Goal: Transaction & Acquisition: Purchase product/service

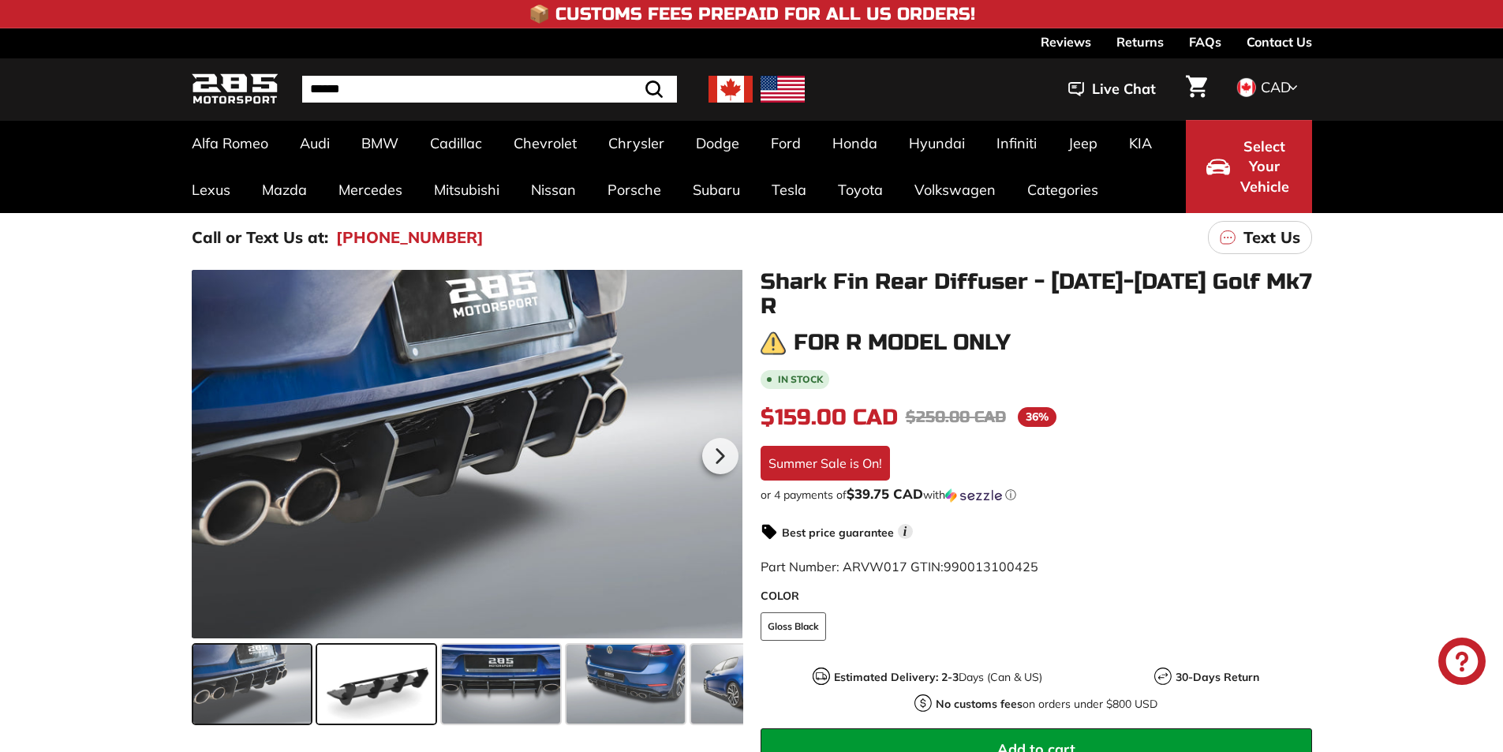
click at [383, 707] on span at bounding box center [376, 684] width 118 height 79
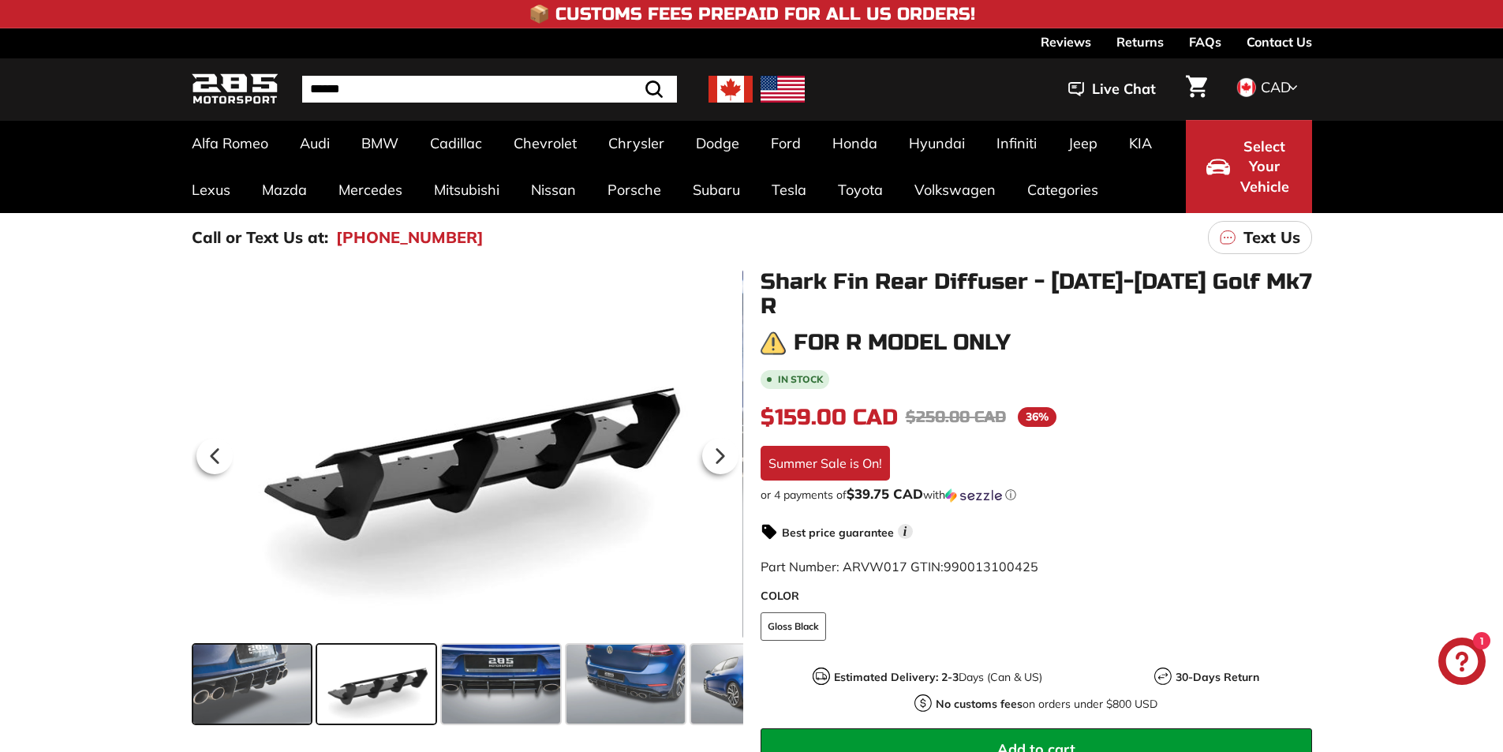
click at [275, 692] on span at bounding box center [252, 684] width 118 height 79
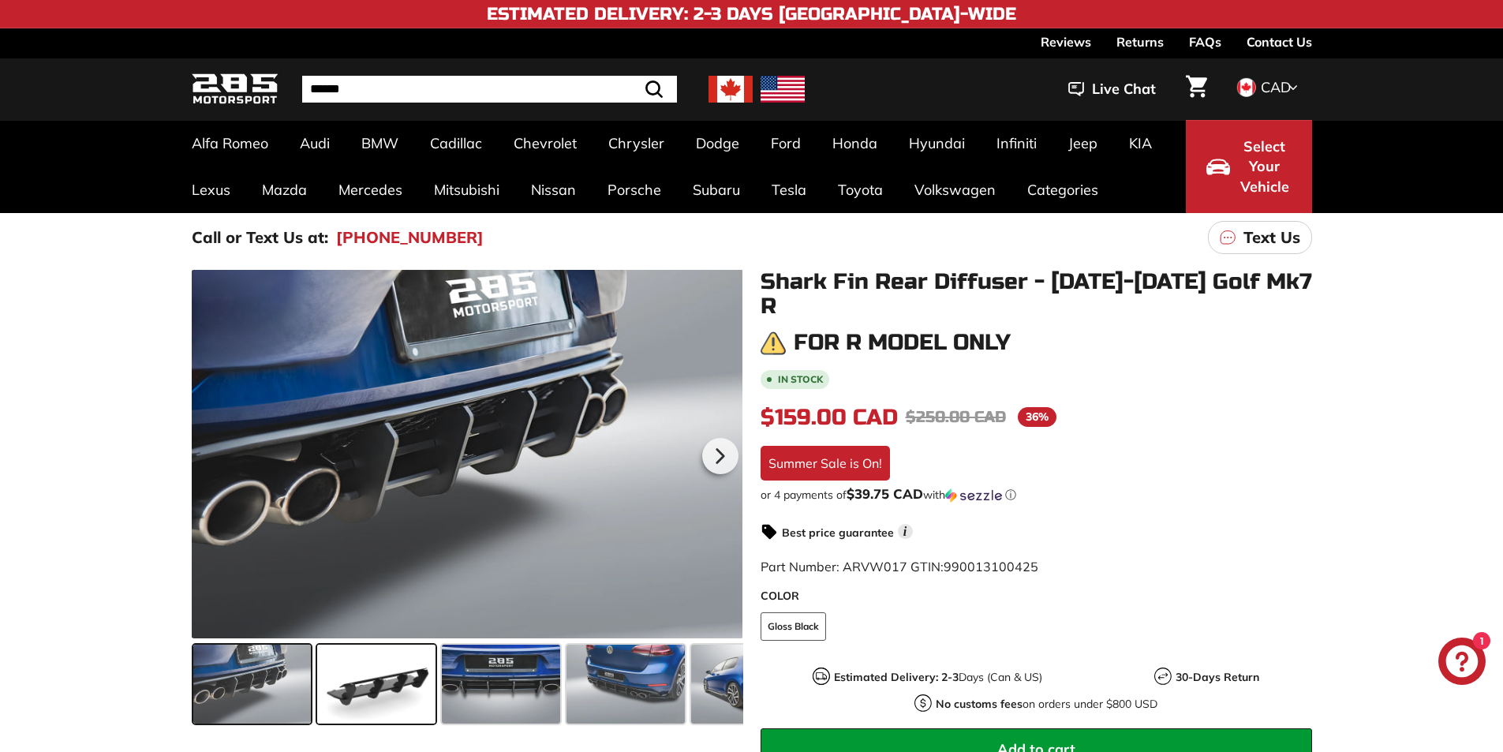
click at [373, 688] on span at bounding box center [376, 684] width 118 height 79
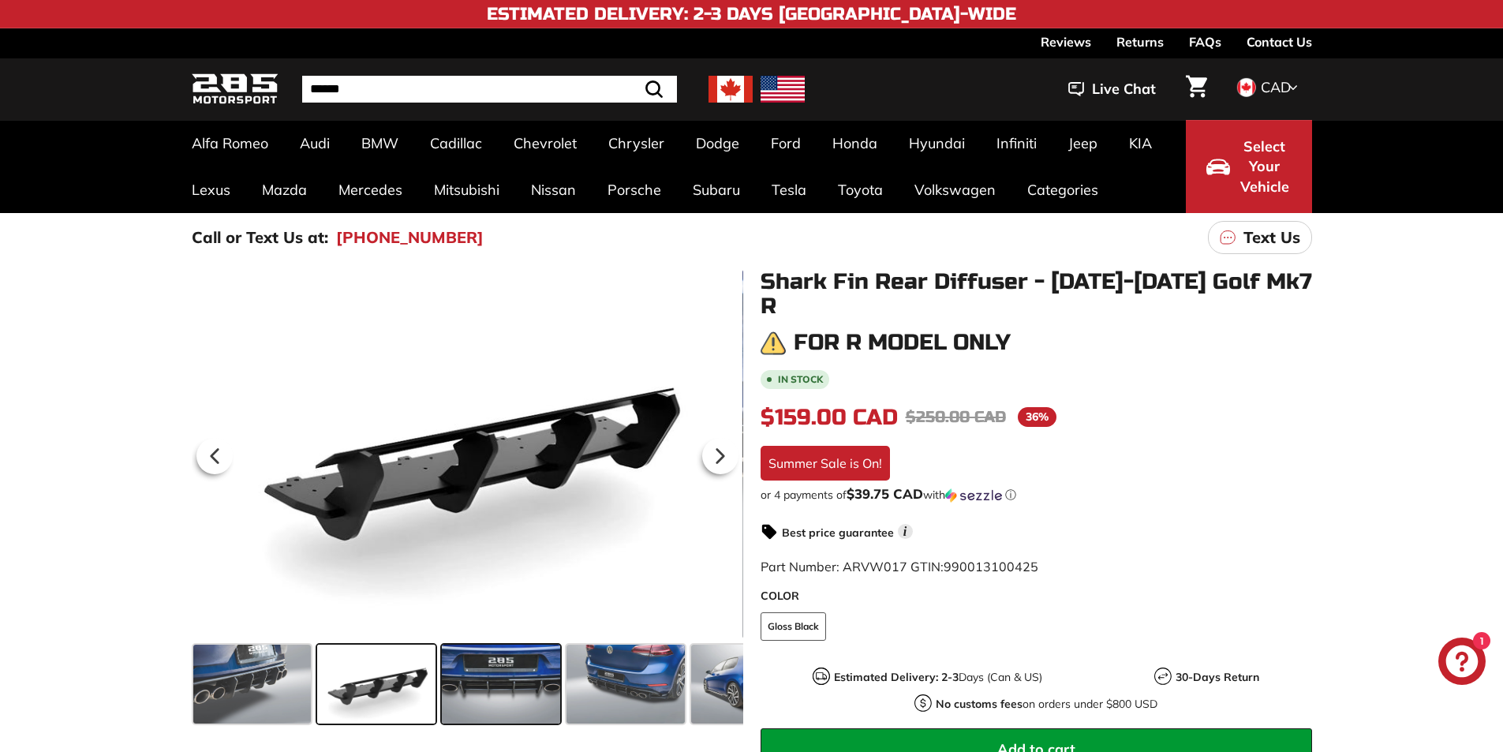
click at [513, 682] on span at bounding box center [501, 684] width 118 height 79
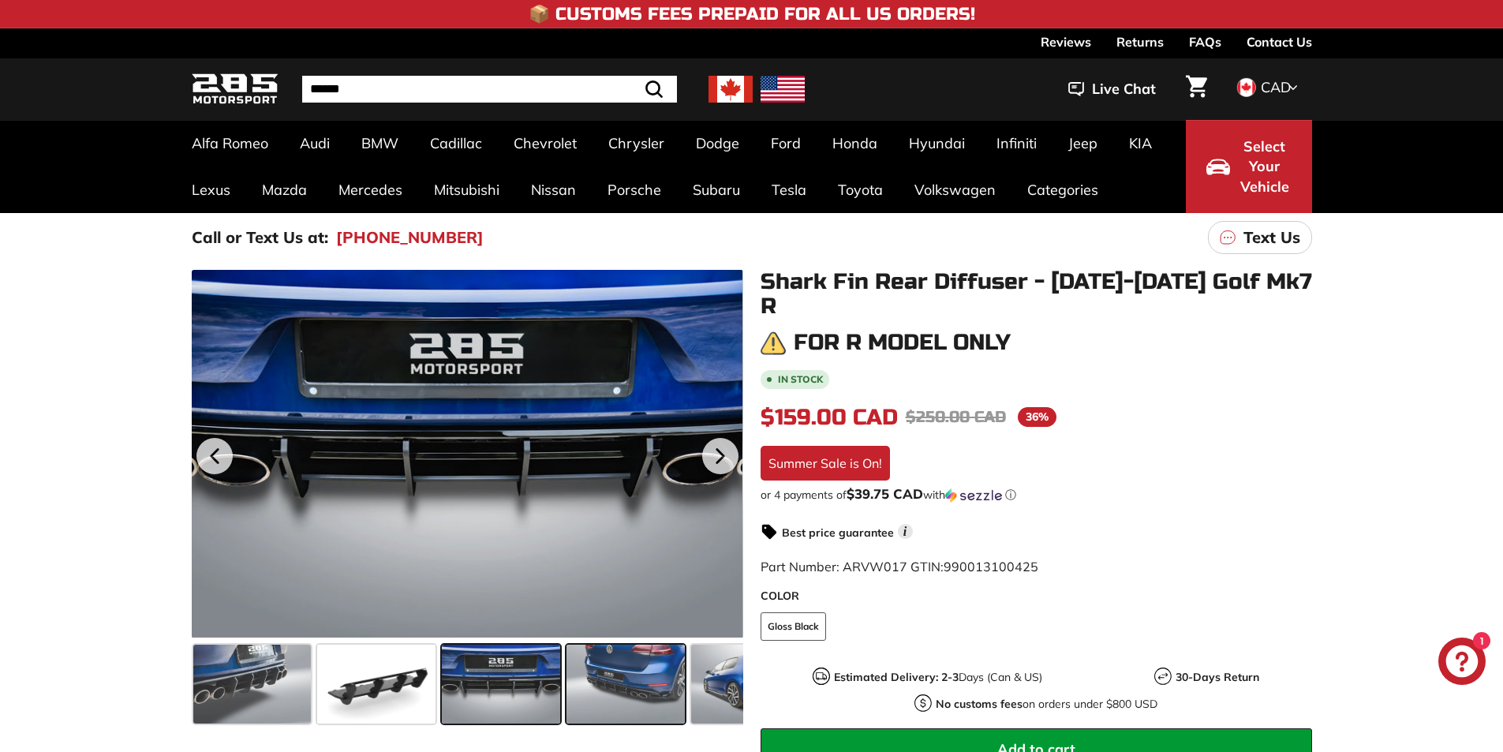
click at [616, 713] on span at bounding box center [626, 684] width 118 height 79
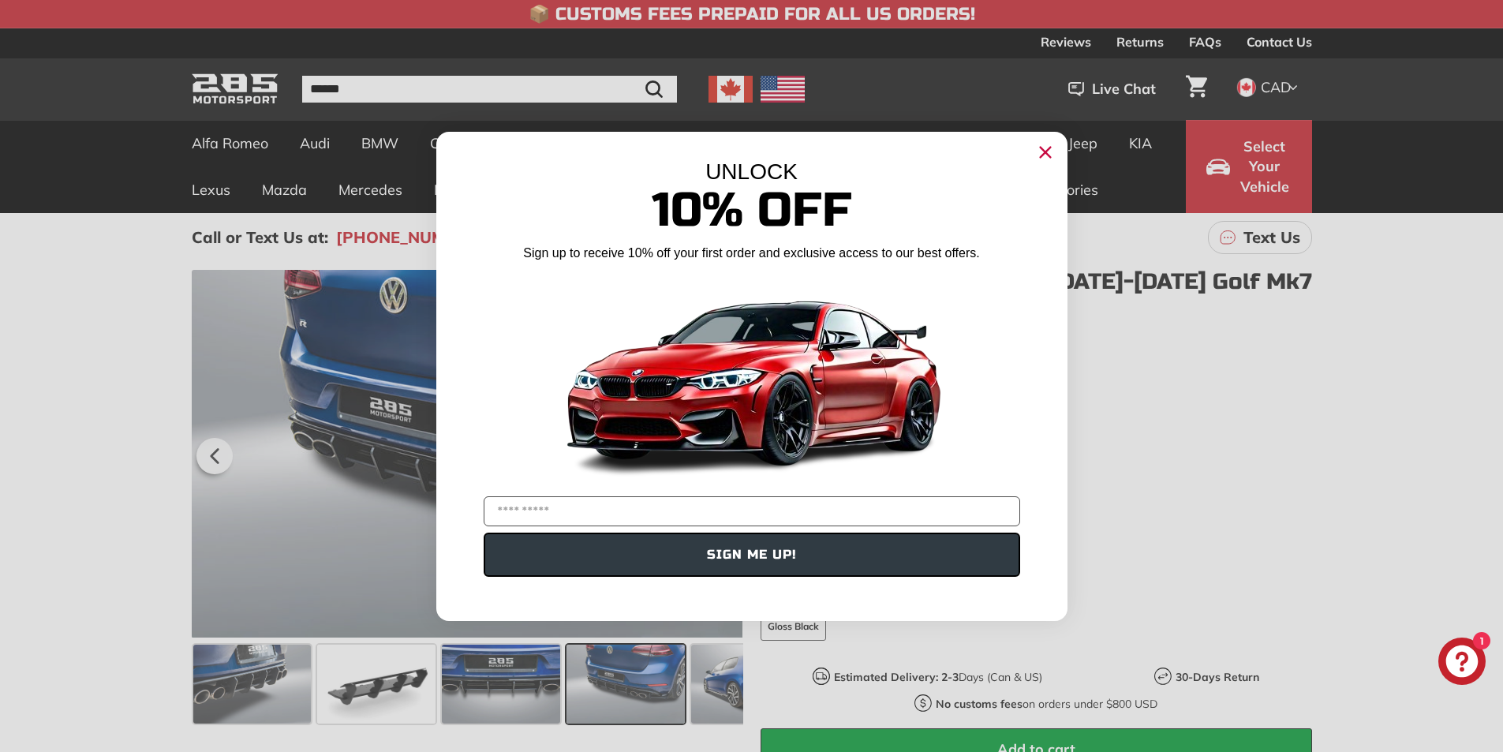
click at [1053, 151] on circle "Close dialog" at bounding box center [1045, 152] width 24 height 24
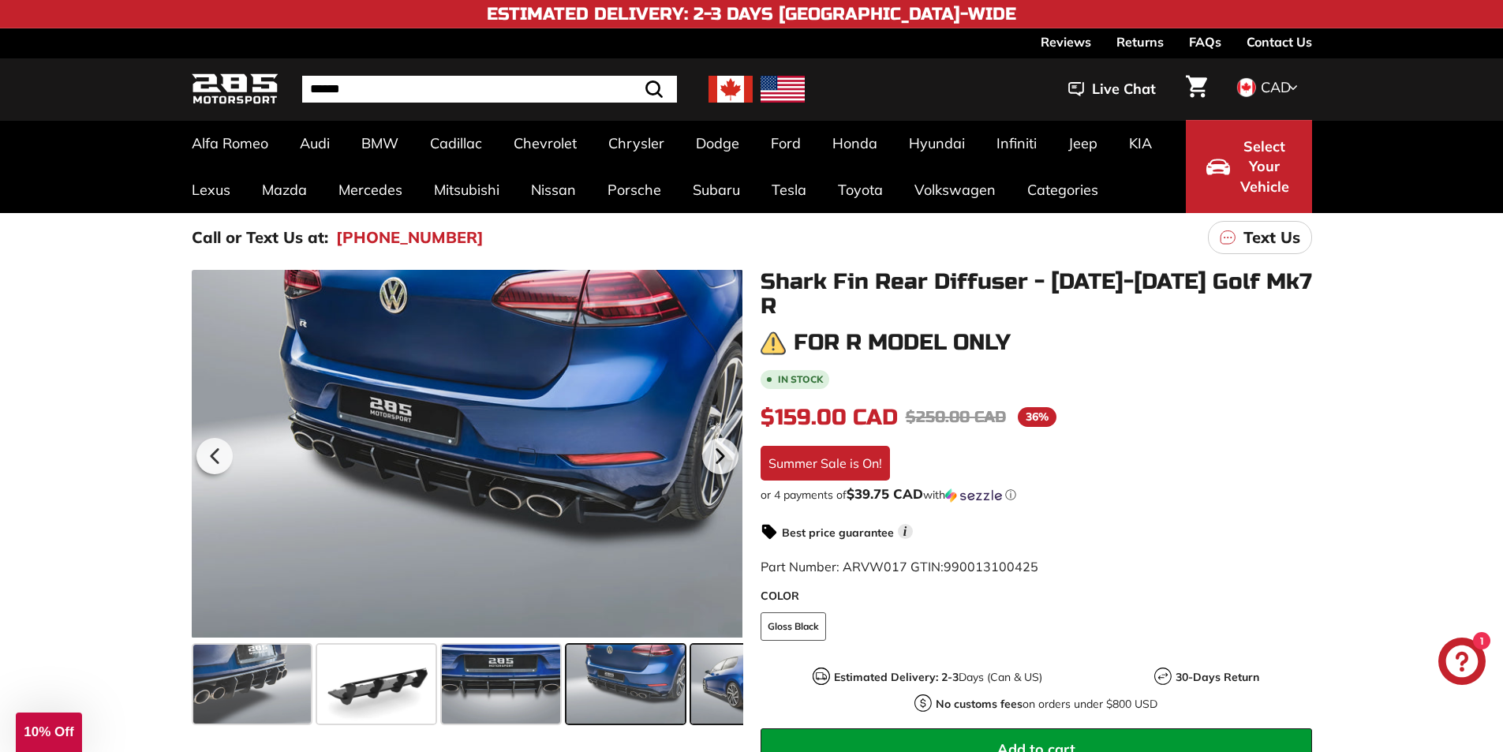
click at [704, 698] on span at bounding box center [750, 684] width 118 height 79
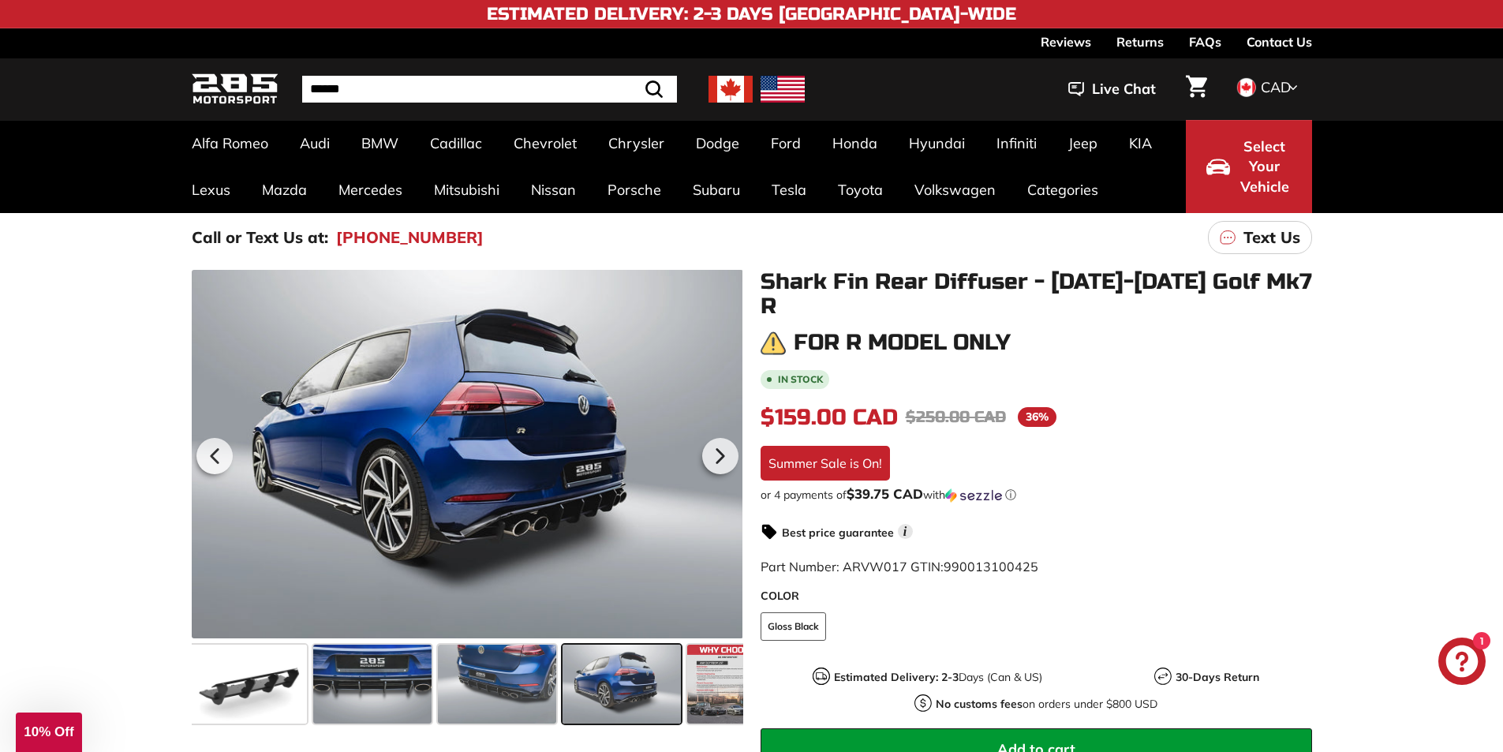
scroll to position [0, 155]
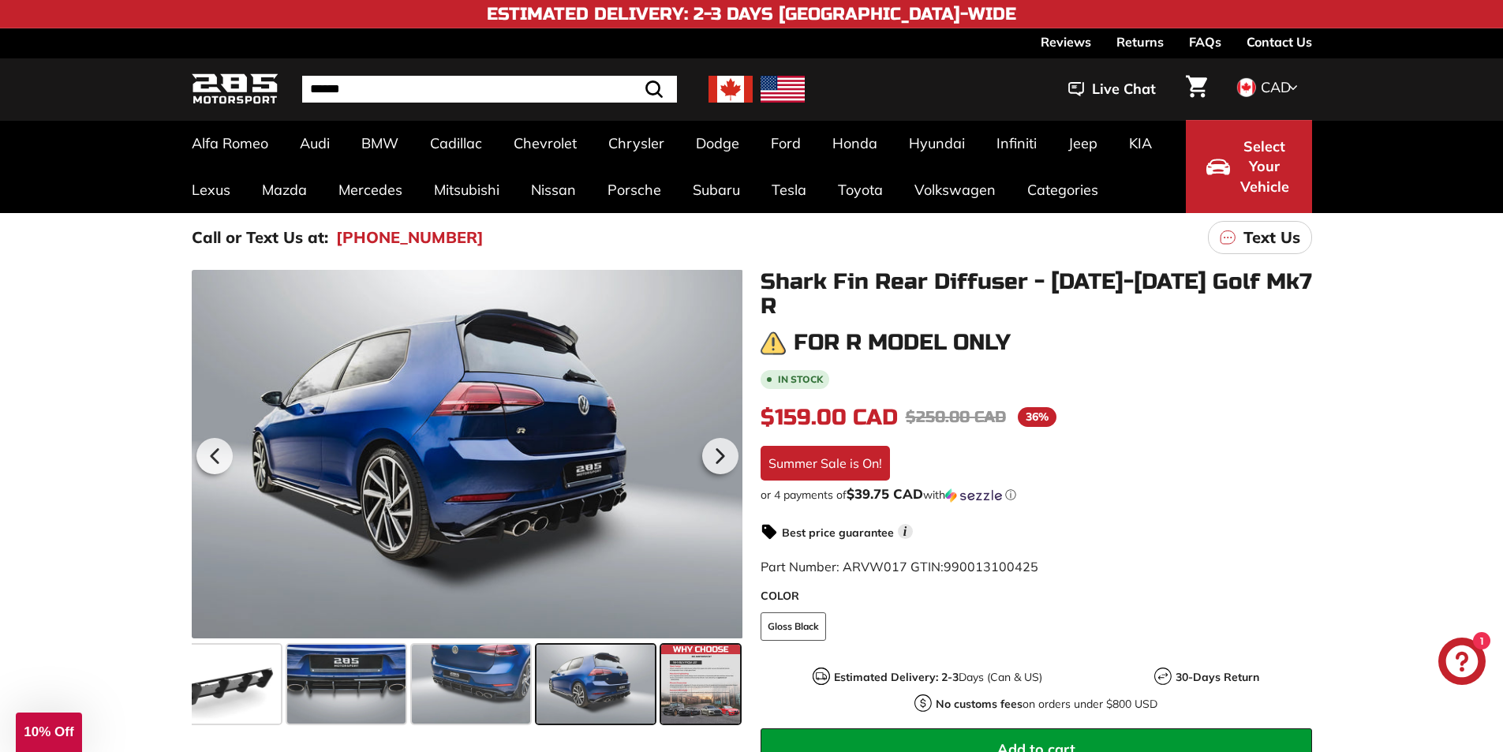
click at [680, 703] on span at bounding box center [700, 684] width 79 height 79
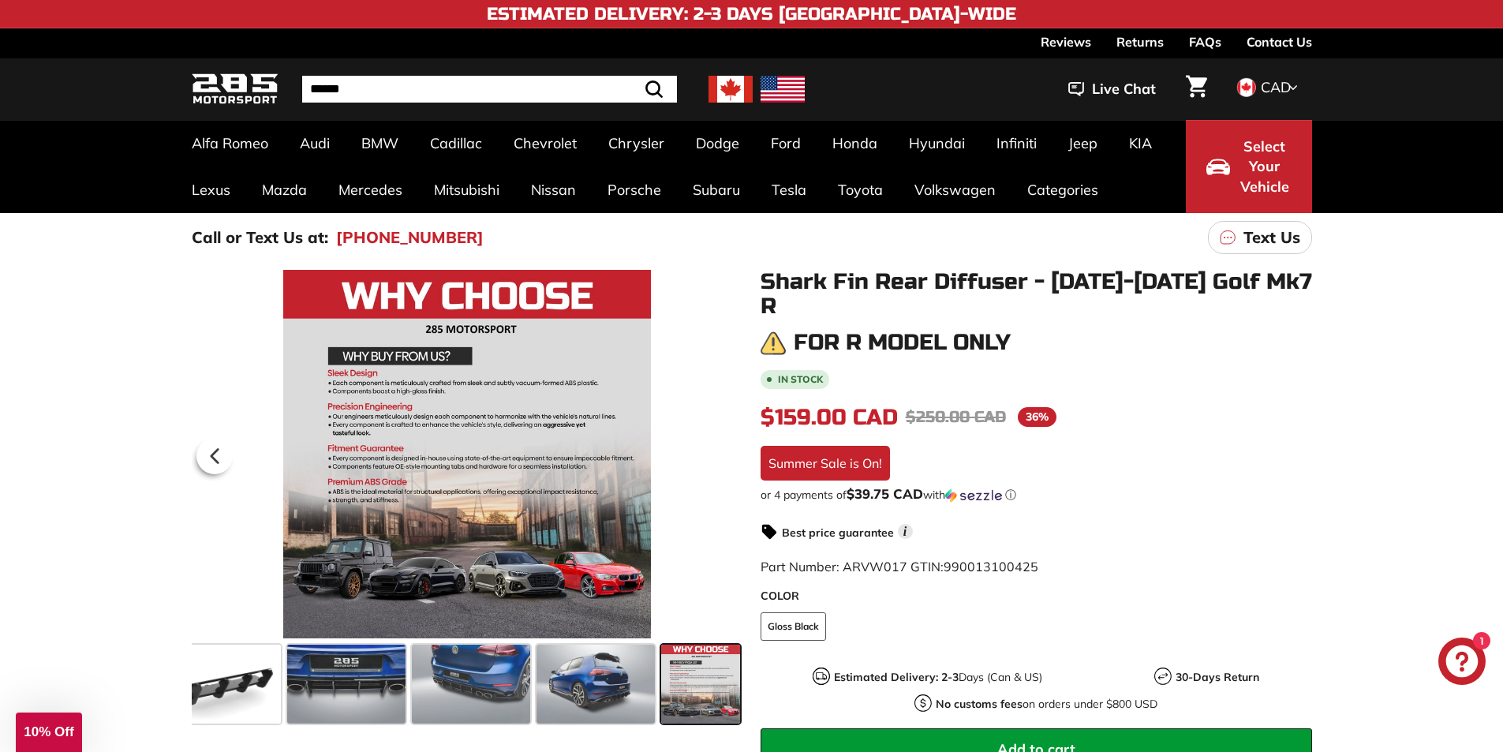
click at [695, 678] on span at bounding box center [700, 684] width 79 height 79
click at [608, 706] on span at bounding box center [596, 684] width 118 height 79
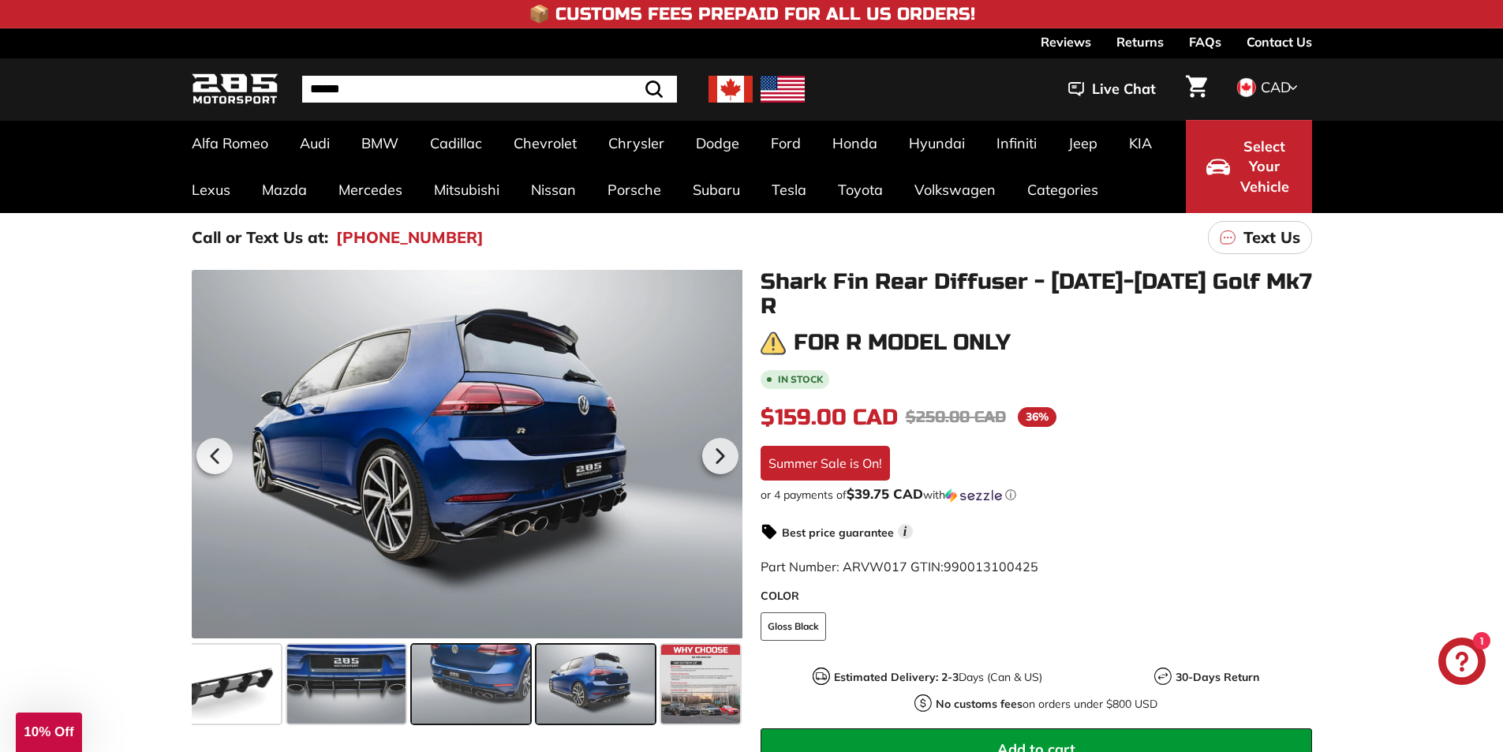
click at [486, 707] on span at bounding box center [471, 684] width 118 height 79
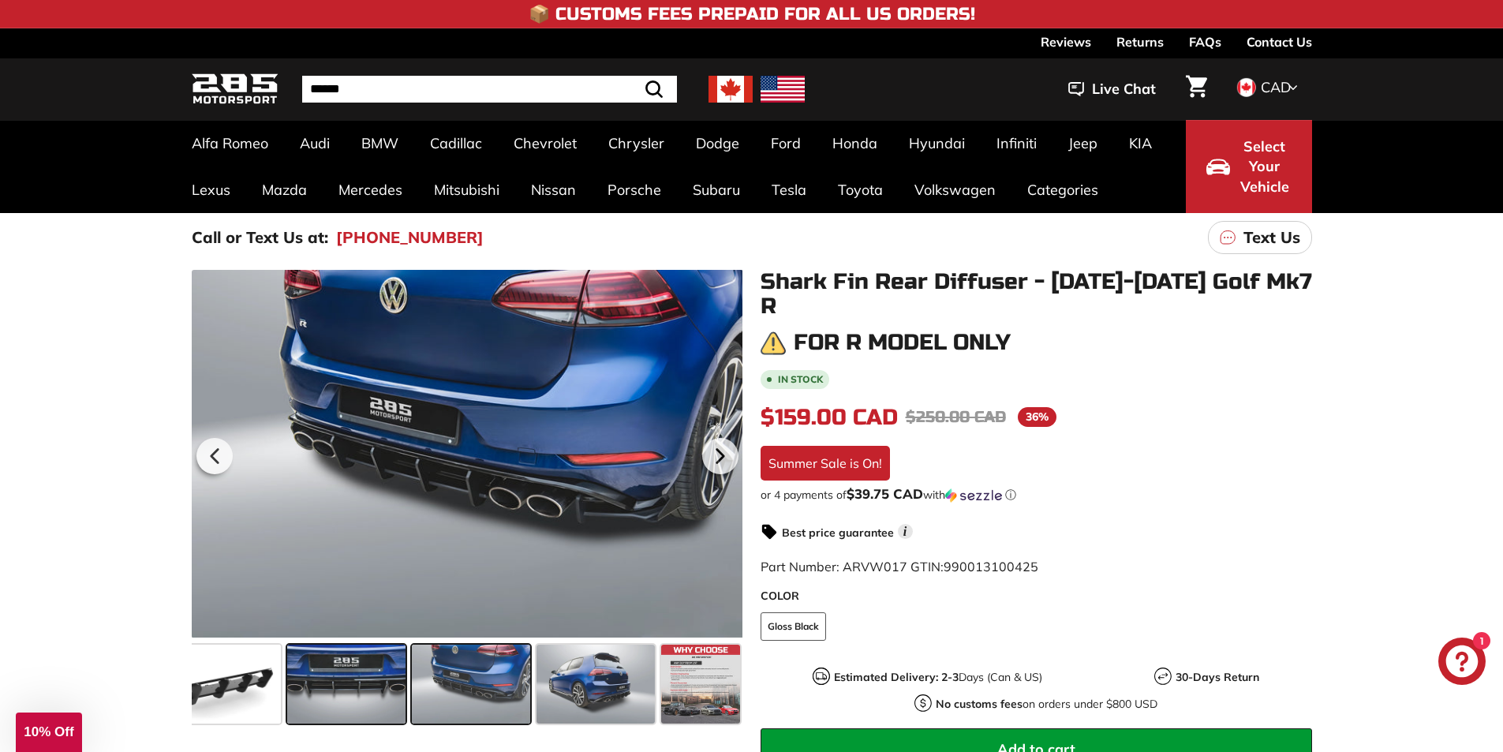
click at [341, 687] on span at bounding box center [346, 684] width 118 height 79
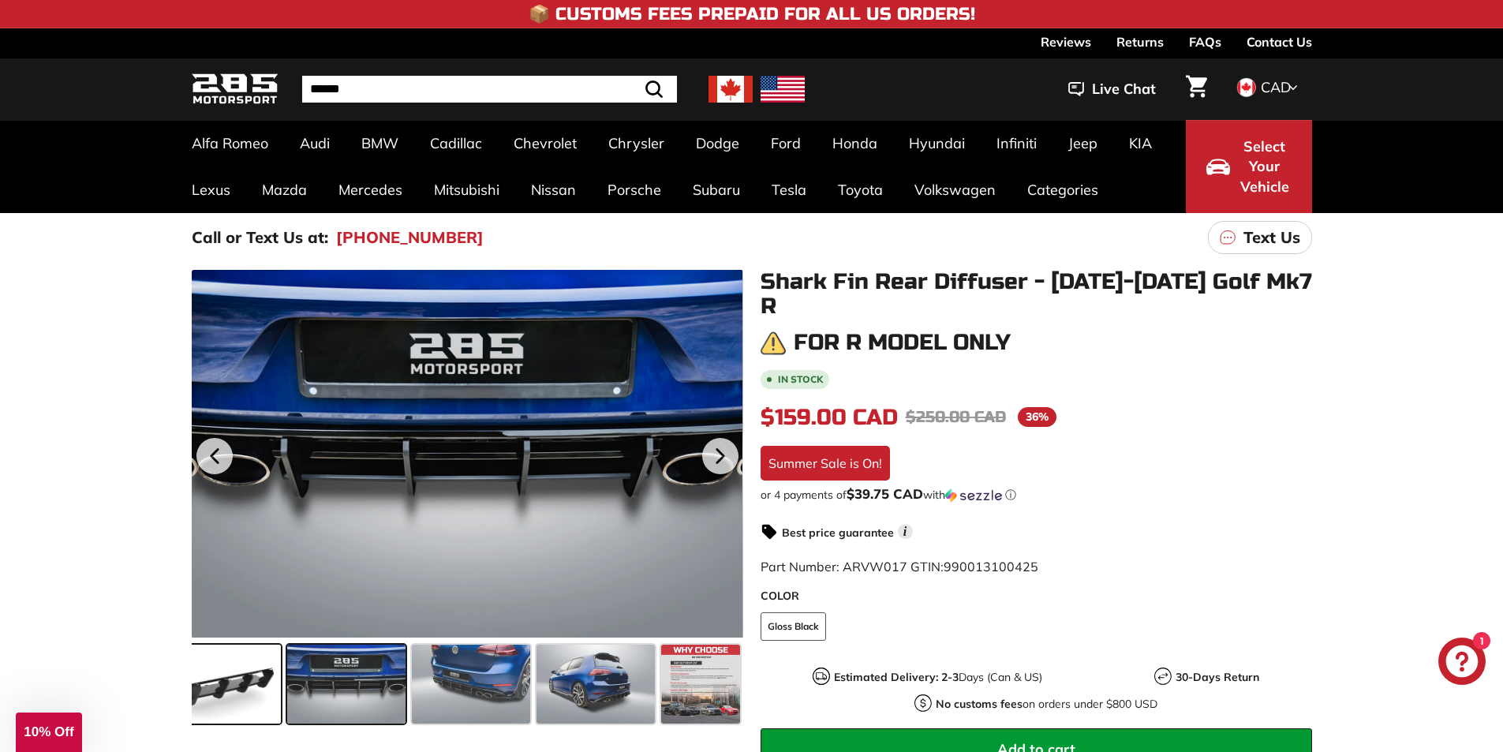
click at [236, 681] on span at bounding box center [222, 684] width 118 height 79
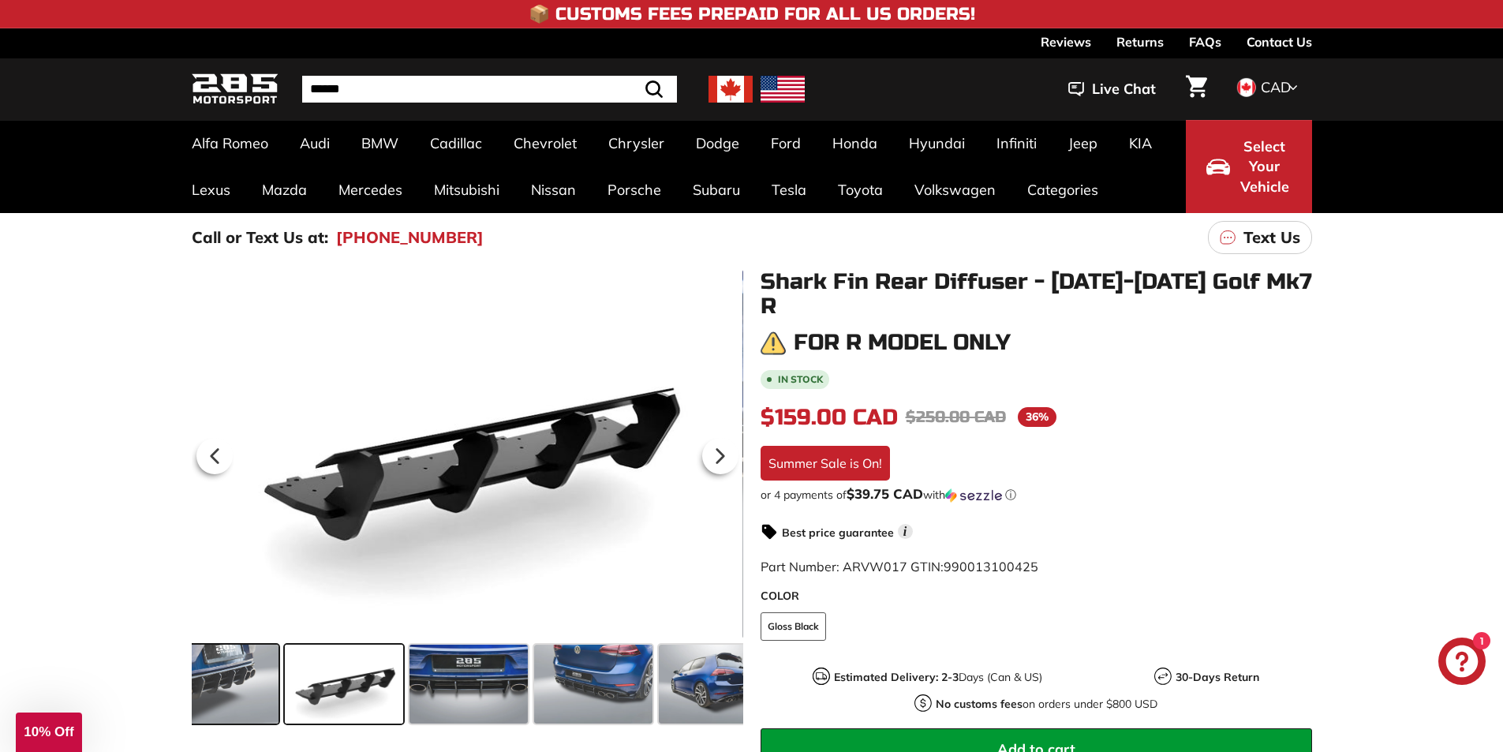
scroll to position [0, 0]
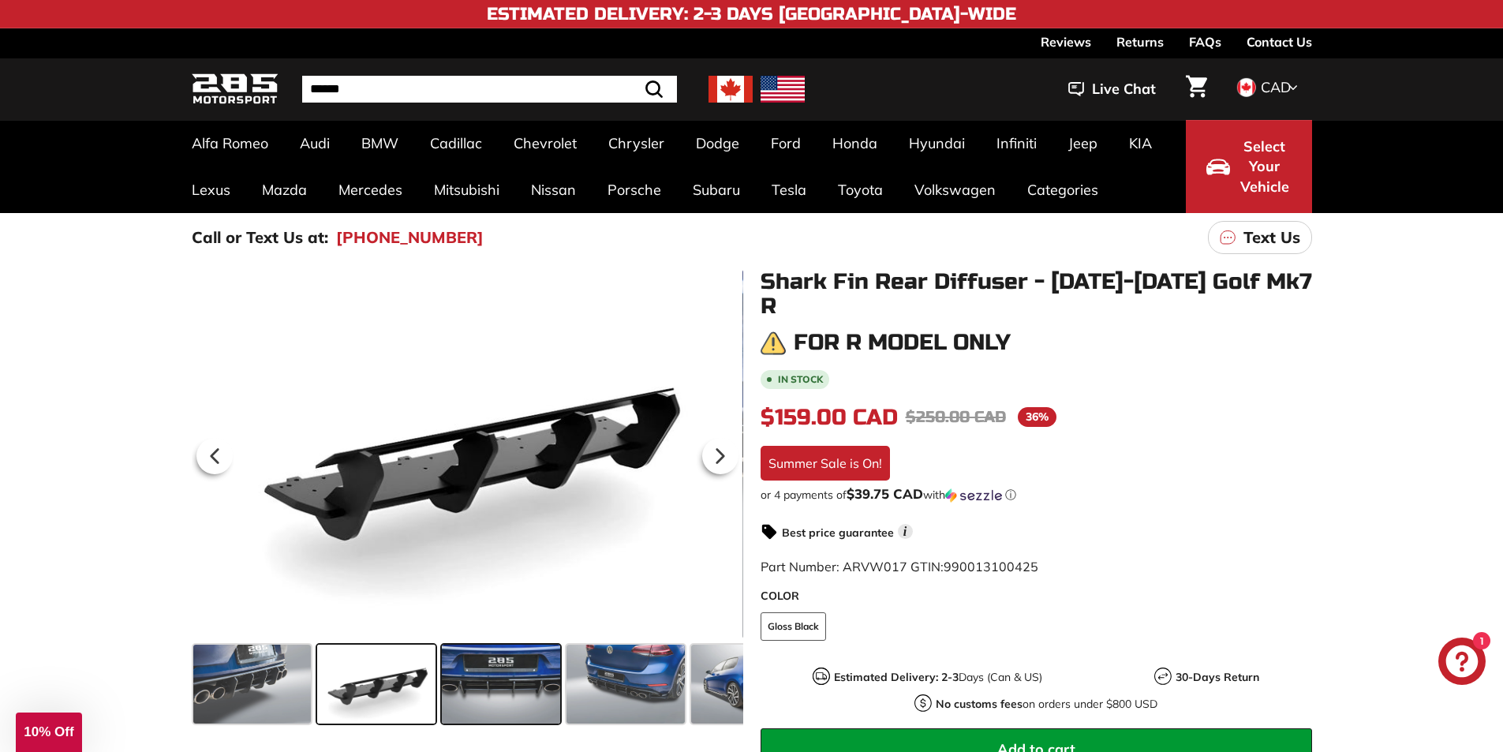
drag, startPoint x: 279, startPoint y: 687, endPoint x: 453, endPoint y: 702, distance: 175.0
click at [466, 698] on div at bounding box center [468, 684] width 552 height 92
click at [294, 697] on span at bounding box center [252, 684] width 118 height 79
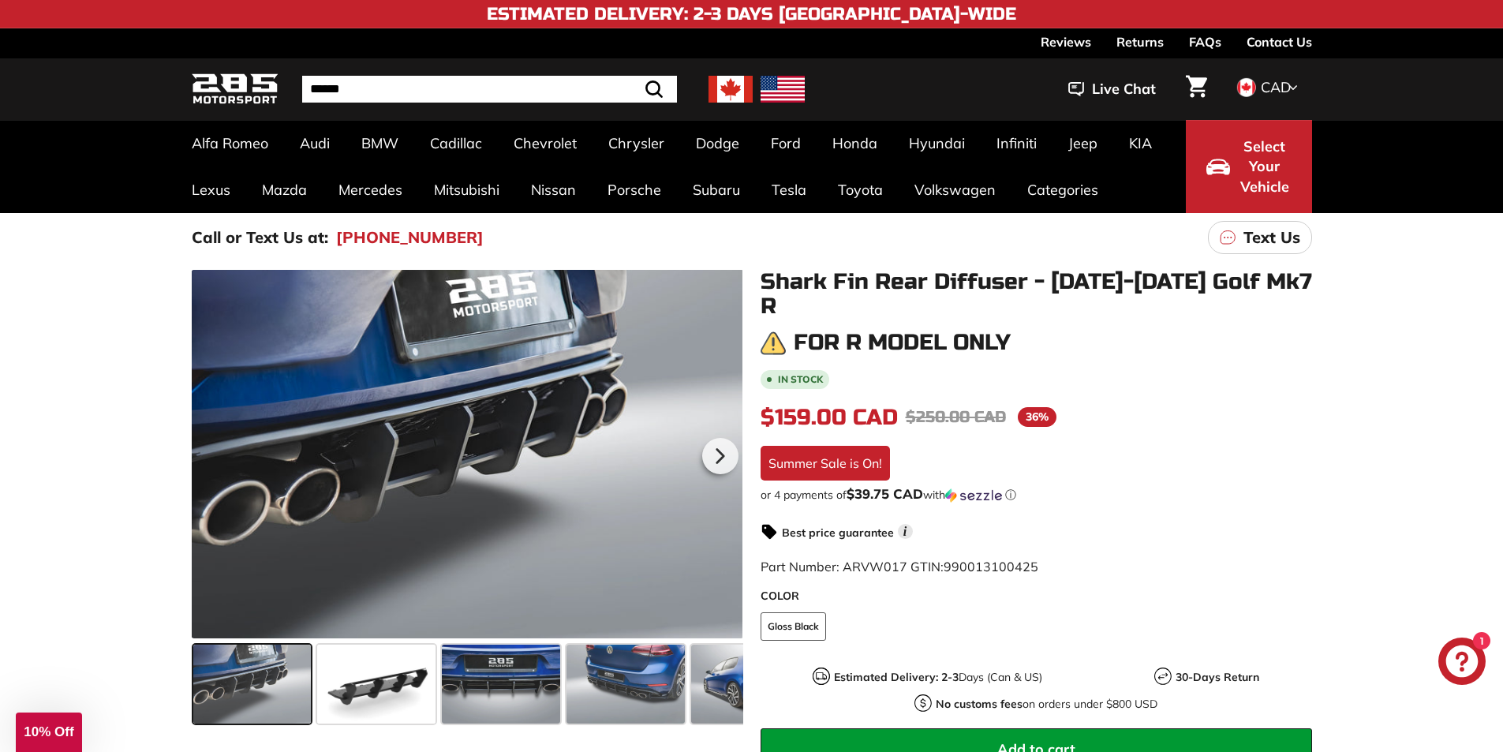
click at [263, 686] on span at bounding box center [252, 684] width 118 height 79
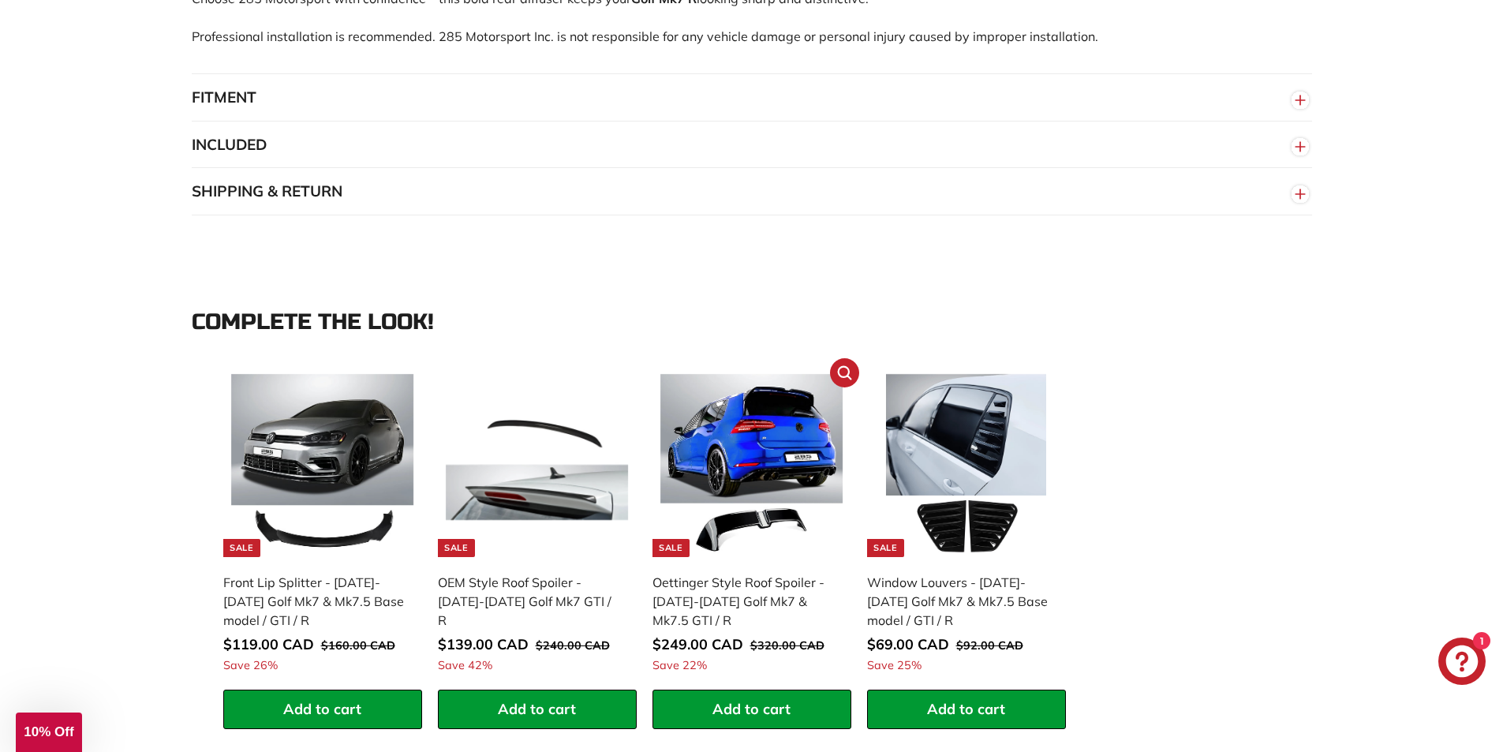
scroll to position [1342, 0]
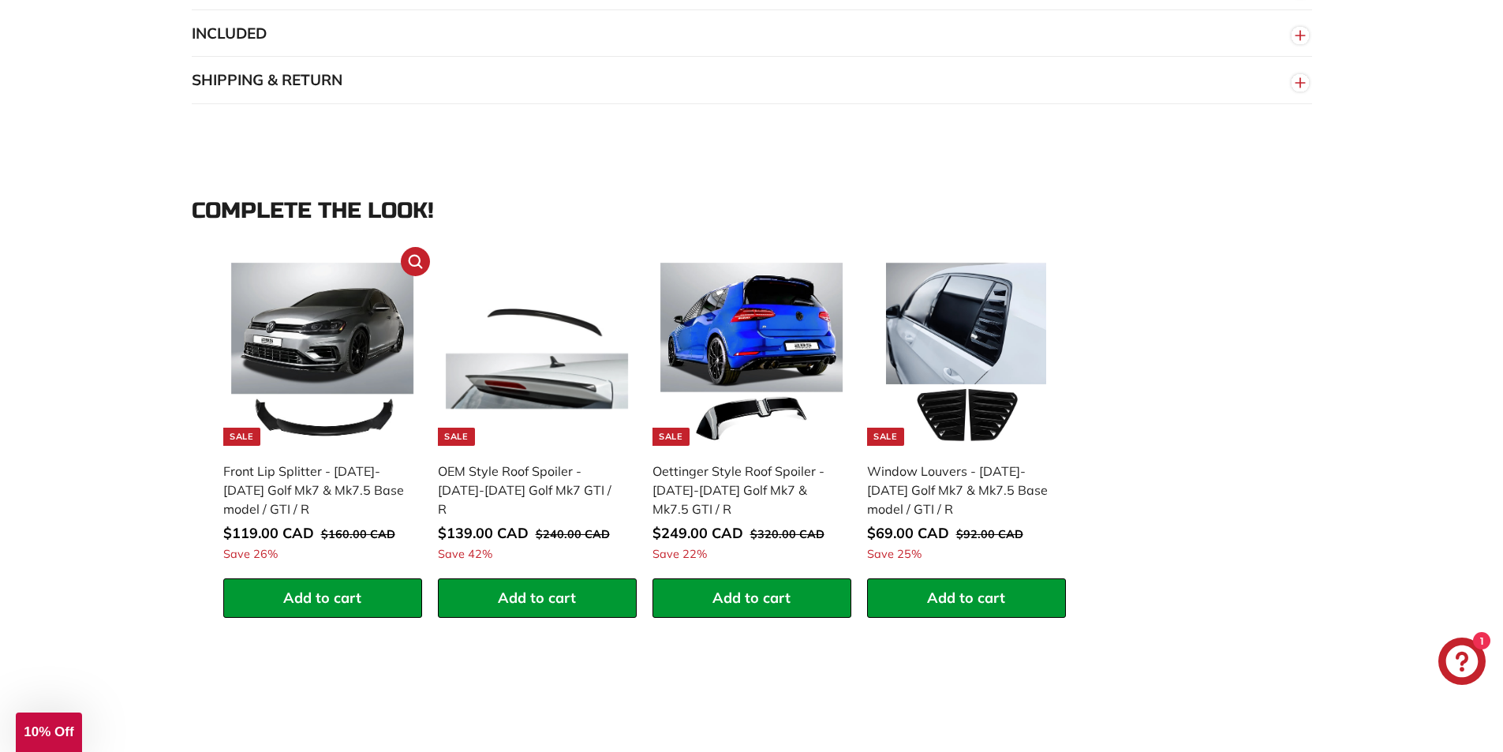
click at [325, 481] on div "Front Lip Splitter - [DATE]-[DATE] Golf Mk7 & Mk7.5 Base model / GTI / R" at bounding box center [314, 490] width 183 height 57
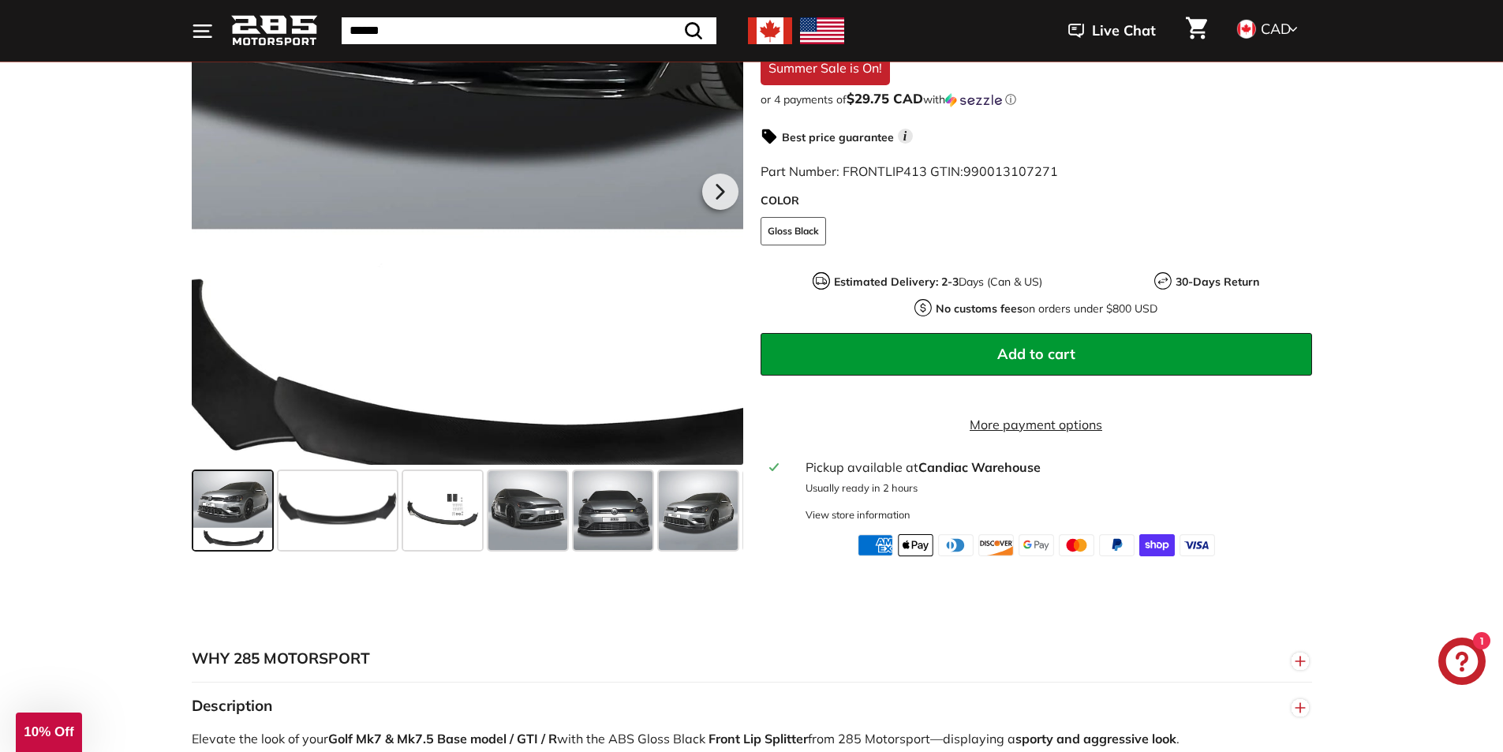
scroll to position [395, 0]
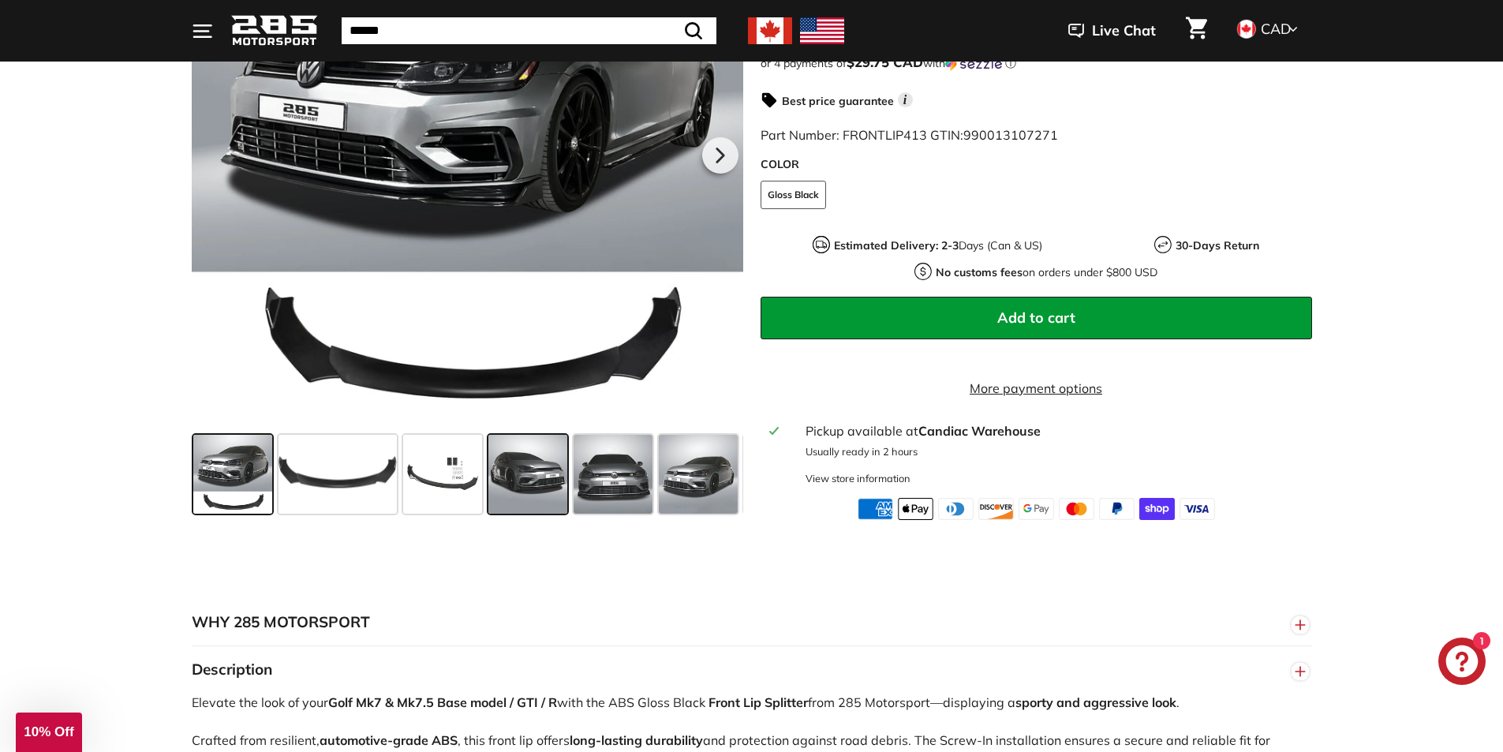
click at [507, 502] on span at bounding box center [528, 474] width 79 height 79
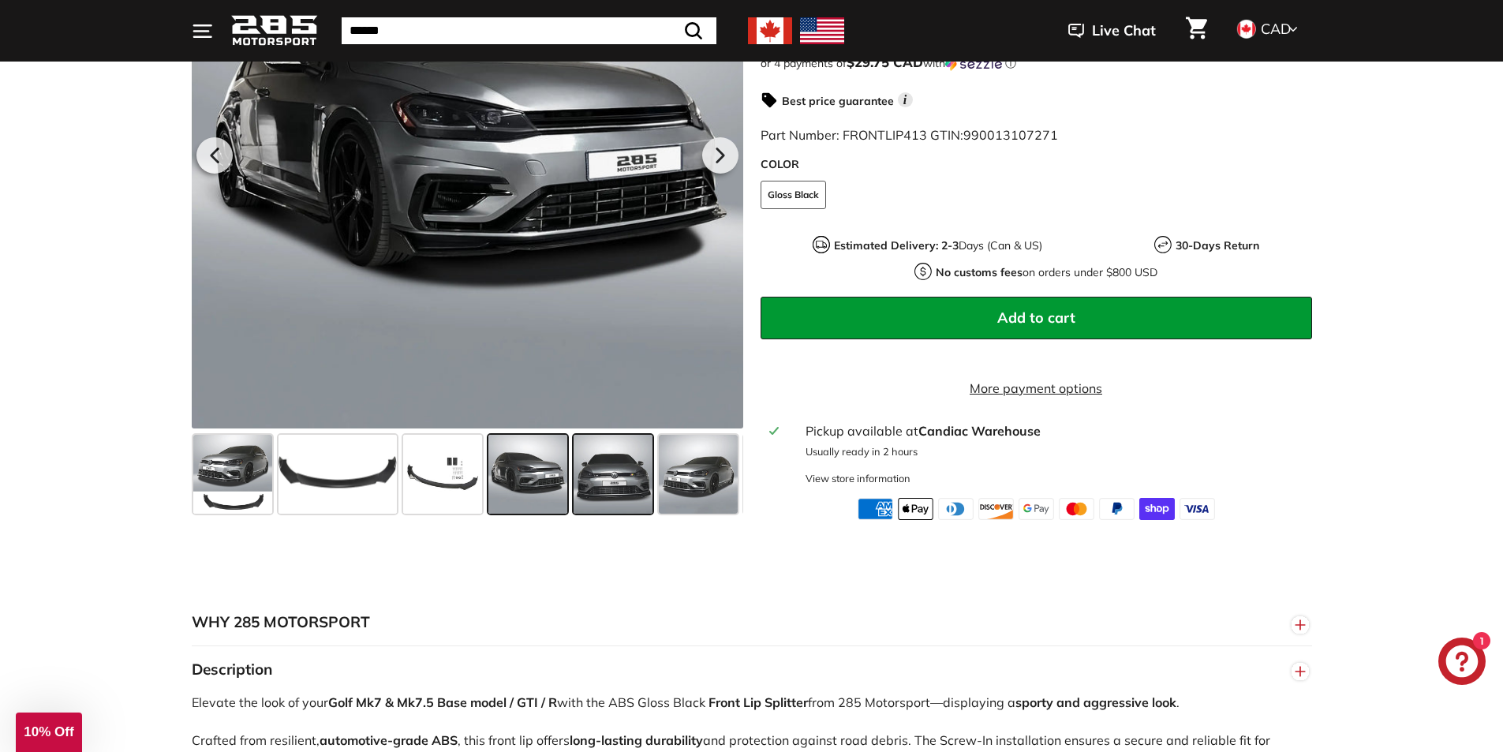
click at [620, 504] on span at bounding box center [613, 474] width 79 height 79
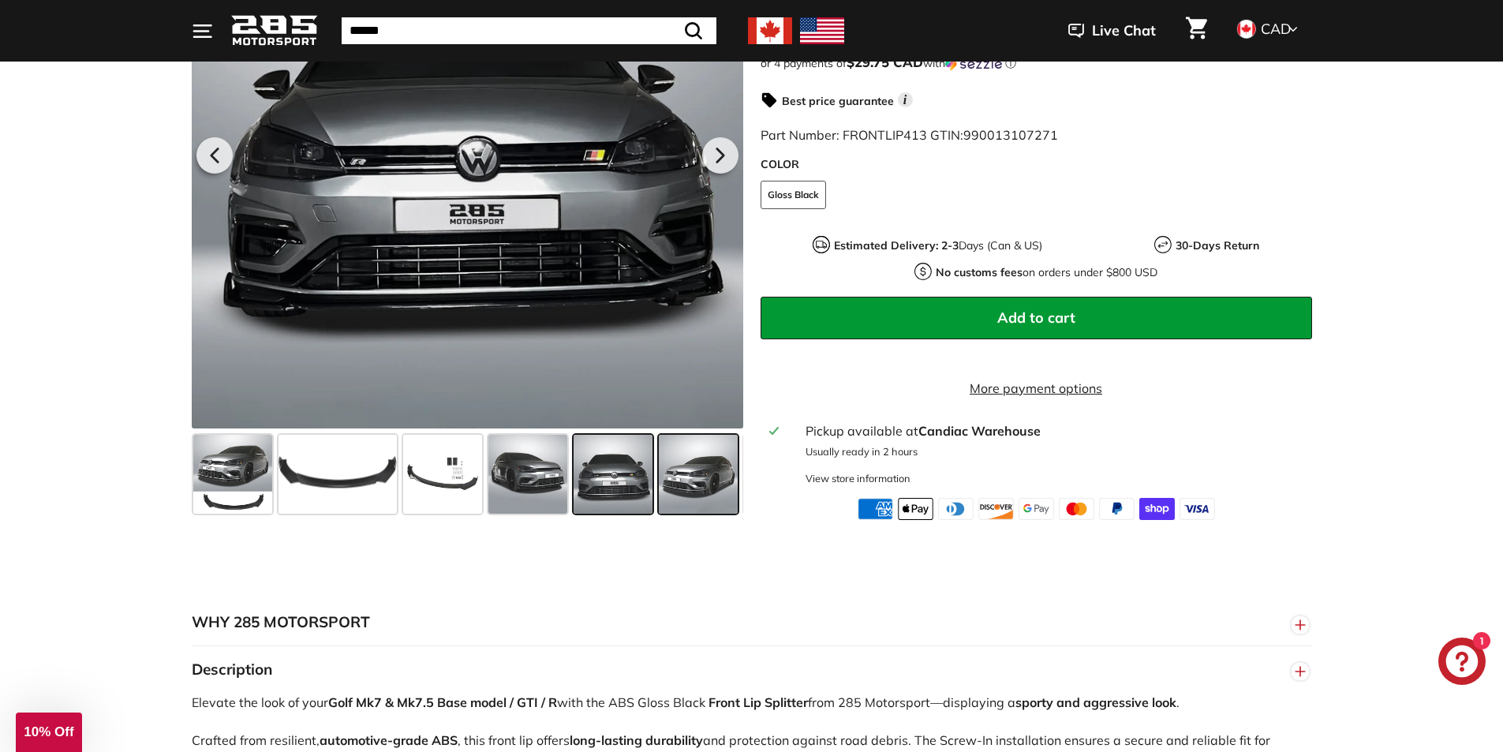
click at [708, 510] on span at bounding box center [698, 474] width 79 height 79
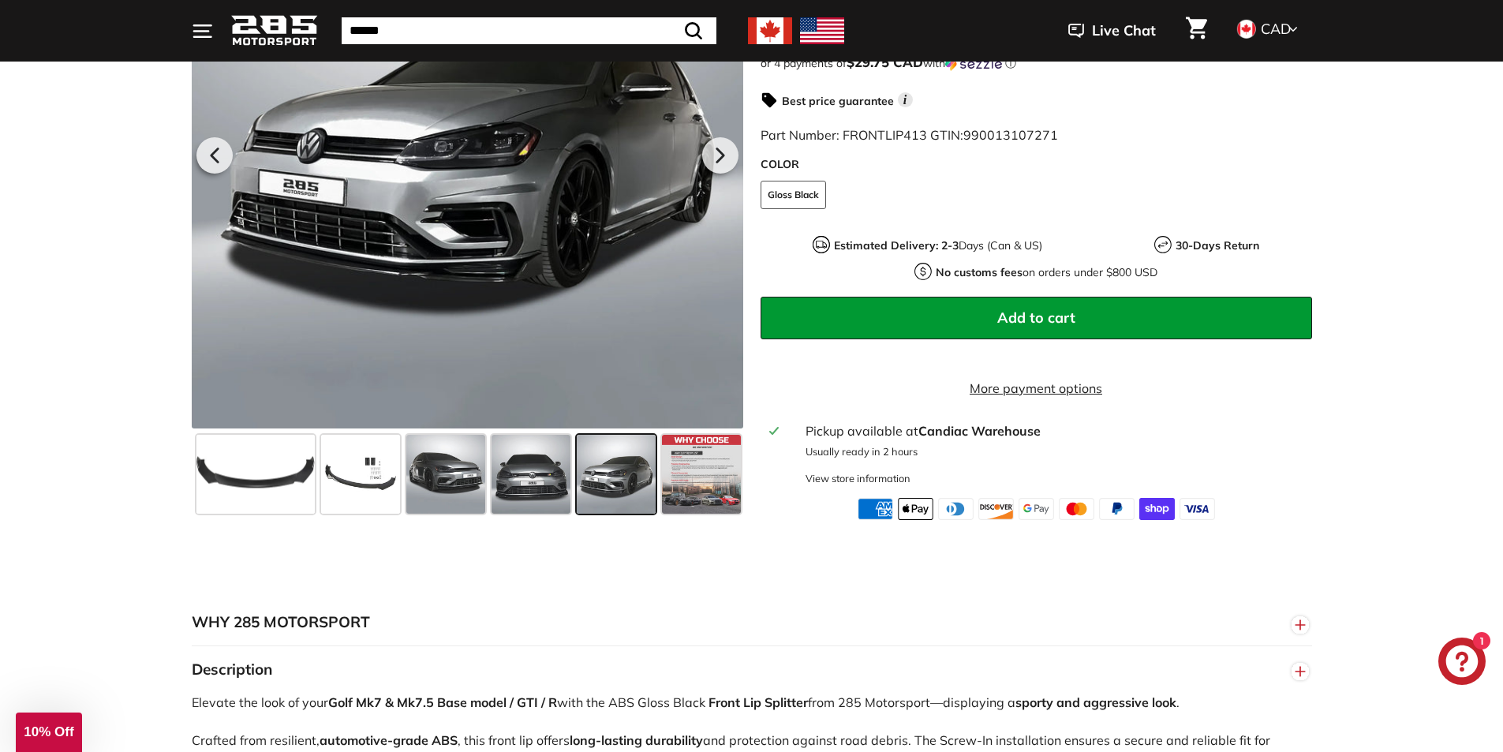
scroll to position [0, 83]
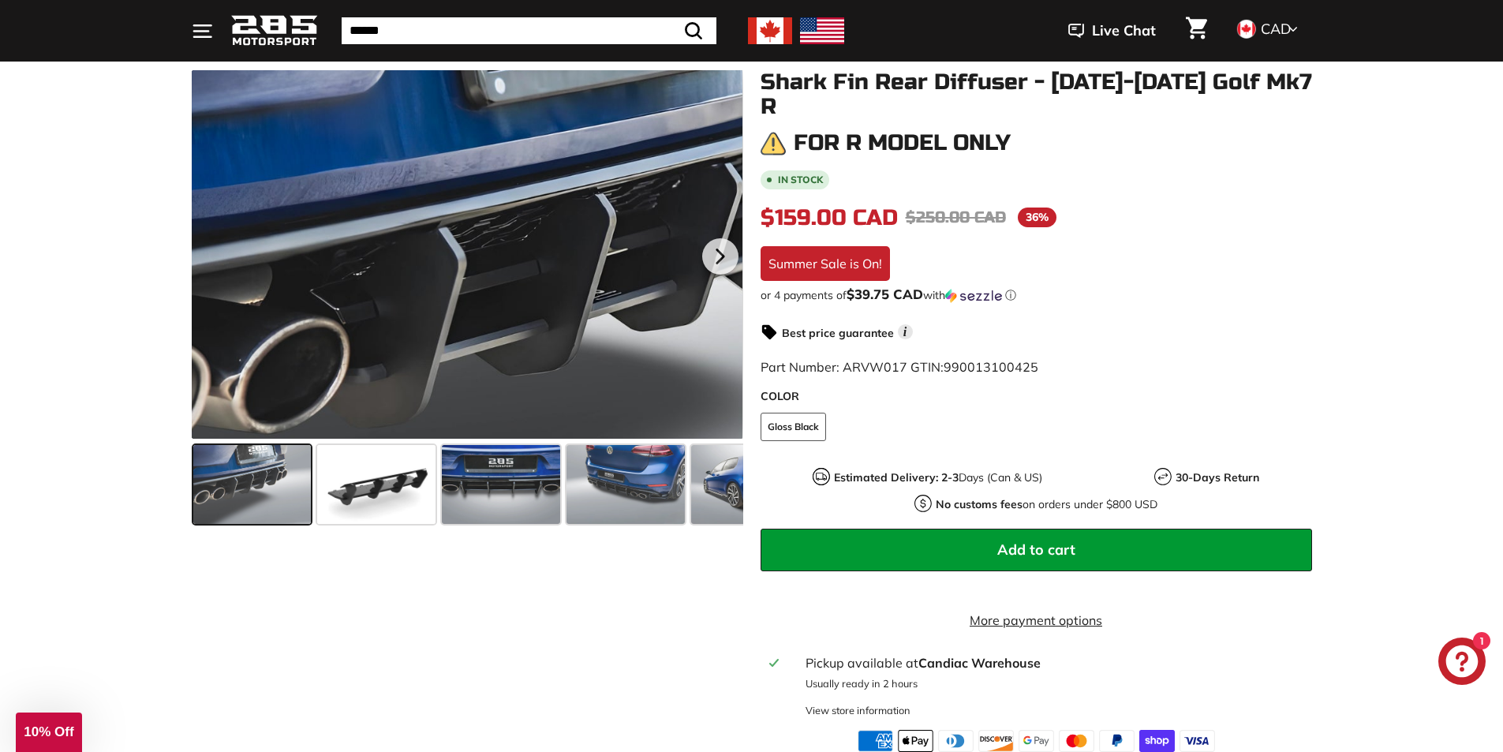
scroll to position [473, 0]
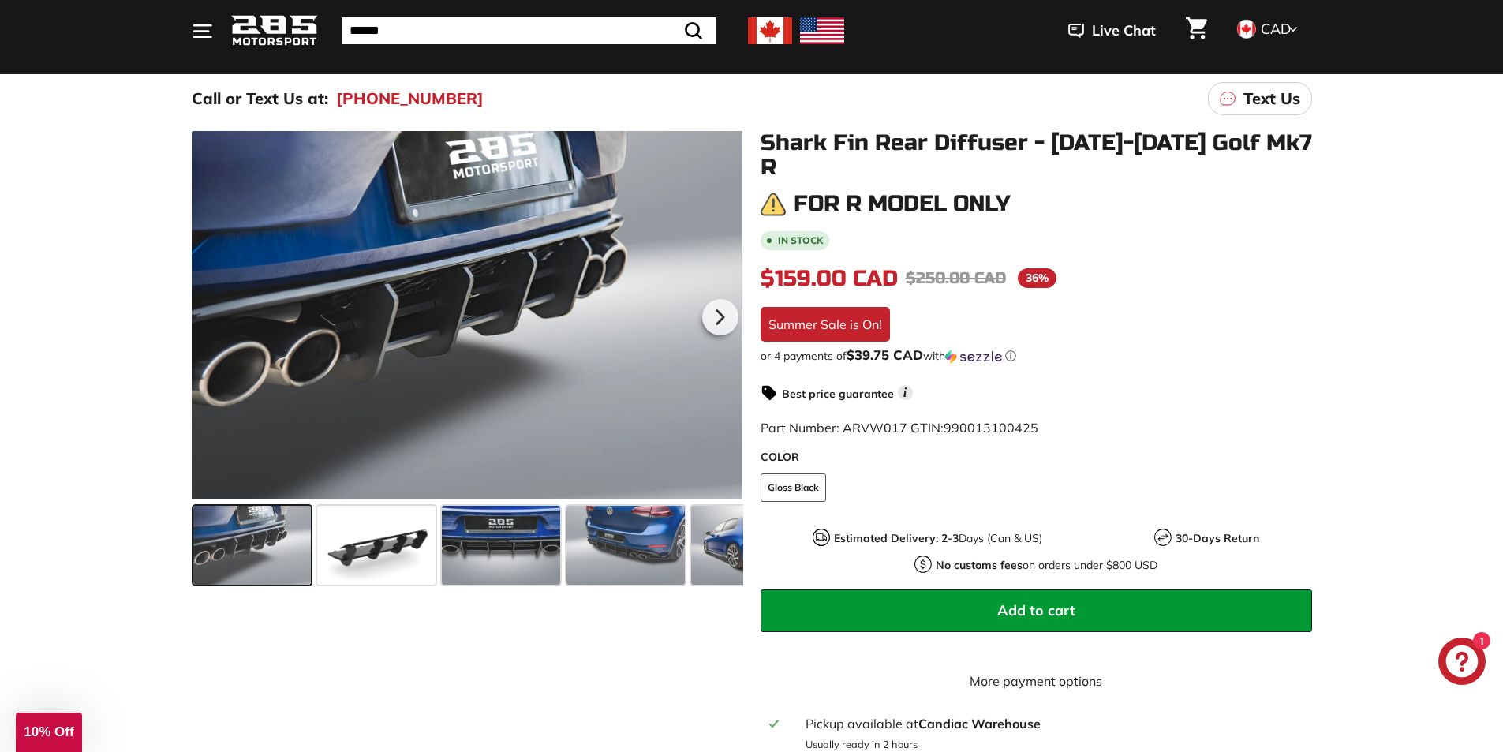
scroll to position [158, 0]
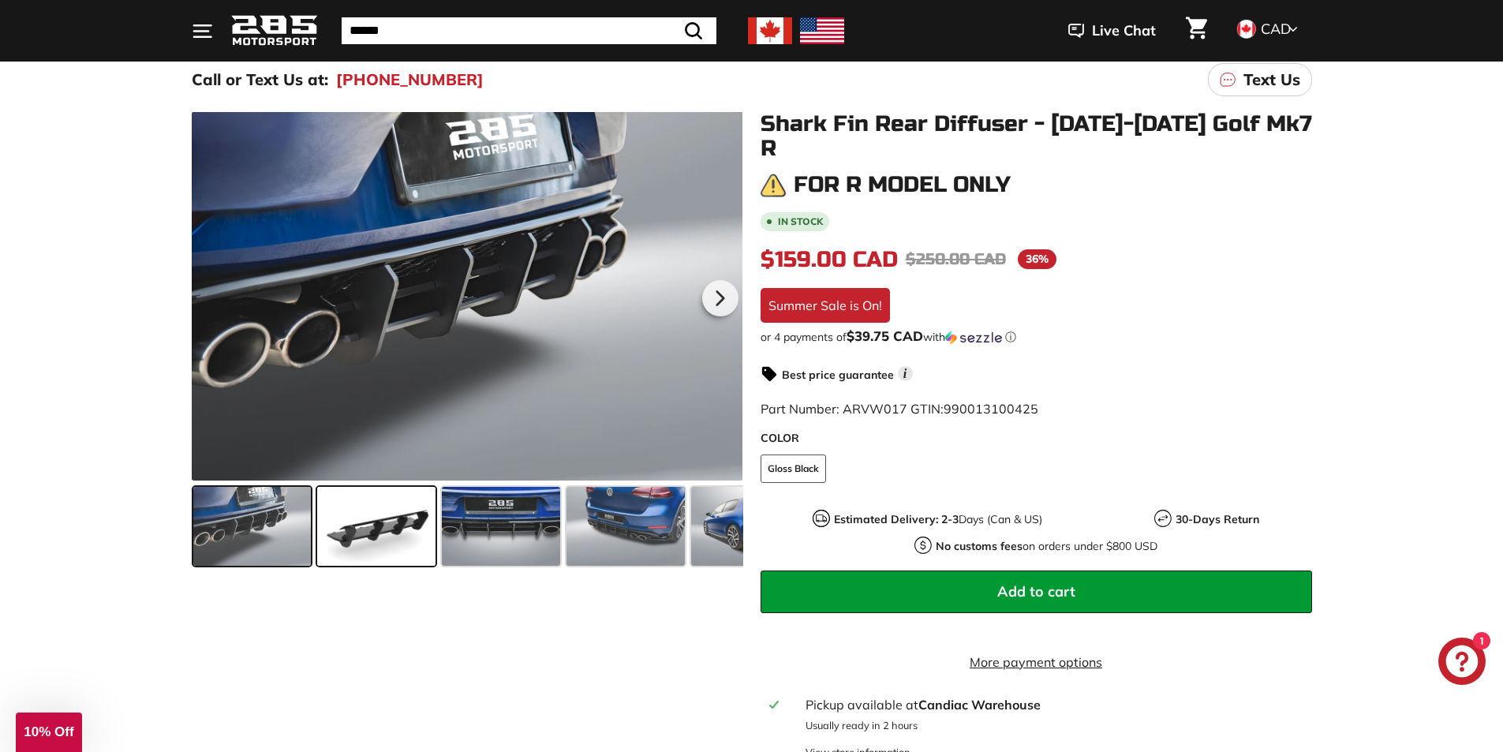
click at [393, 526] on span at bounding box center [376, 526] width 118 height 79
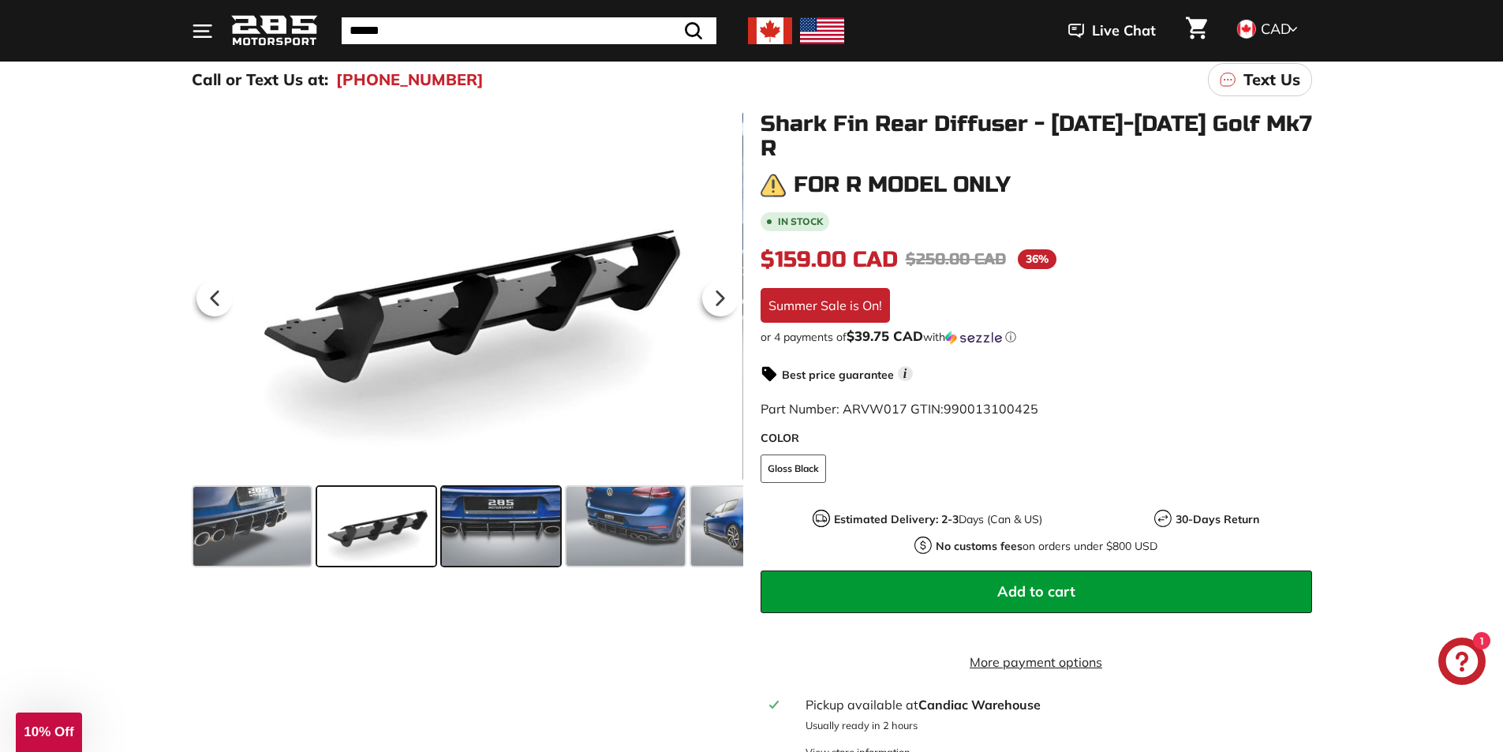
click at [532, 519] on span at bounding box center [501, 526] width 118 height 79
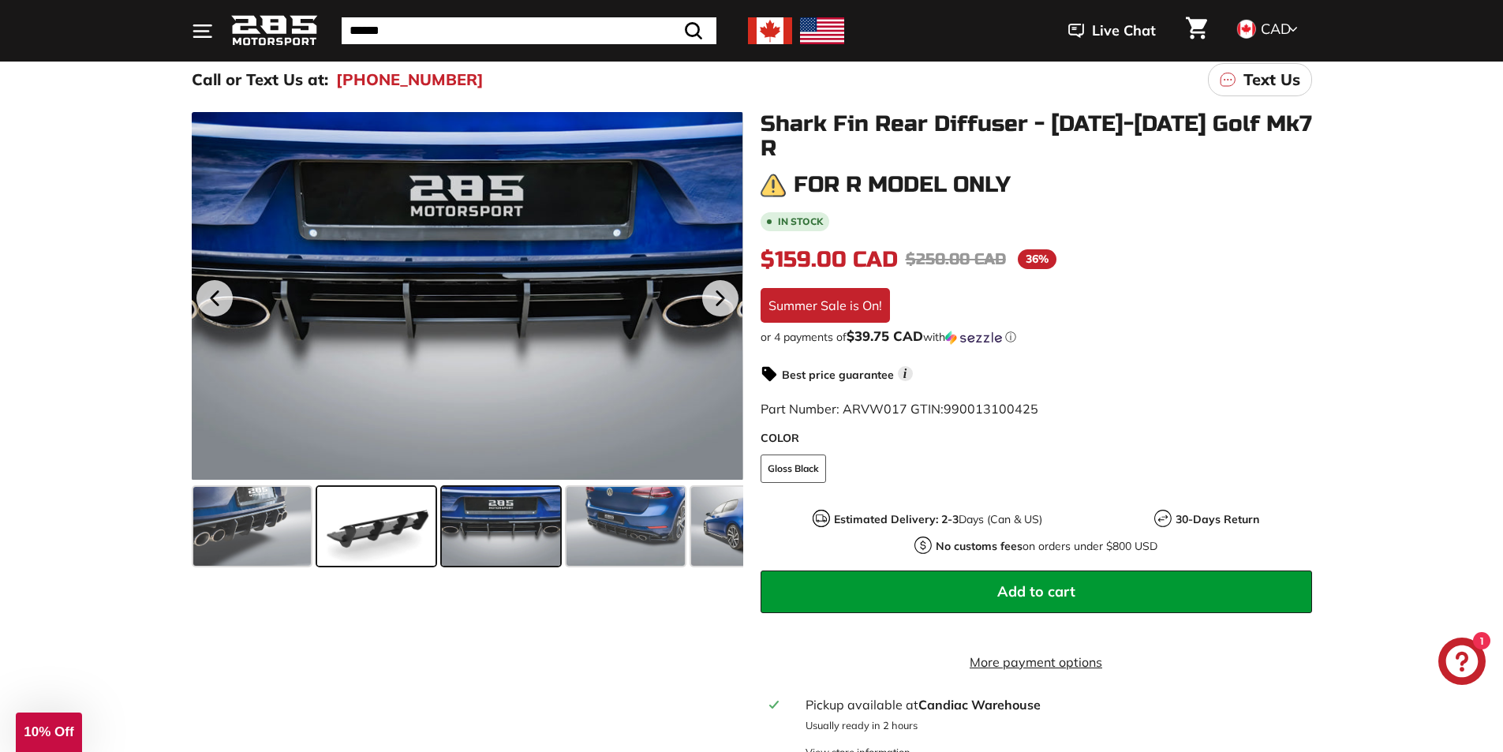
click at [398, 527] on span at bounding box center [376, 526] width 118 height 79
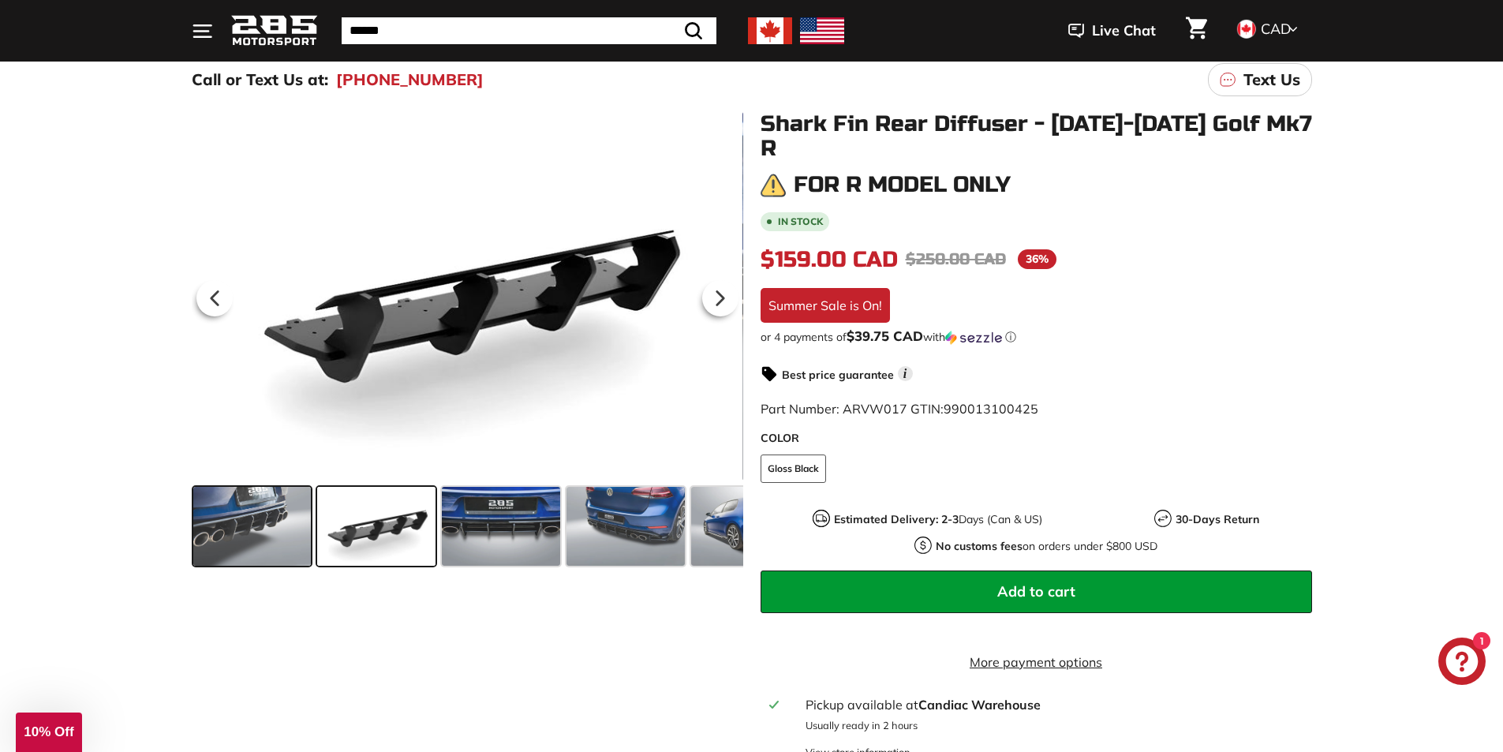
click at [249, 529] on span at bounding box center [252, 526] width 118 height 79
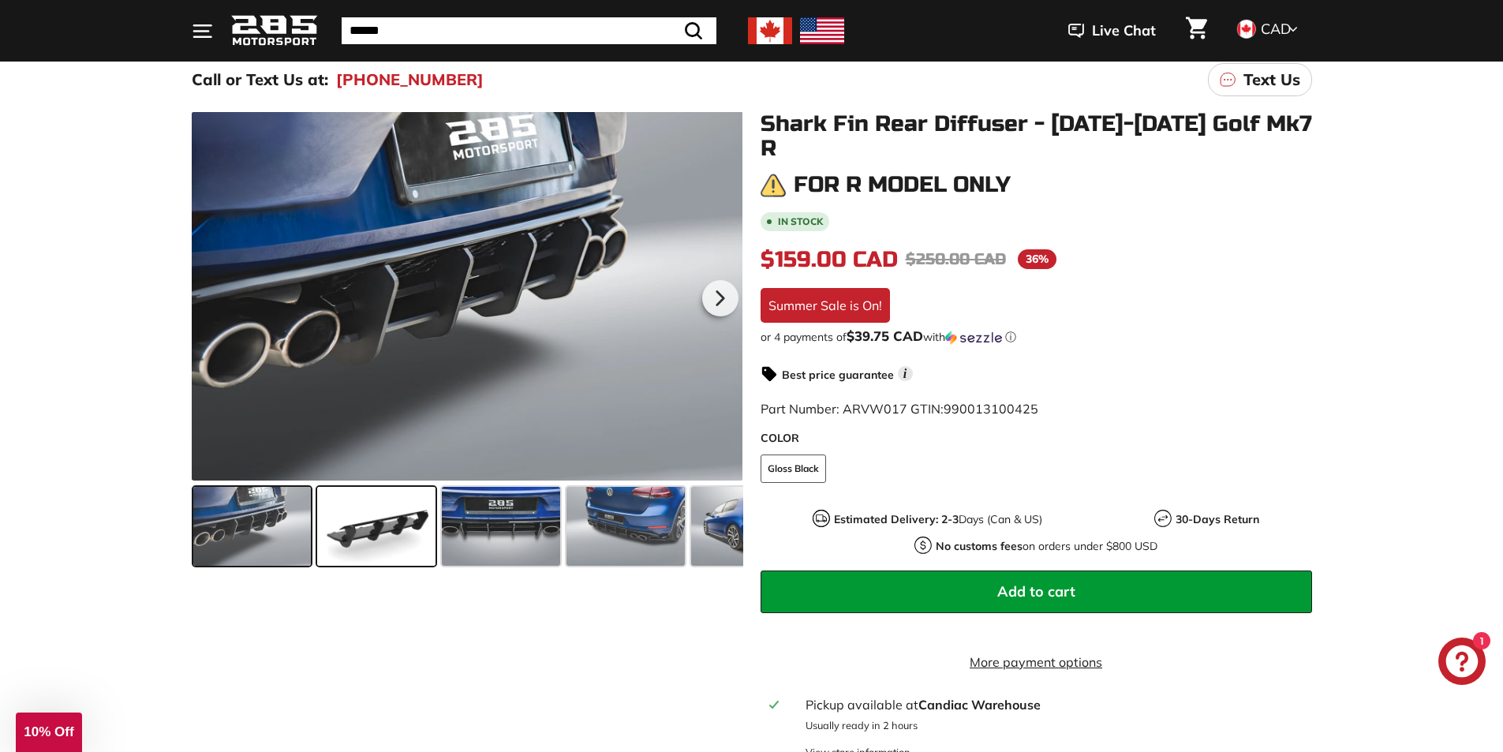
click at [373, 519] on span at bounding box center [376, 526] width 118 height 79
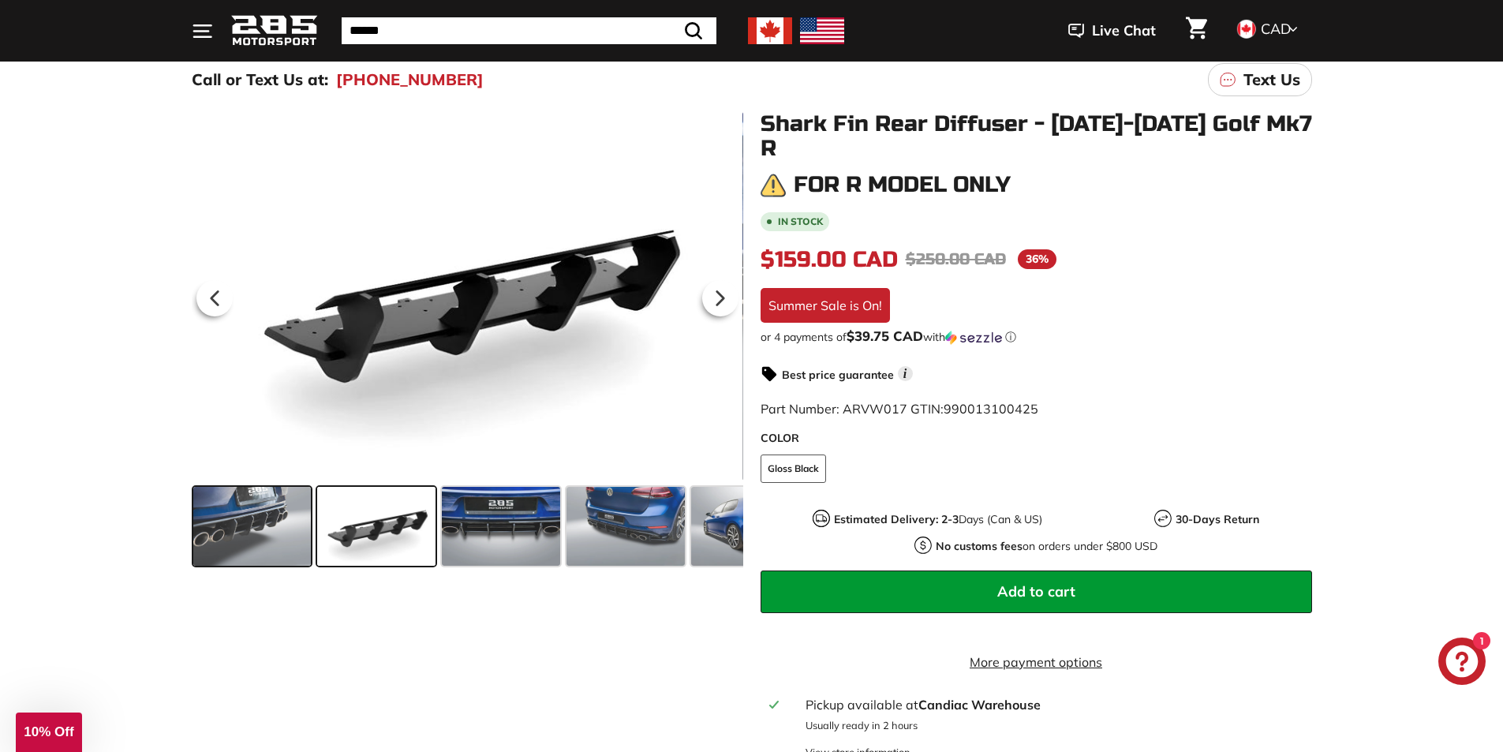
click at [262, 513] on span at bounding box center [252, 526] width 118 height 79
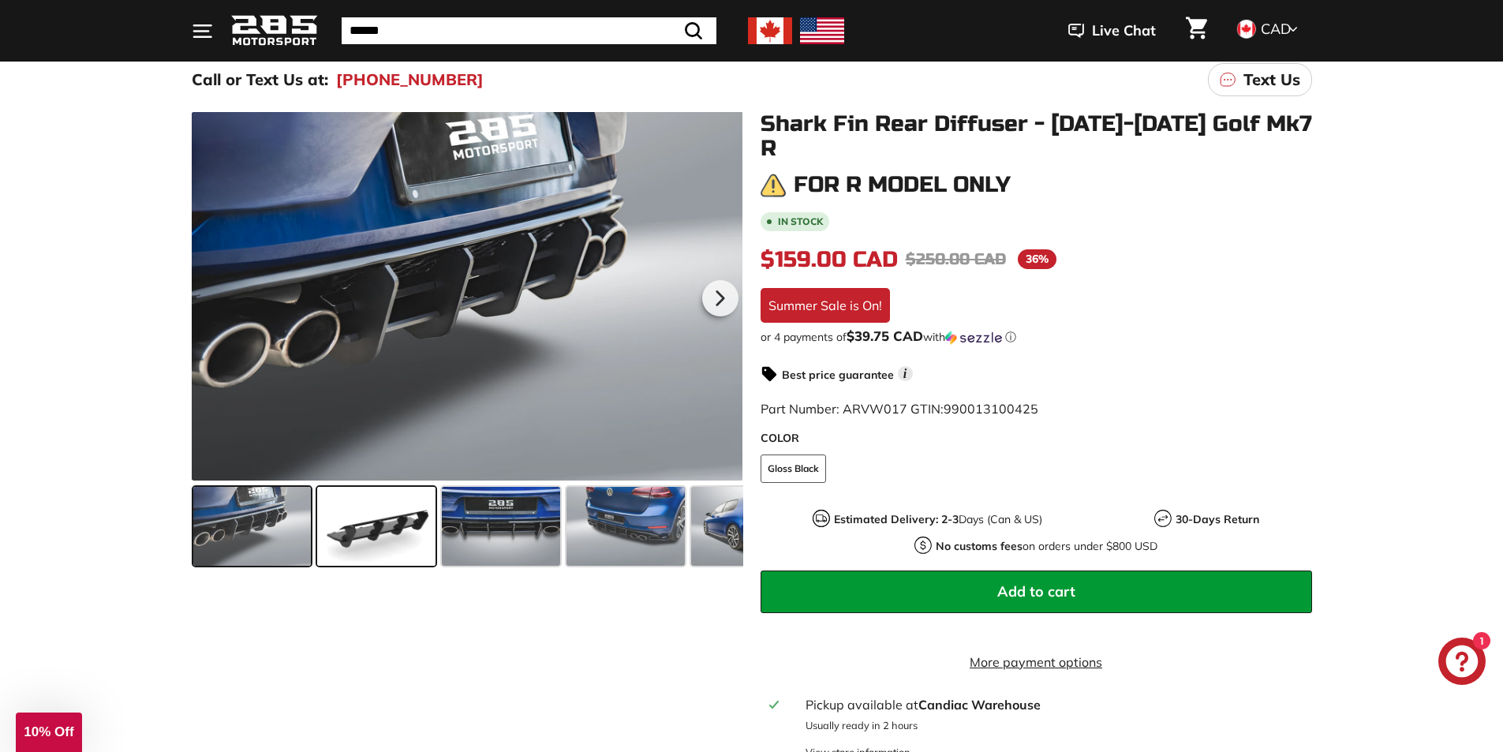
click at [365, 517] on span at bounding box center [376, 526] width 118 height 79
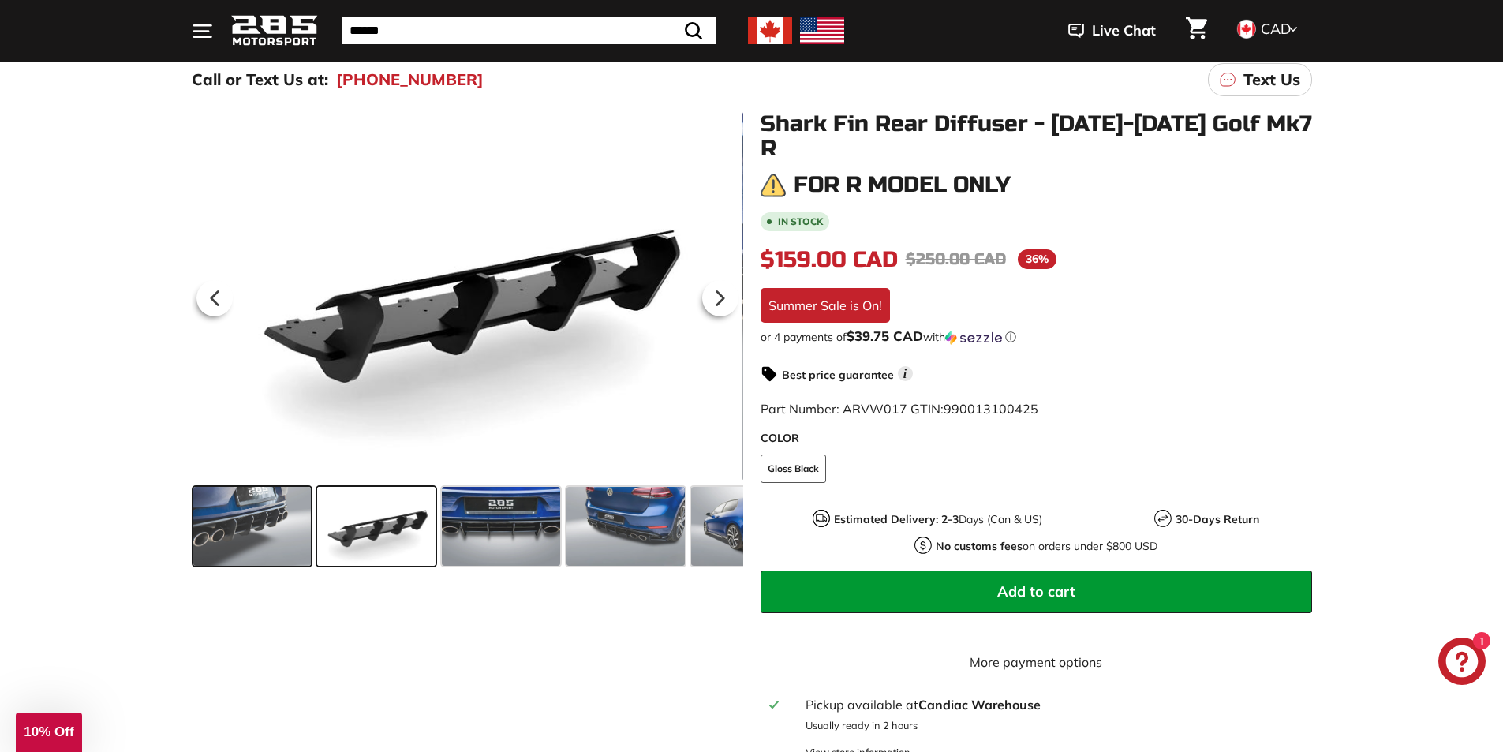
click at [261, 519] on span at bounding box center [252, 526] width 118 height 79
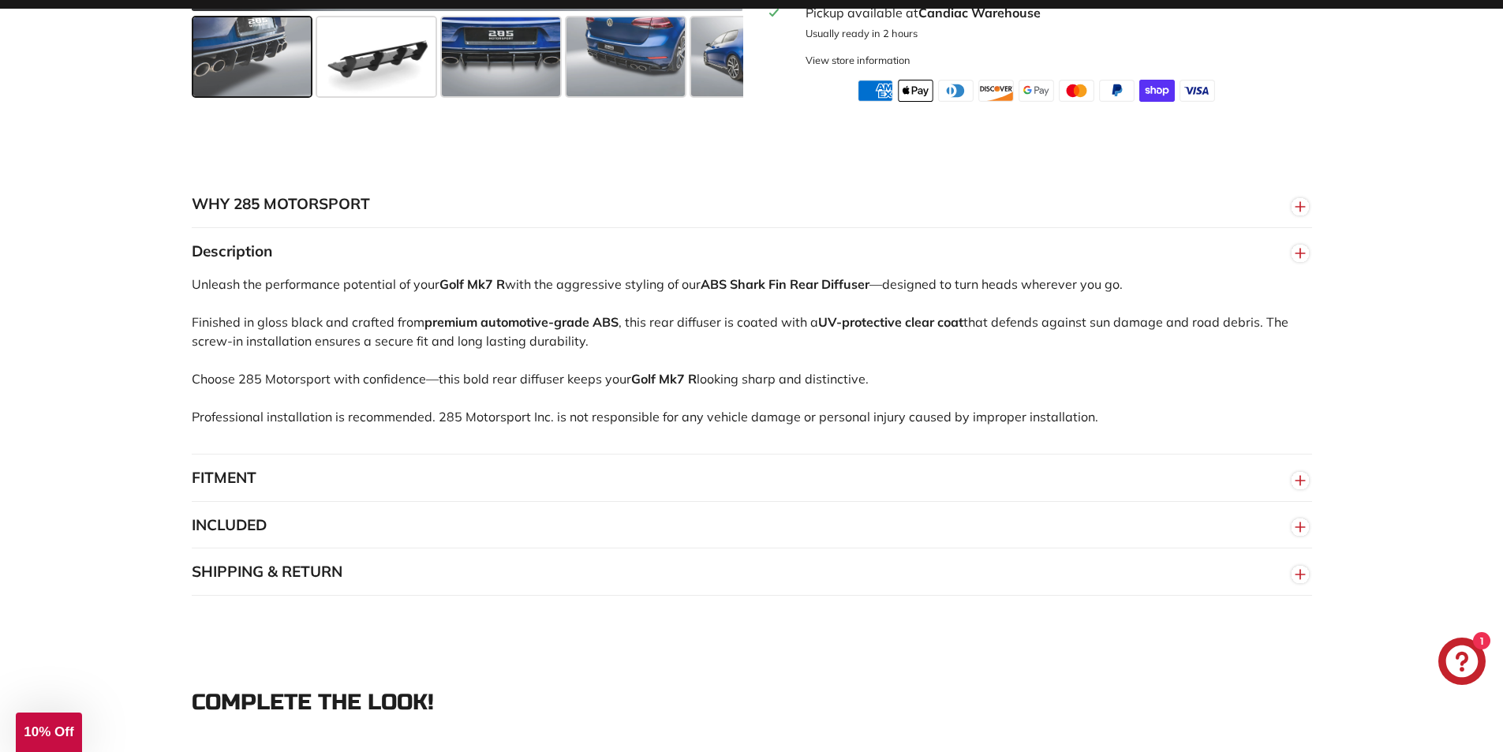
scroll to position [868, 0]
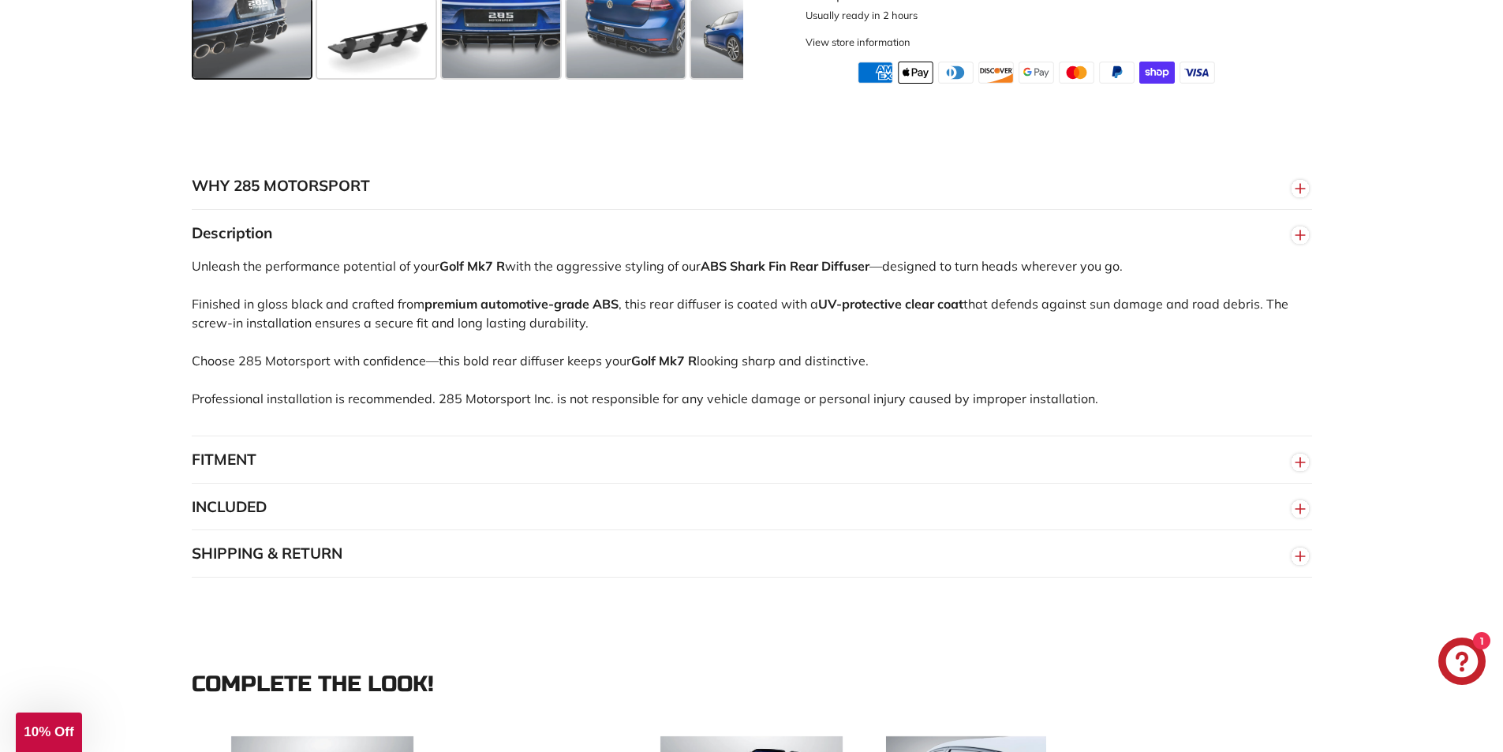
click at [254, 453] on button "FITMENT" at bounding box center [752, 459] width 1121 height 47
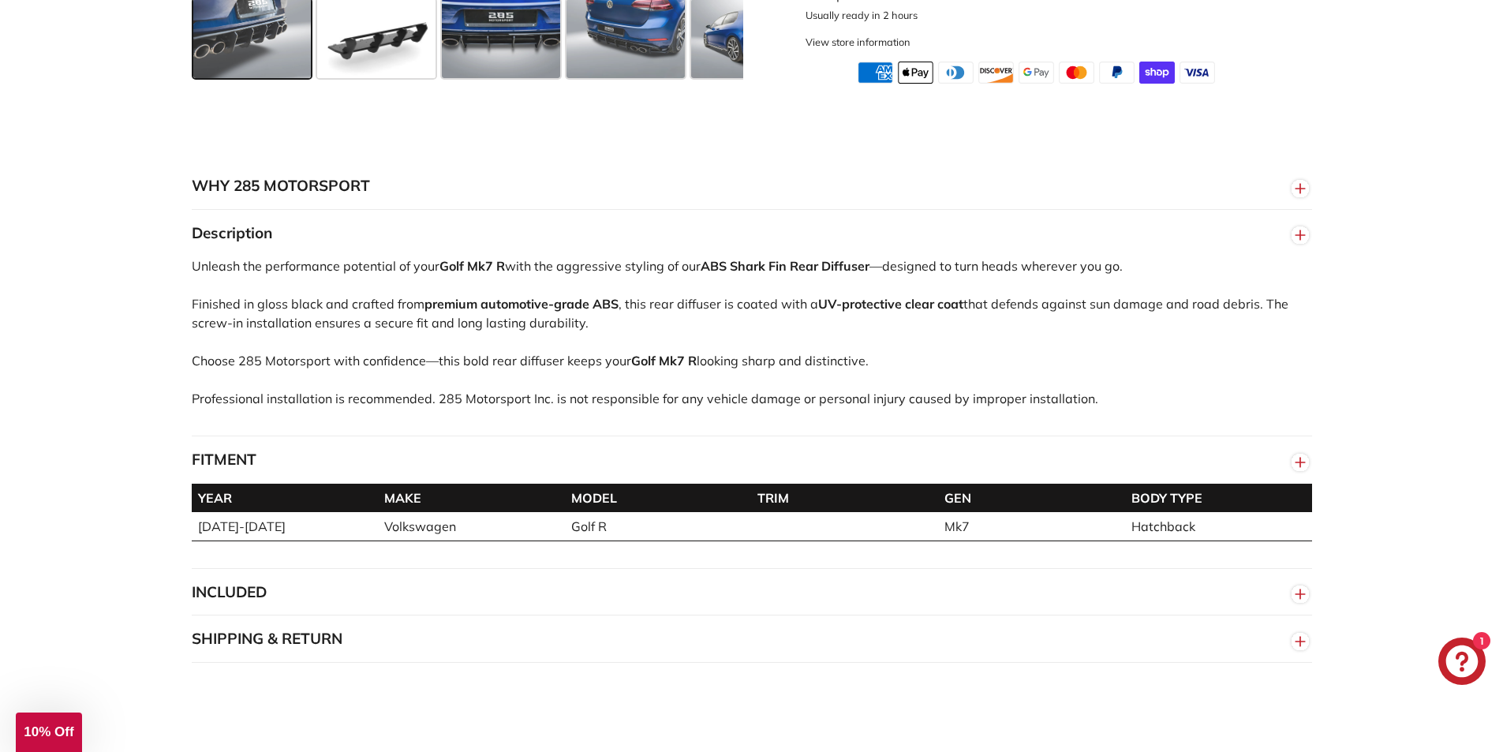
click at [251, 449] on button "FITMENT" at bounding box center [752, 459] width 1121 height 47
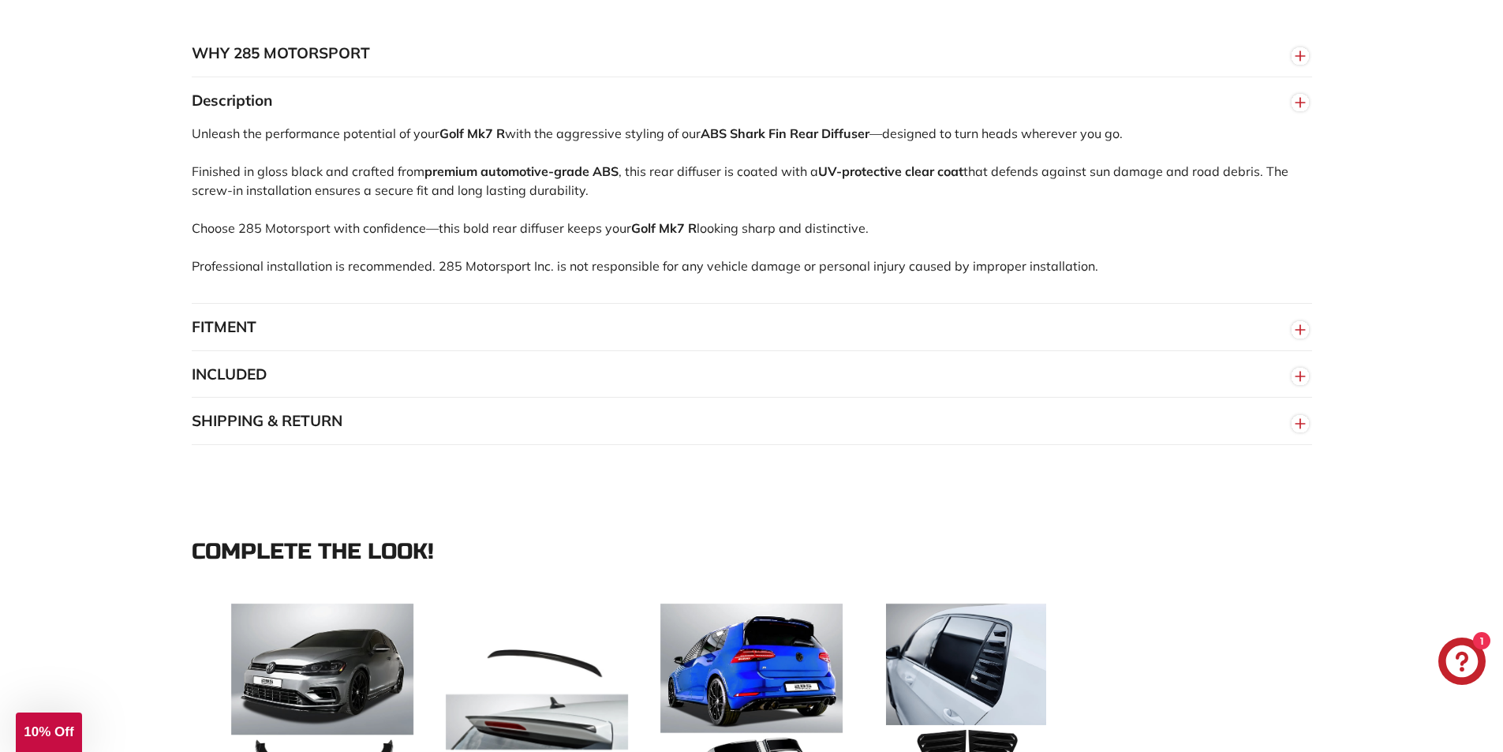
scroll to position [1026, 0]
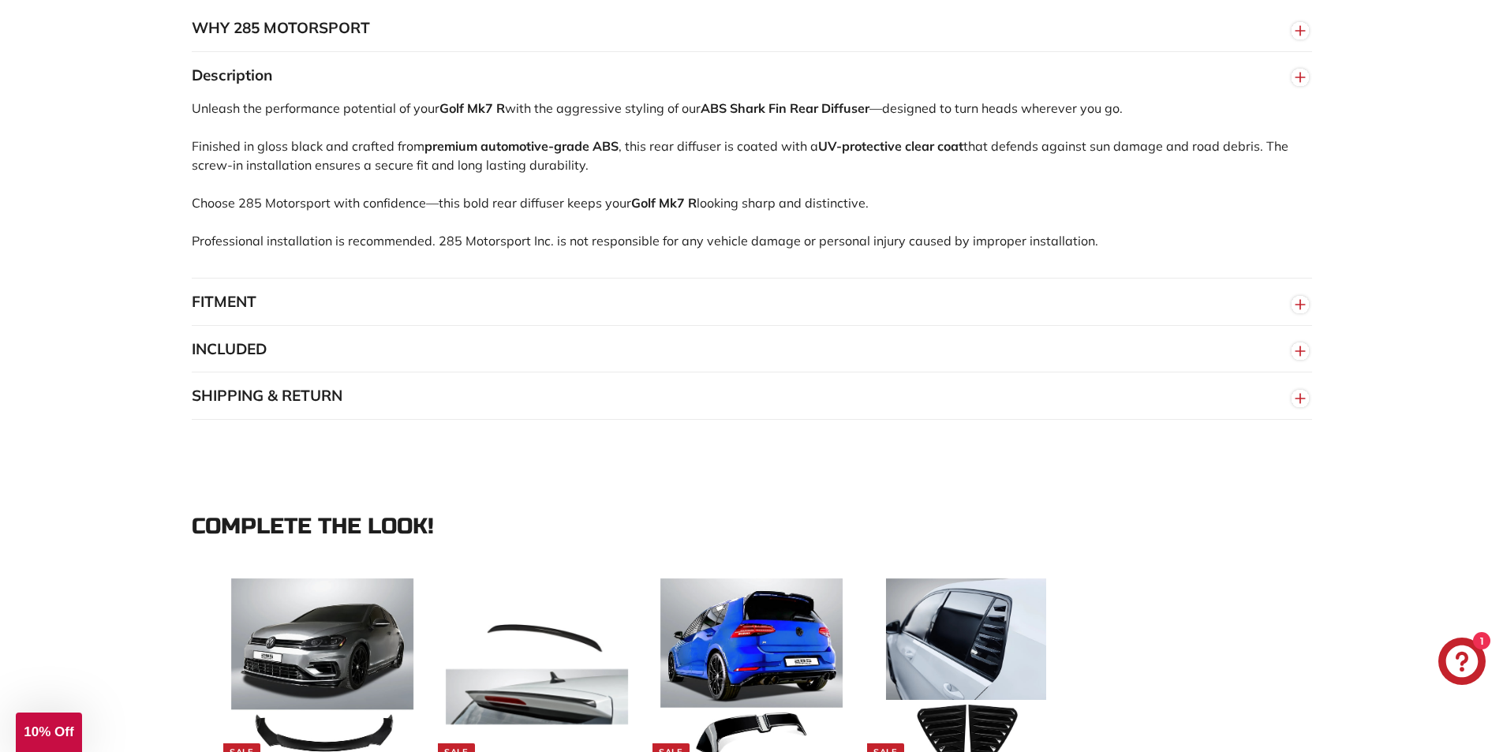
click at [257, 332] on button "INCLUDED" at bounding box center [752, 349] width 1121 height 47
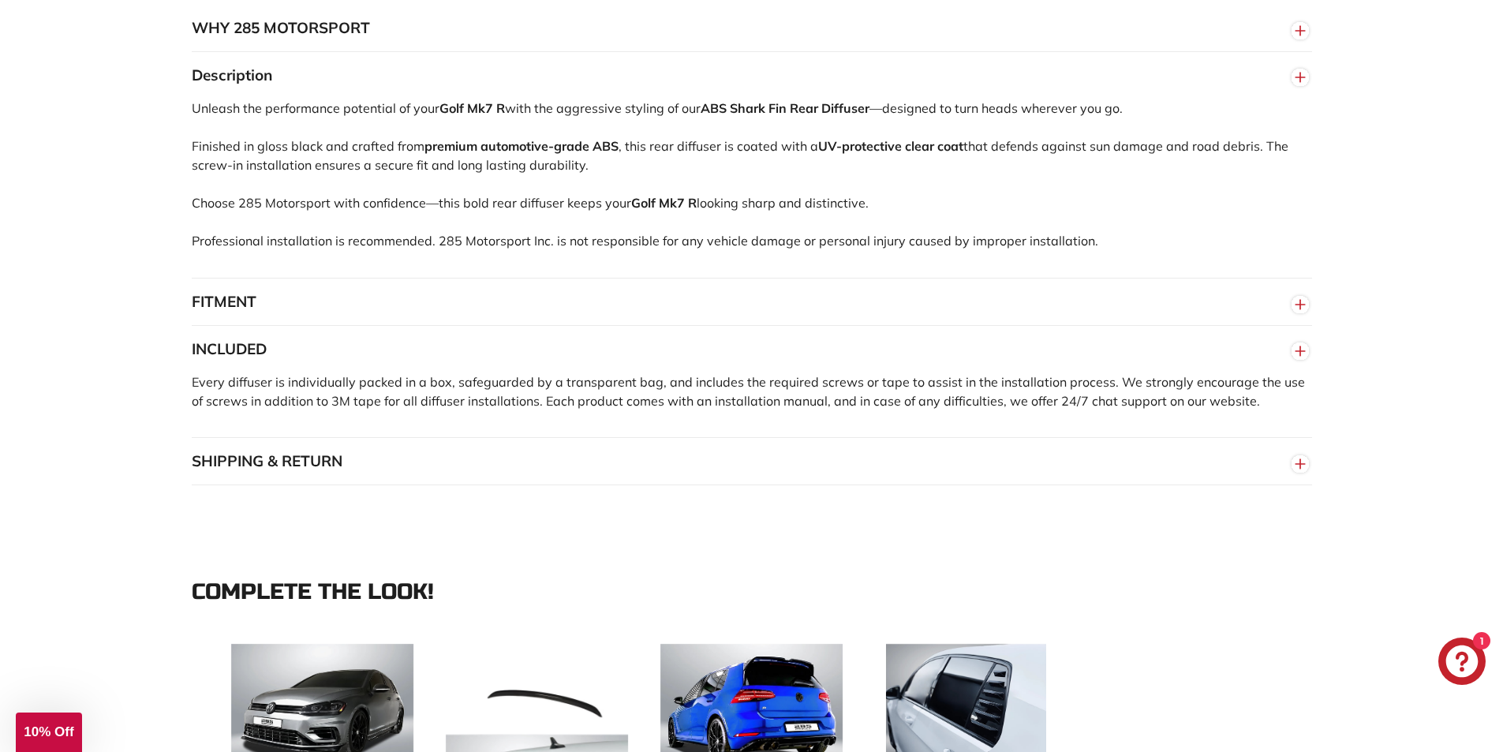
click at [1207, 354] on button "INCLUDED" at bounding box center [752, 349] width 1121 height 47
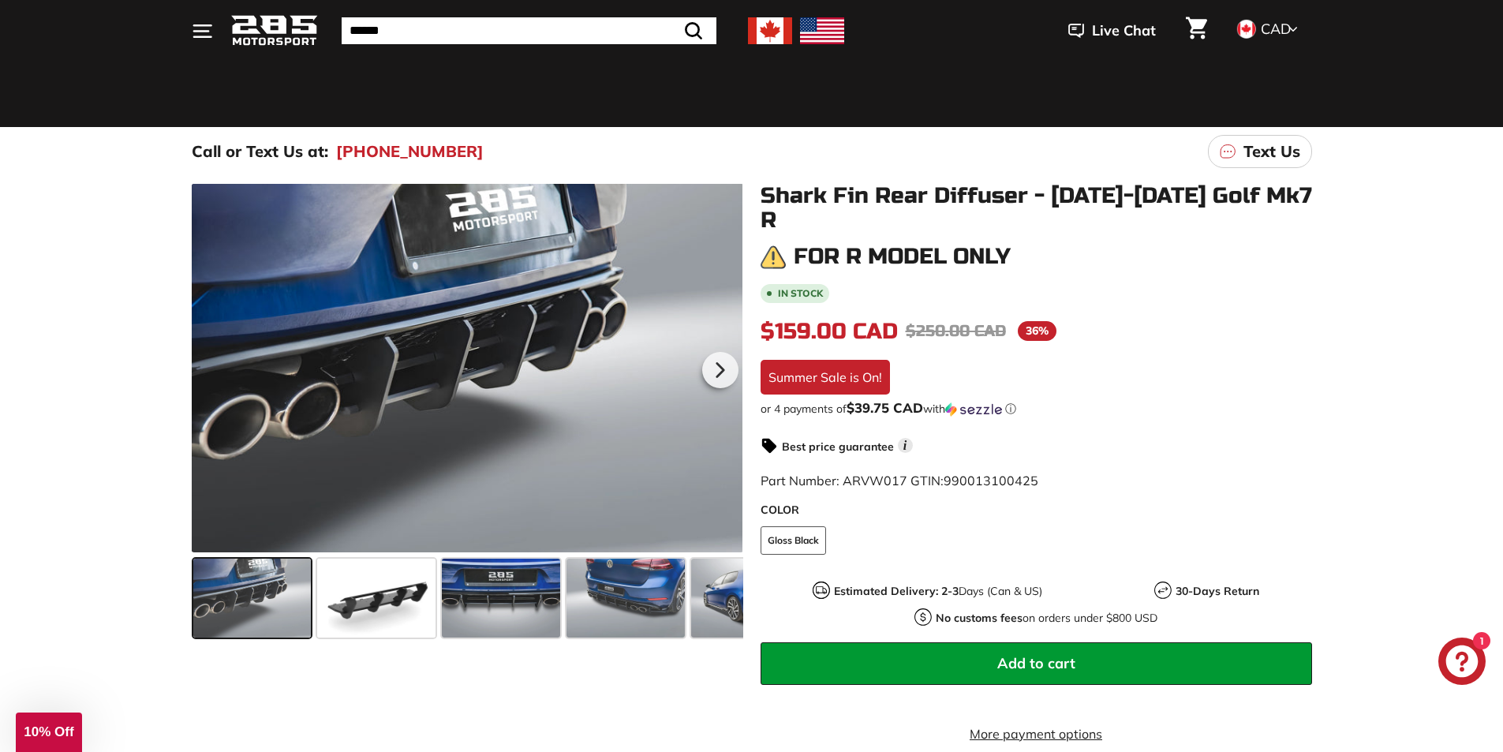
scroll to position [79, 0]
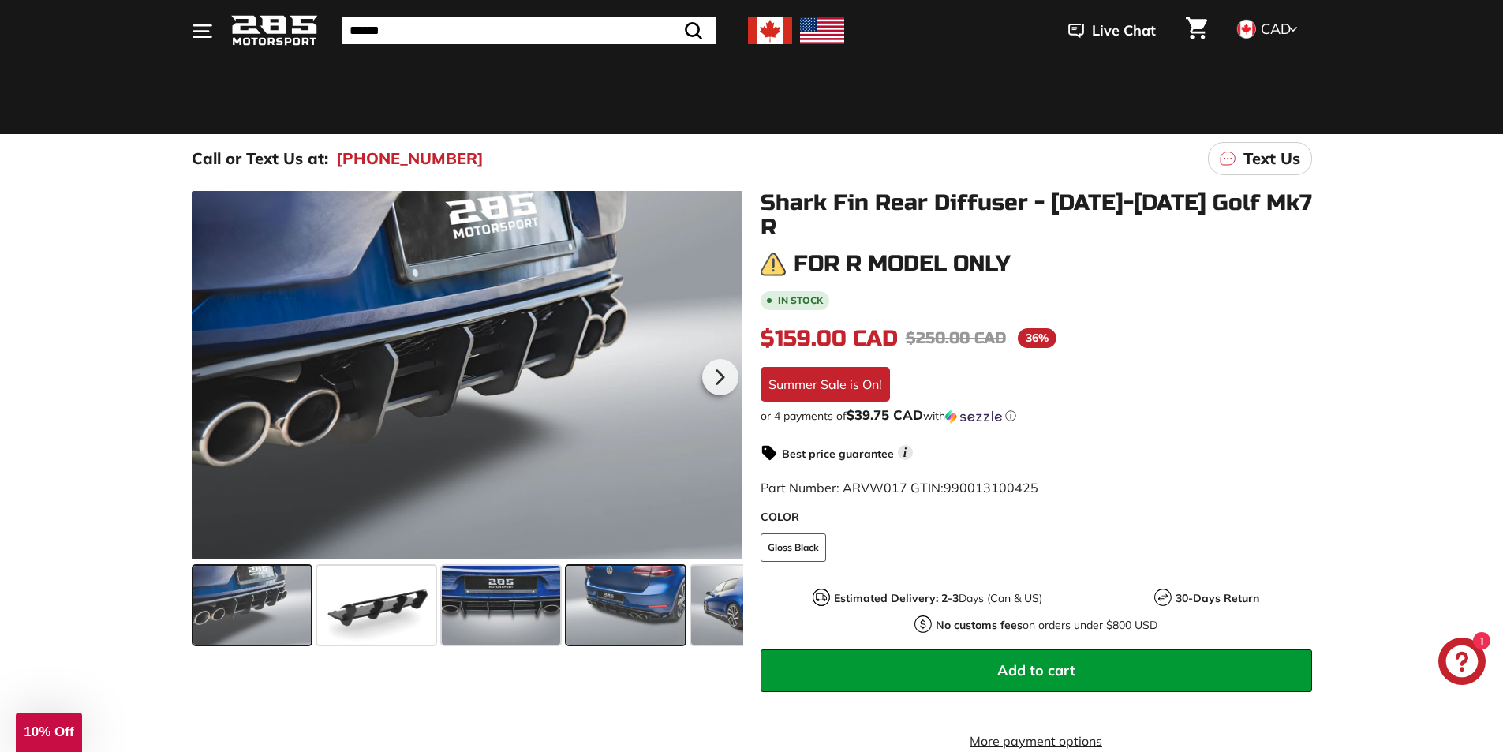
click at [658, 610] on span at bounding box center [626, 605] width 118 height 79
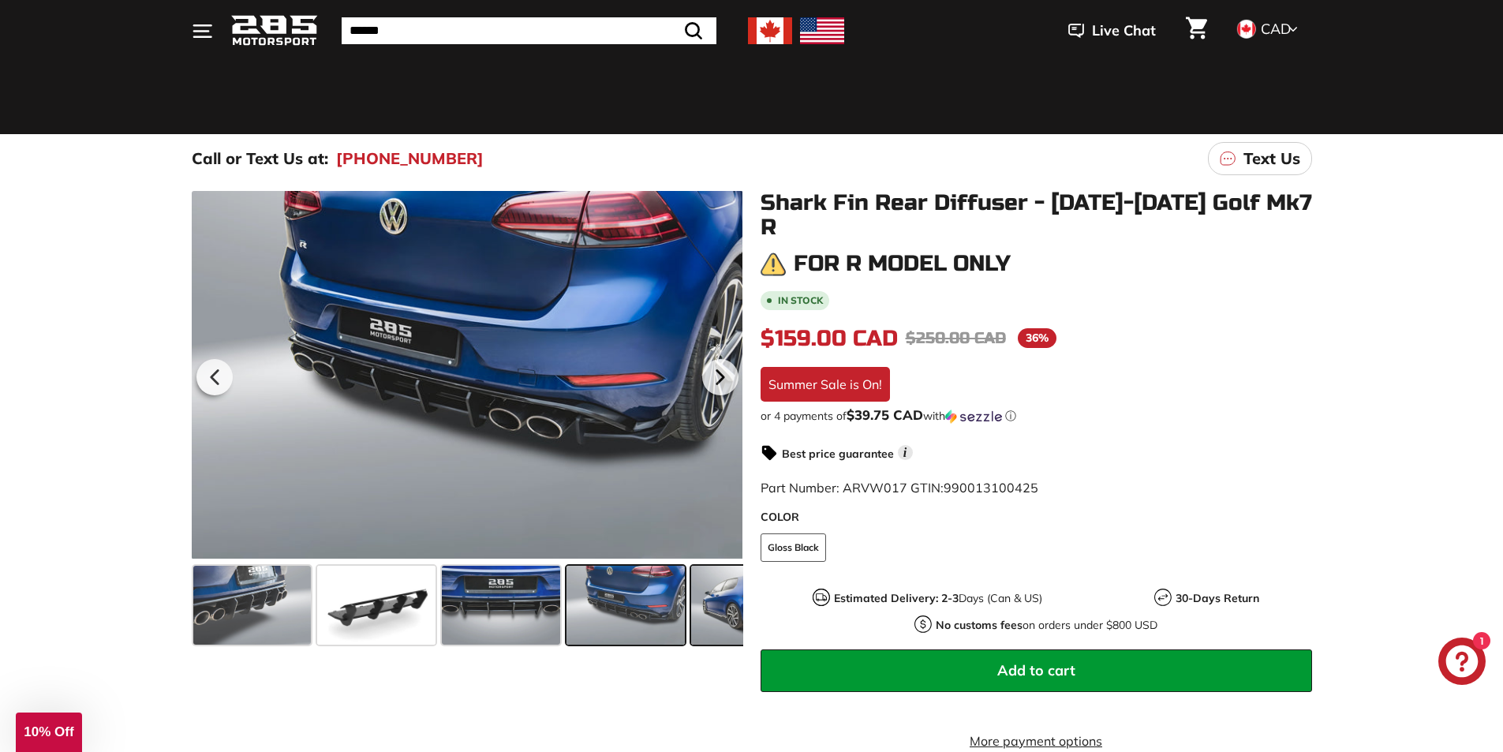
click at [721, 602] on span at bounding box center [750, 605] width 118 height 79
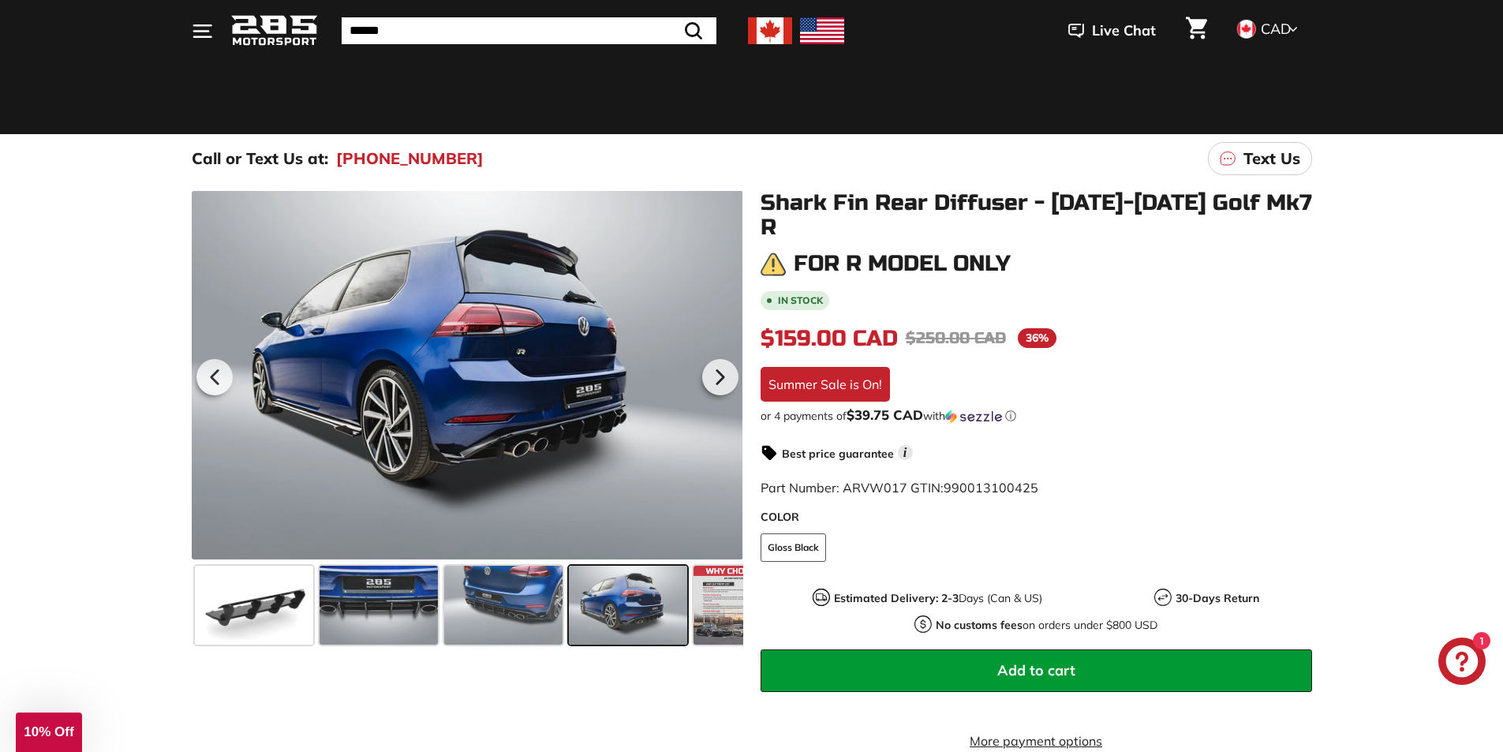
scroll to position [0, 155]
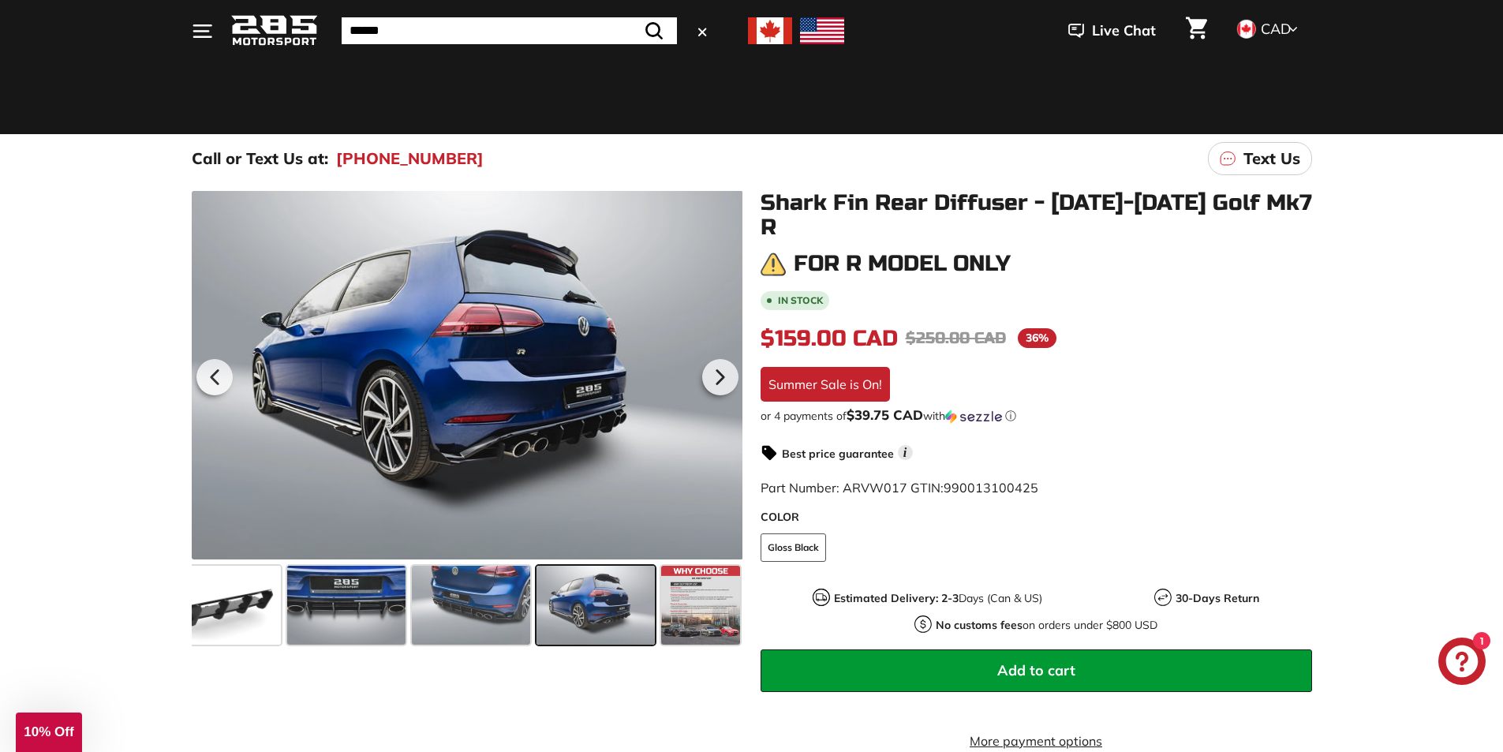
click at [447, 28] on input "Search" at bounding box center [509, 30] width 335 height 27
type input "******"
click at [631, 17] on button ".cls-1{fill:none;stroke:#000;stroke-miterlimit:10;stroke-width:2px} Search" at bounding box center [654, 30] width 46 height 27
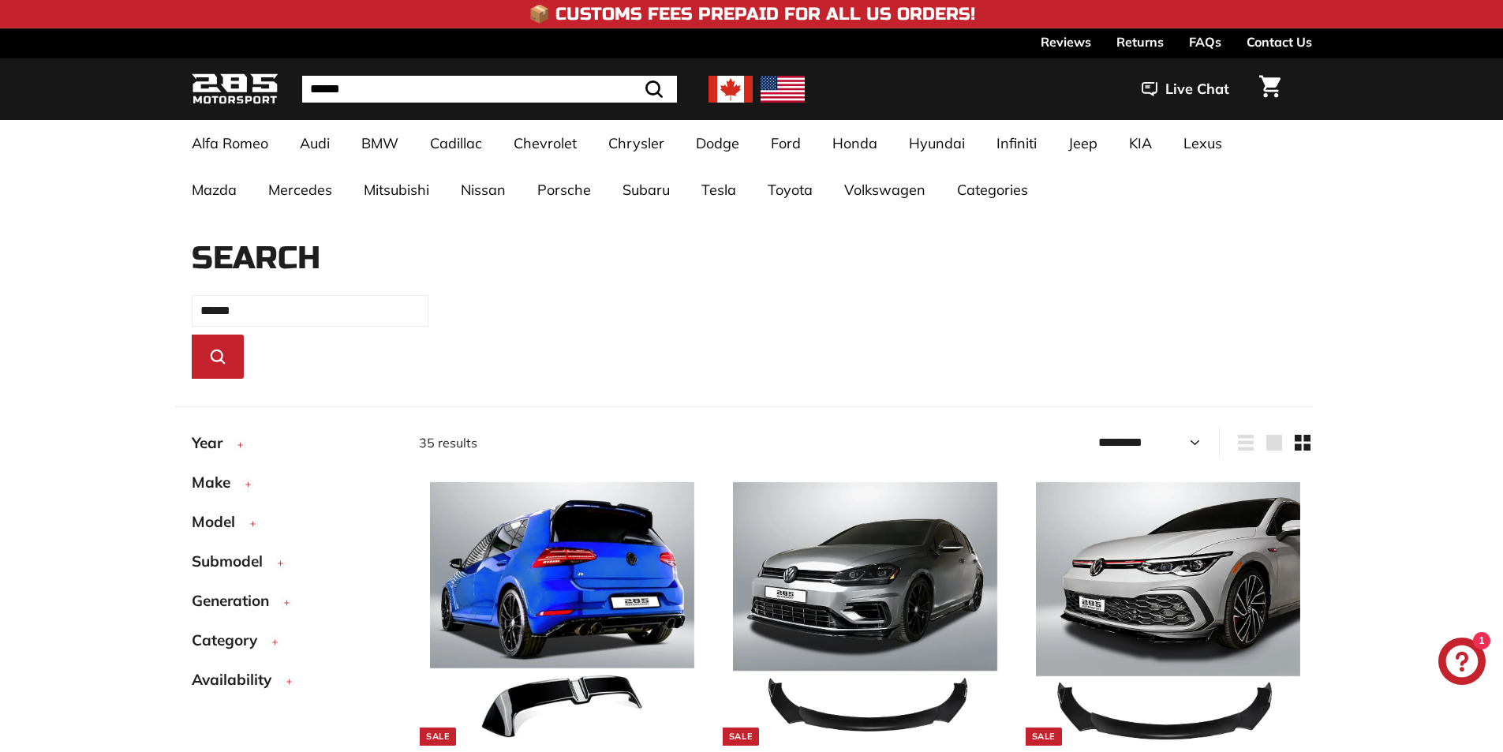
select select "*********"
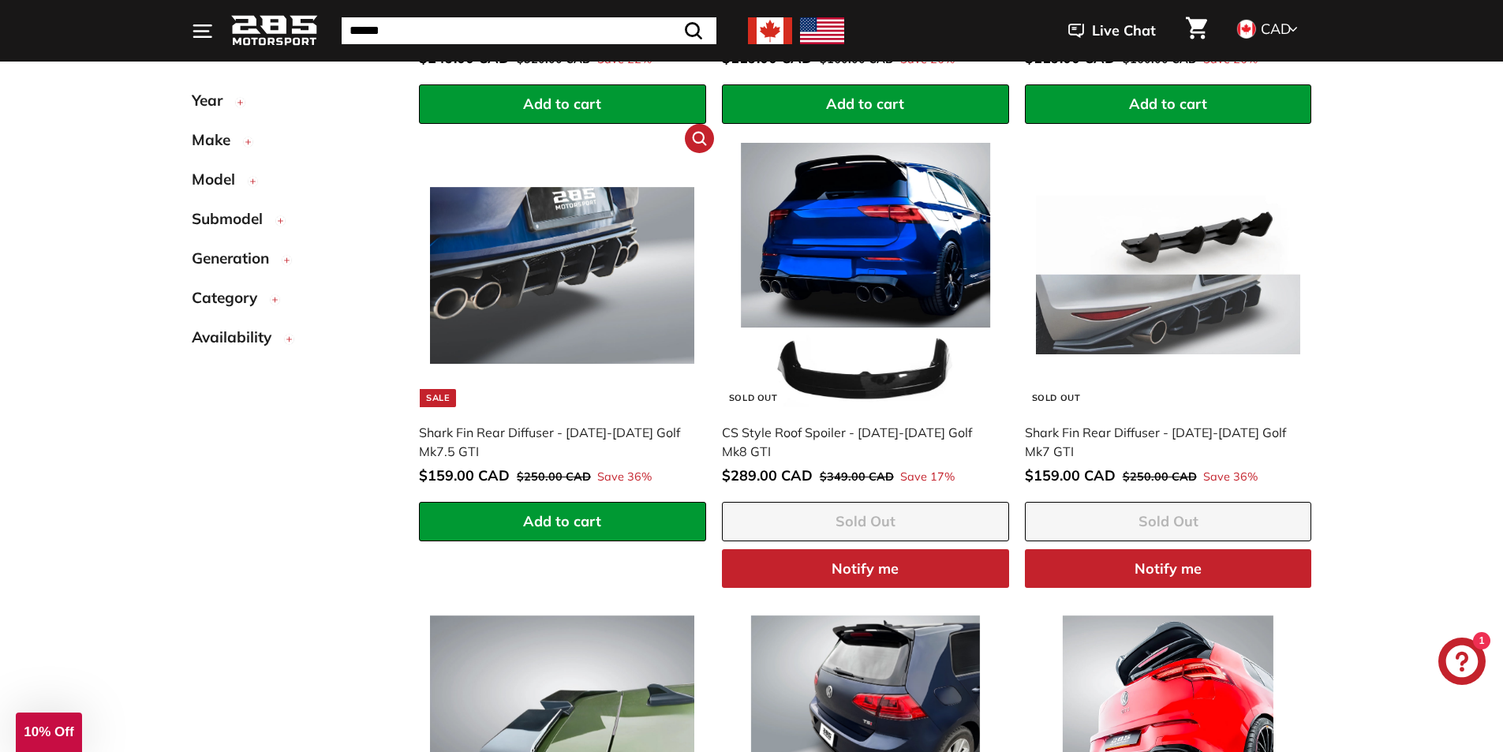
scroll to position [743, 0]
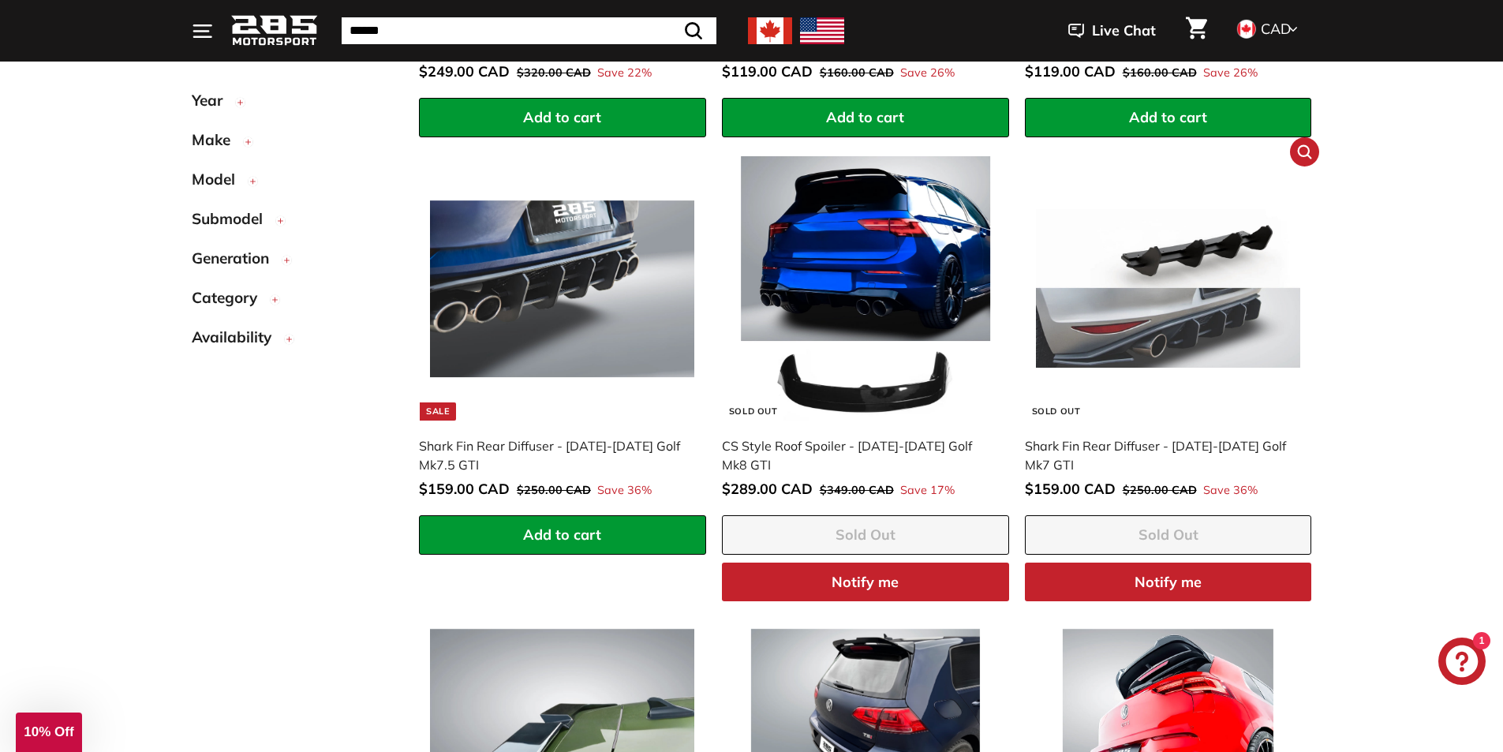
click at [1166, 448] on div "Shark Fin Rear Diffuser - [DATE]-[DATE] Golf Mk7 GTI" at bounding box center [1160, 455] width 271 height 38
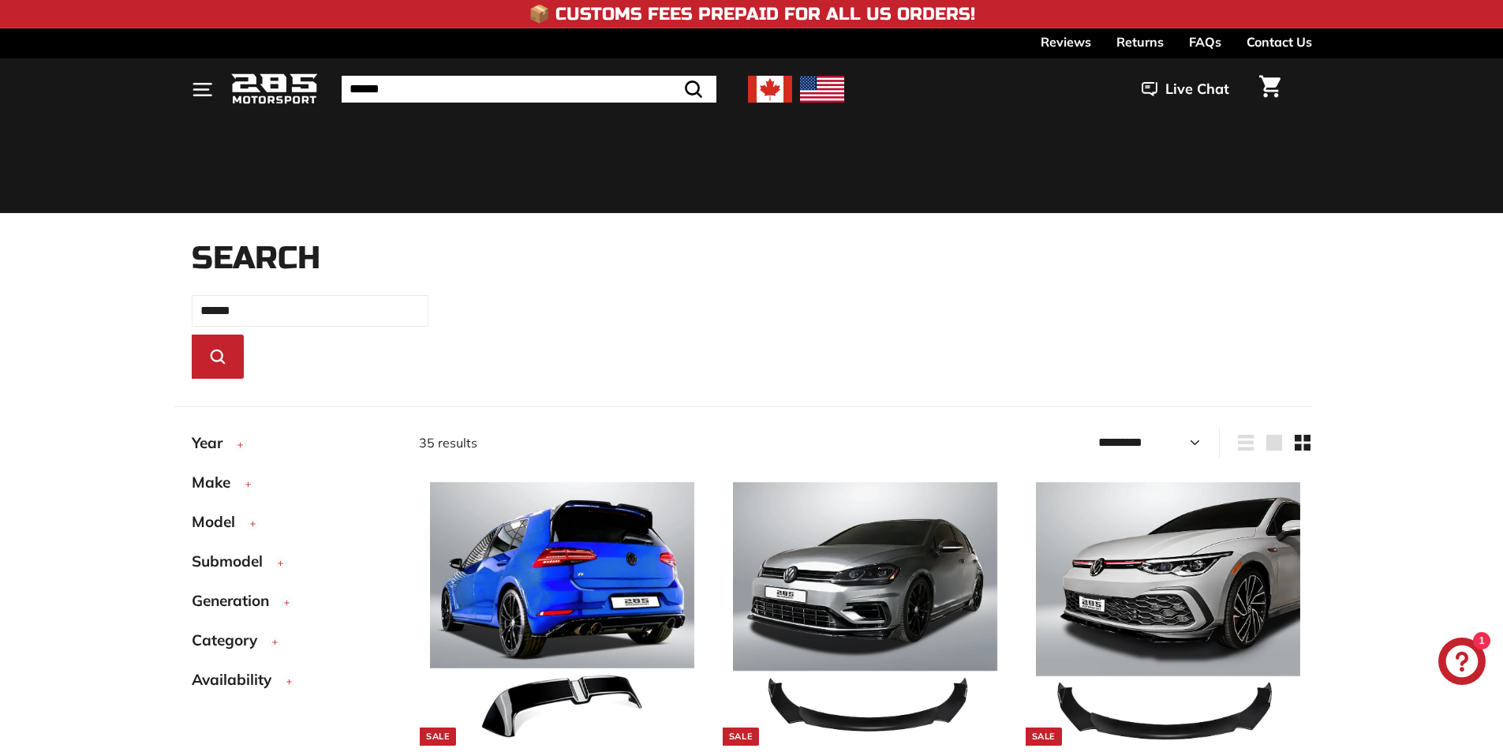
select select "*********"
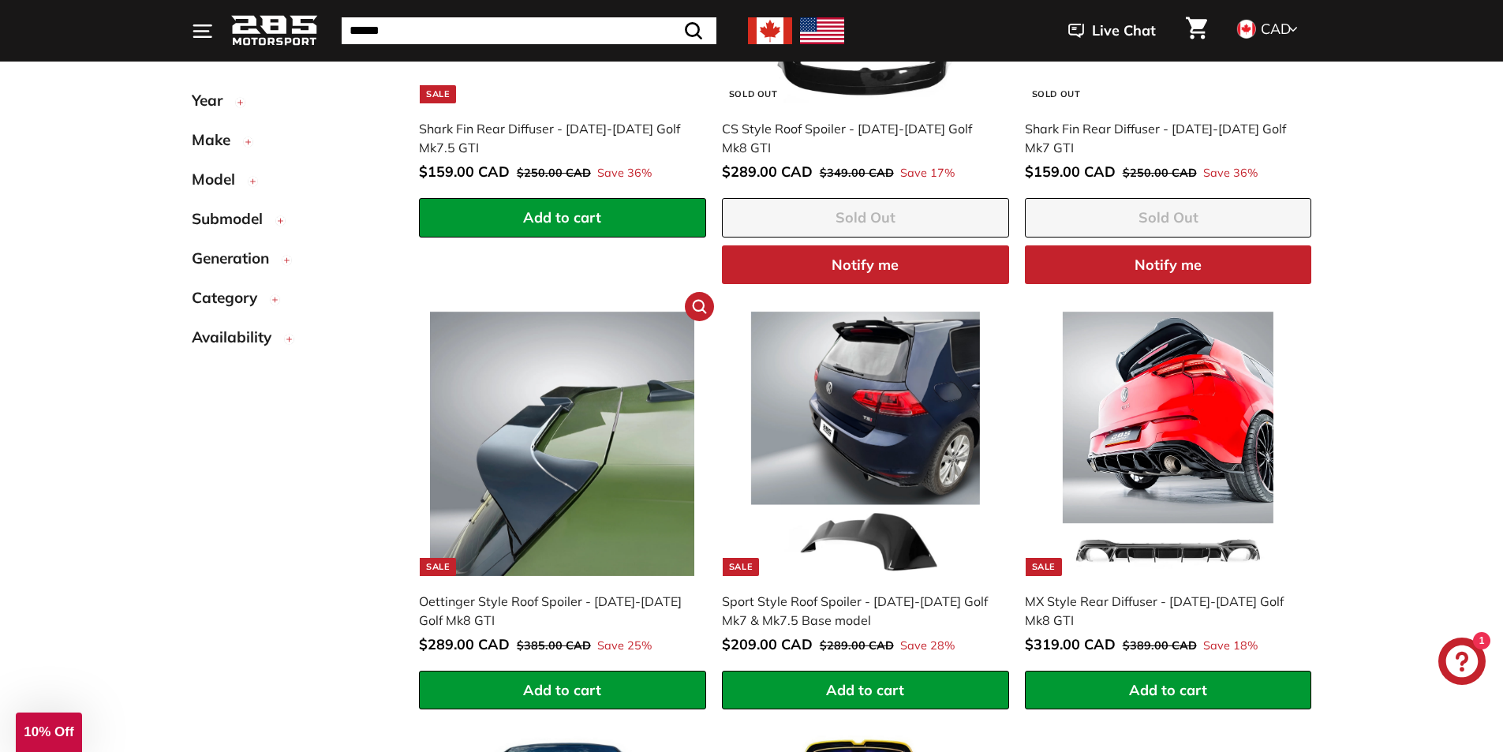
scroll to position [1184, 0]
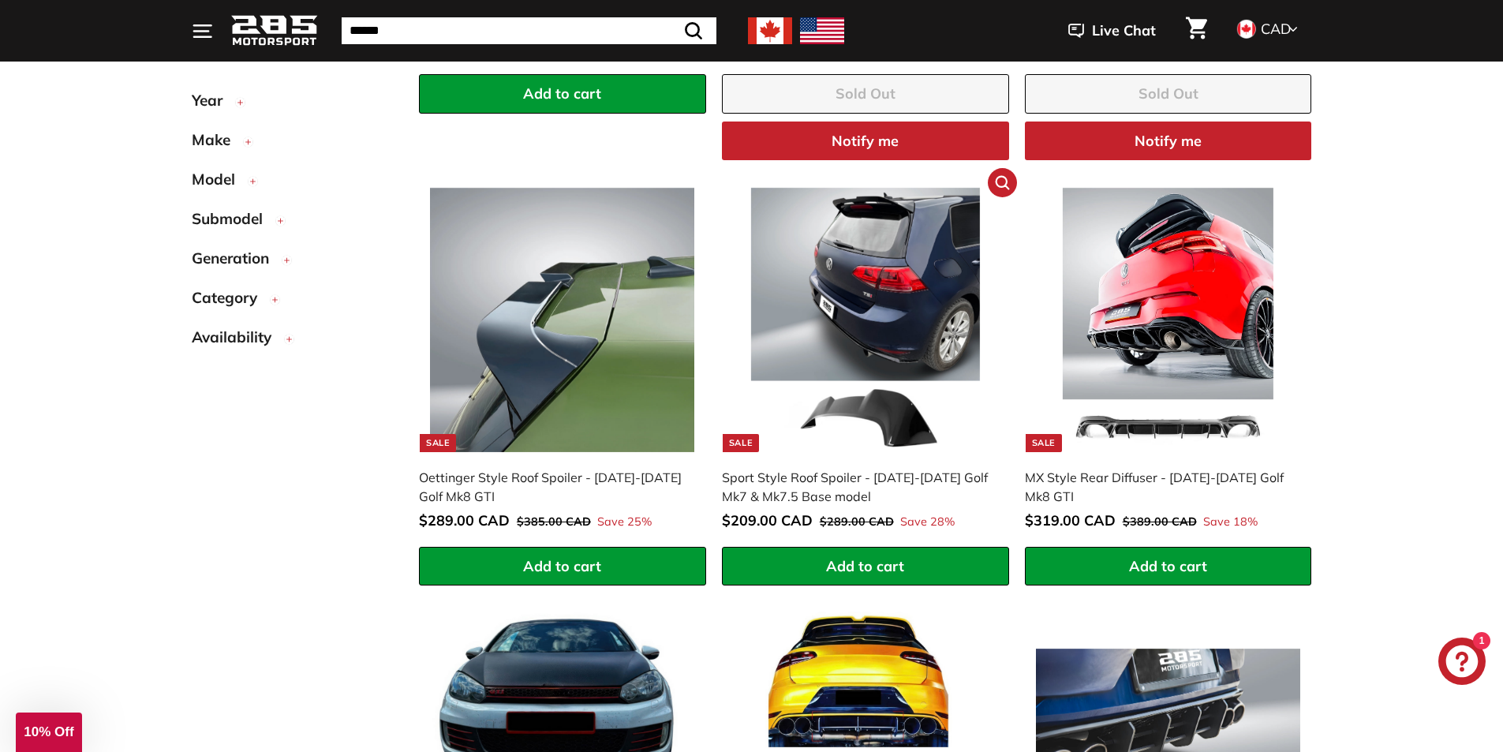
click at [793, 486] on div "Sport Style Roof Spoiler - [DATE]-[DATE] Golf Mk7 & Mk7.5 Base model" at bounding box center [857, 487] width 271 height 38
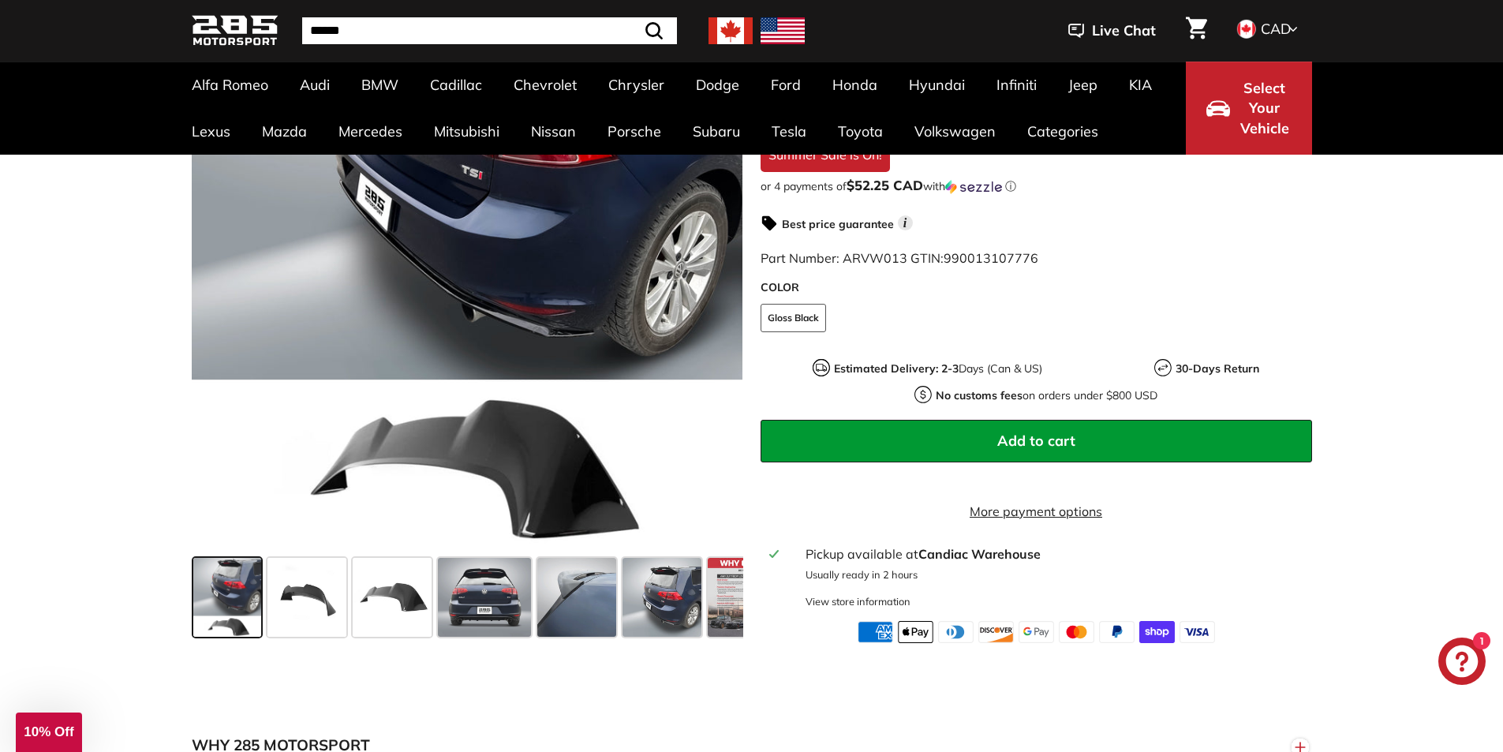
scroll to position [395, 0]
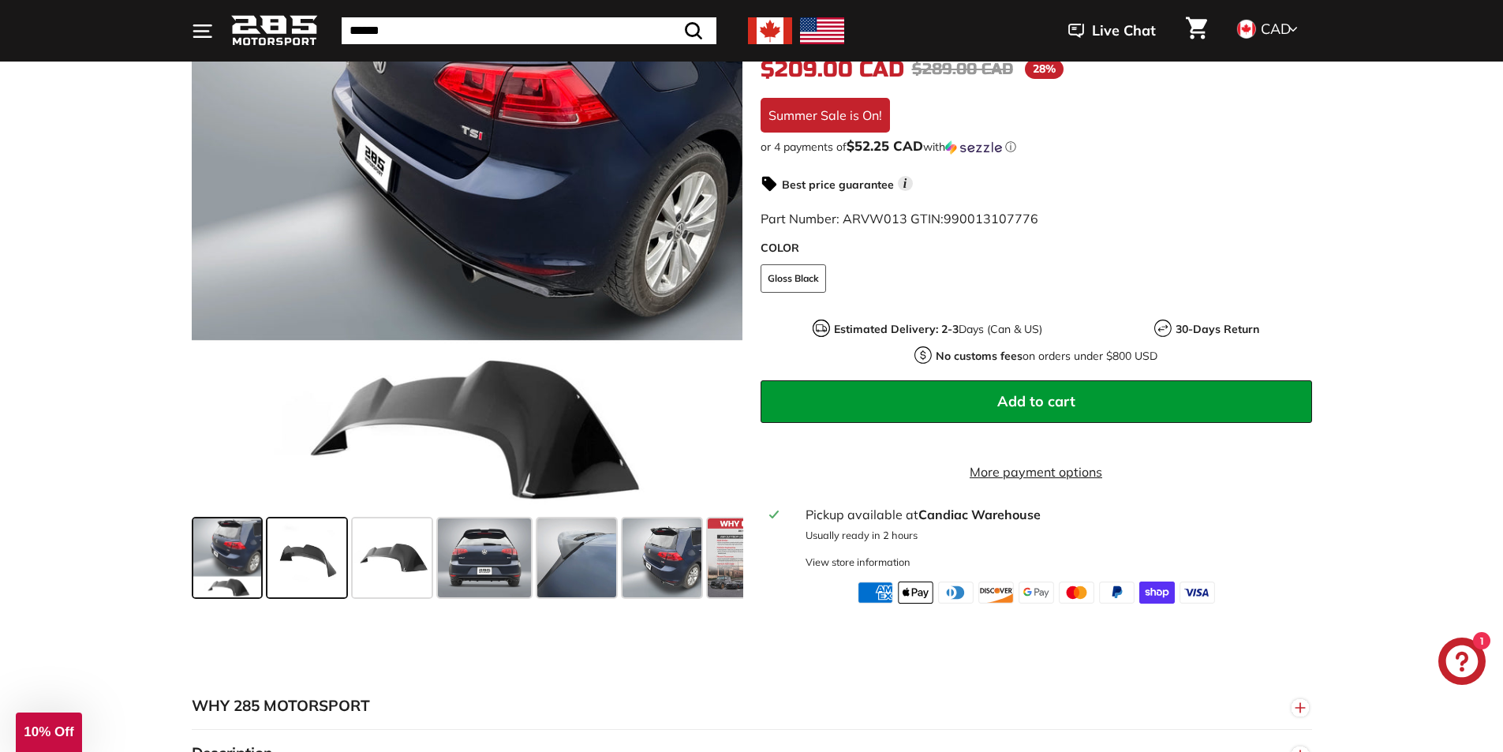
click at [314, 572] on span at bounding box center [307, 558] width 79 height 79
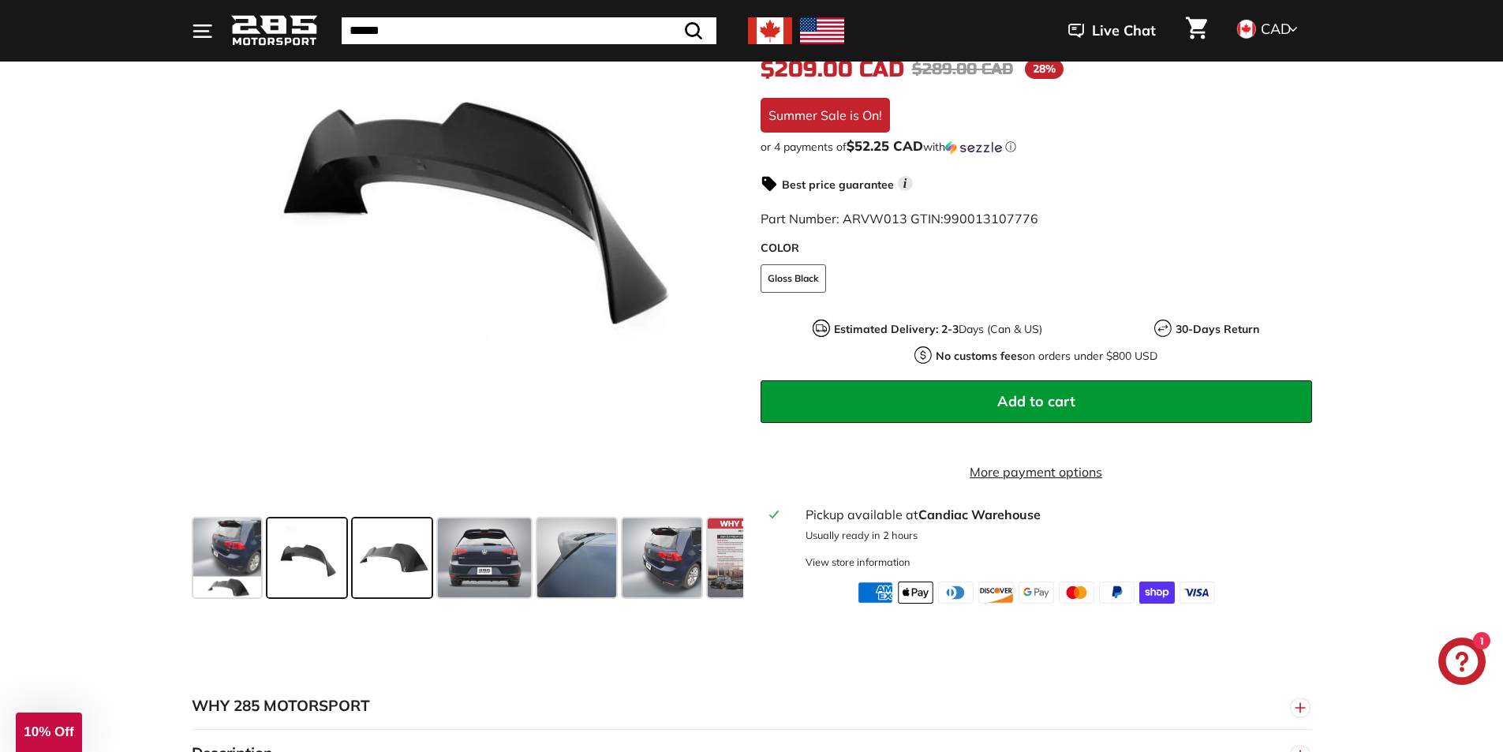
click at [388, 567] on span at bounding box center [392, 558] width 79 height 79
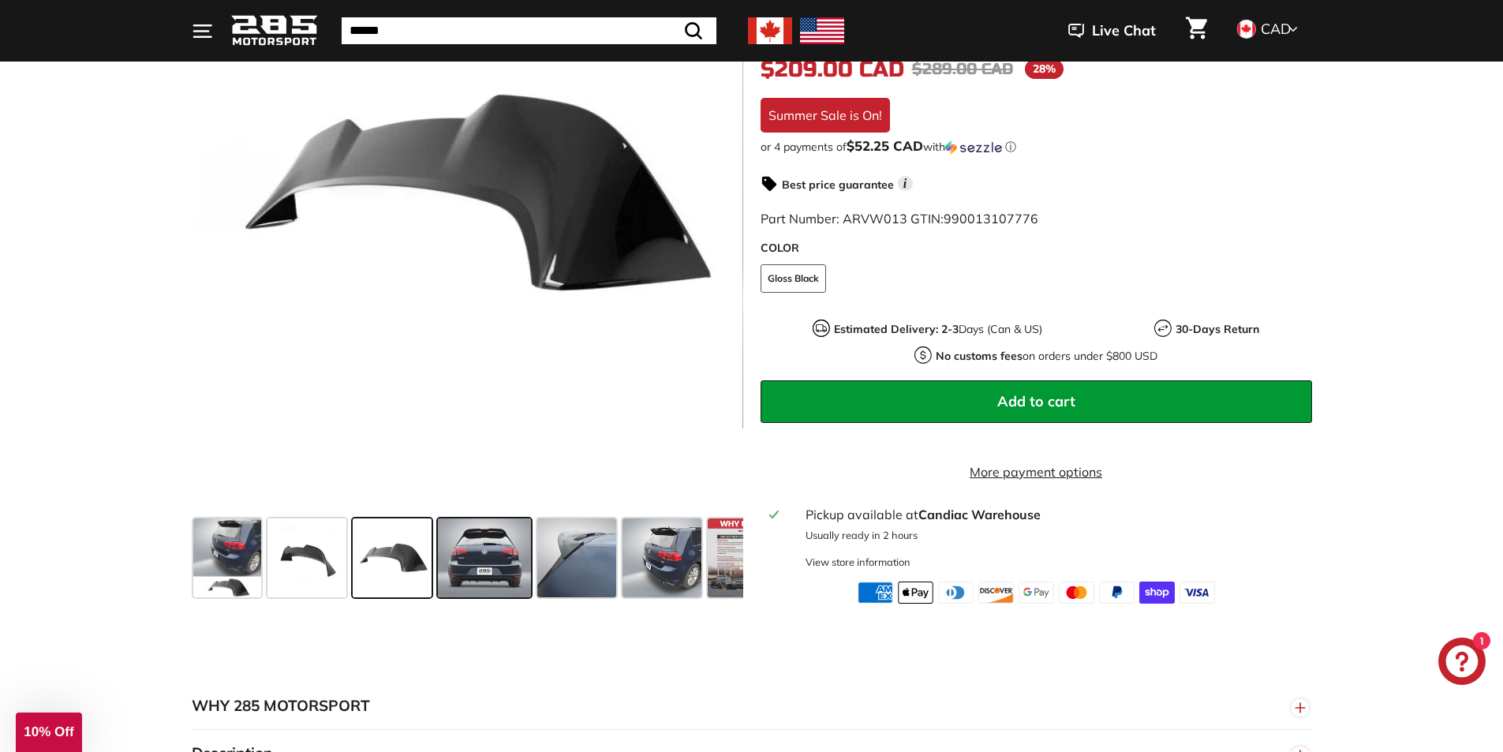
click at [462, 576] on span at bounding box center [484, 558] width 93 height 79
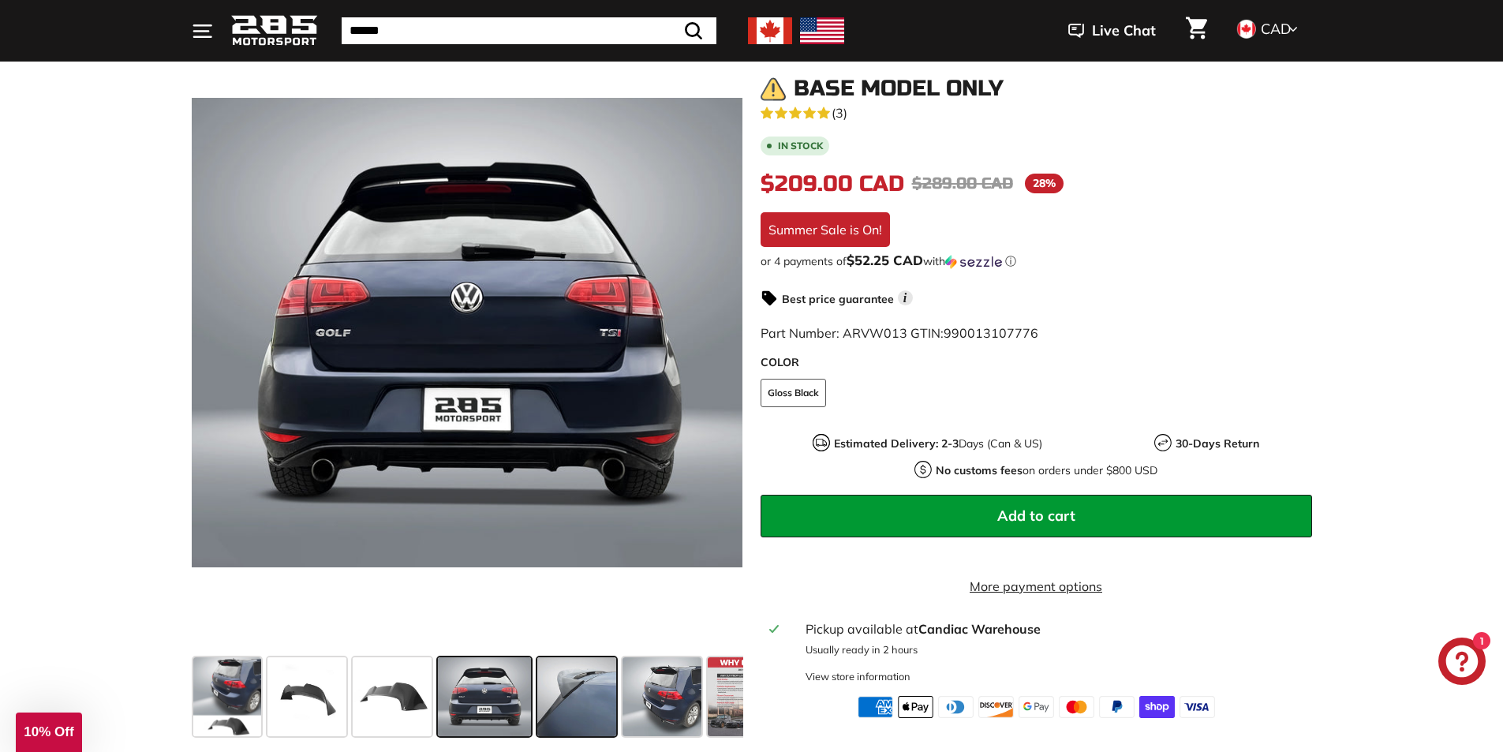
scroll to position [237, 0]
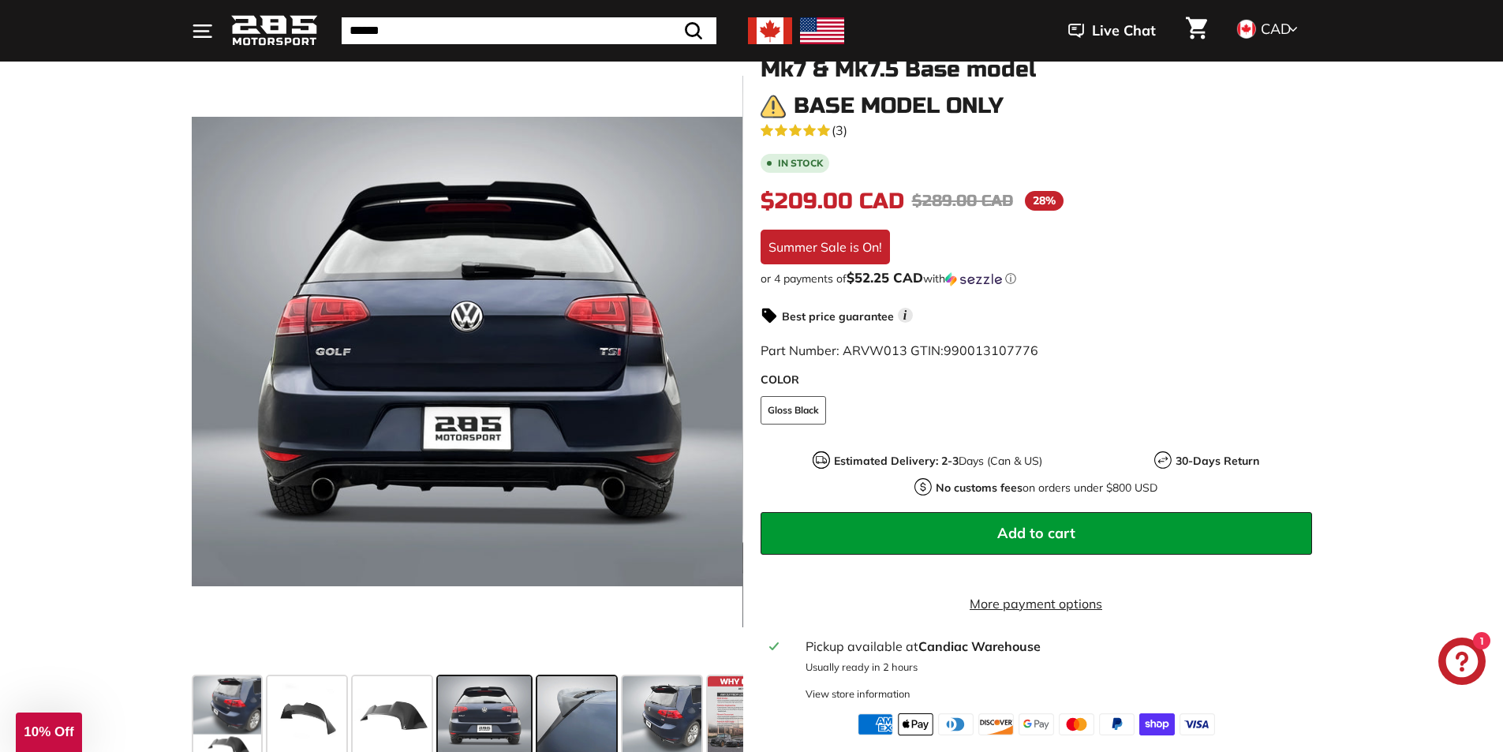
click at [578, 719] on span at bounding box center [576, 715] width 79 height 79
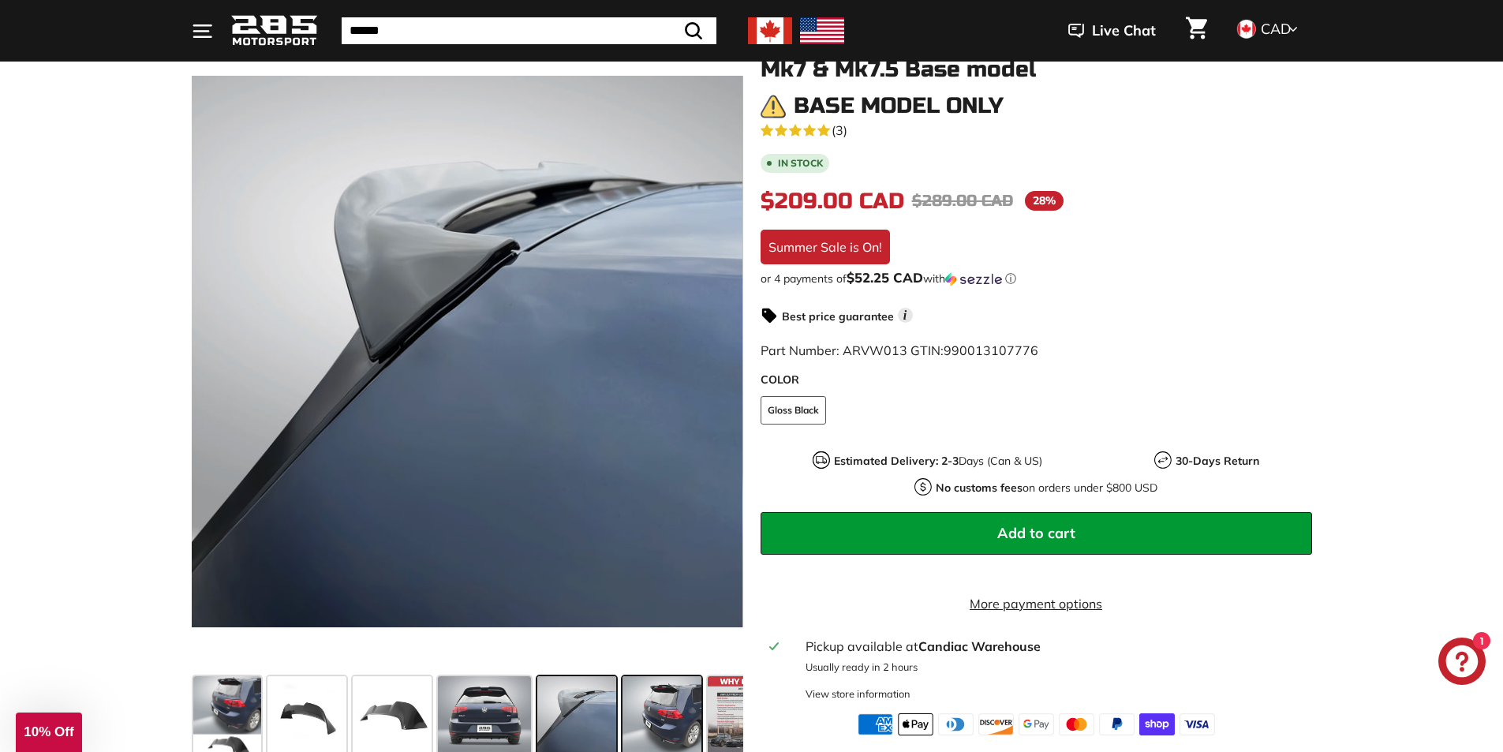
click at [658, 713] on span at bounding box center [662, 715] width 79 height 79
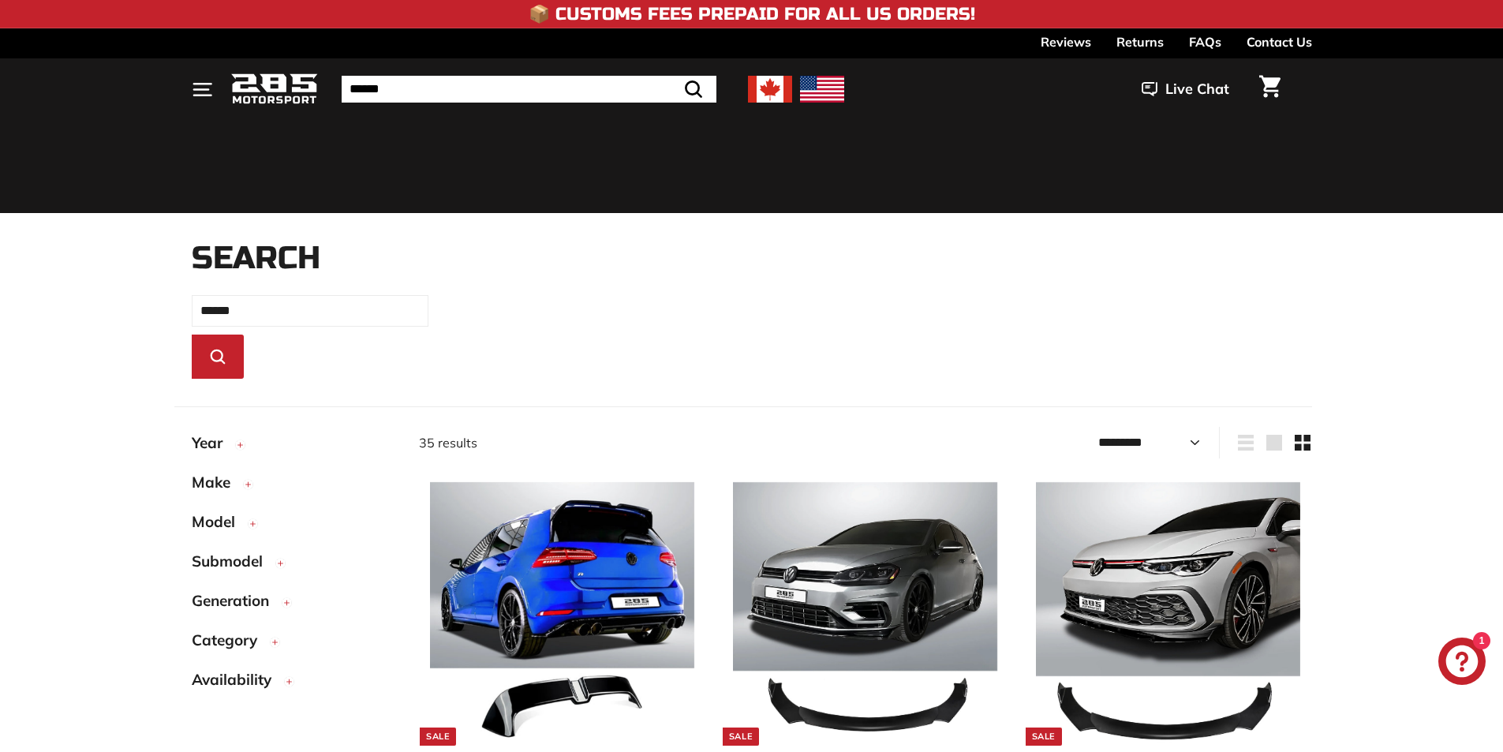
select select "*********"
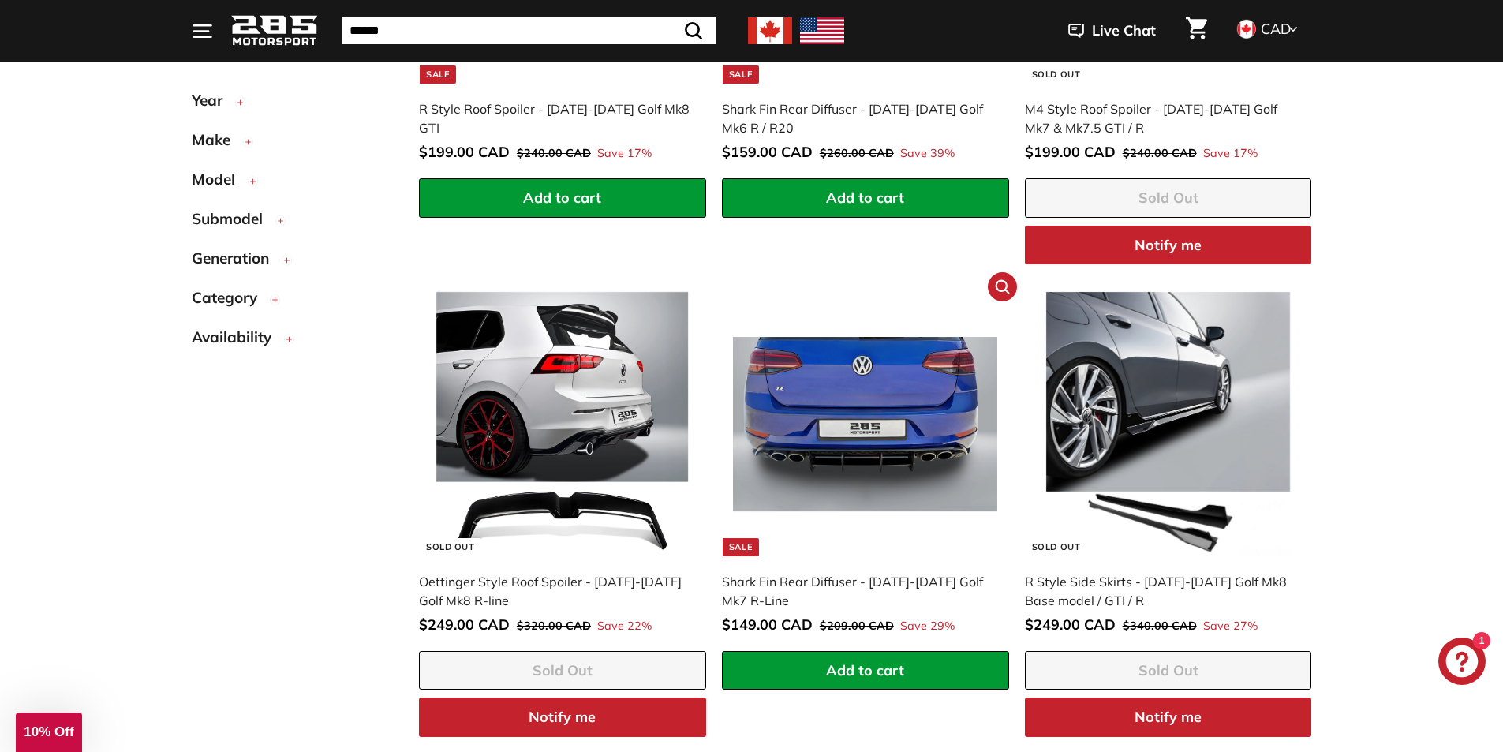
scroll to position [2400, 0]
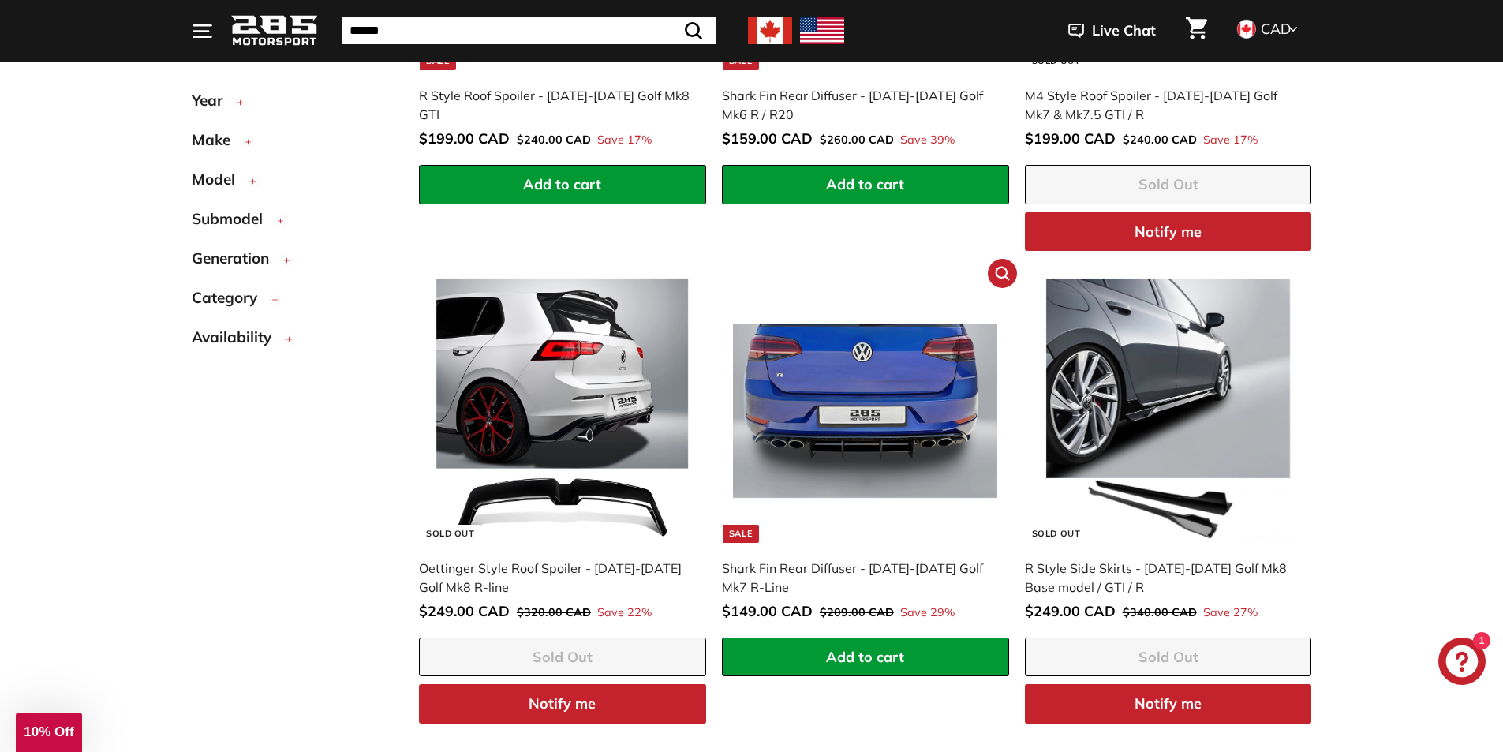
click at [794, 572] on div "Shark Fin Rear Diffuser - 2015-2017 Golf Mk7 R-Line" at bounding box center [857, 578] width 271 height 38
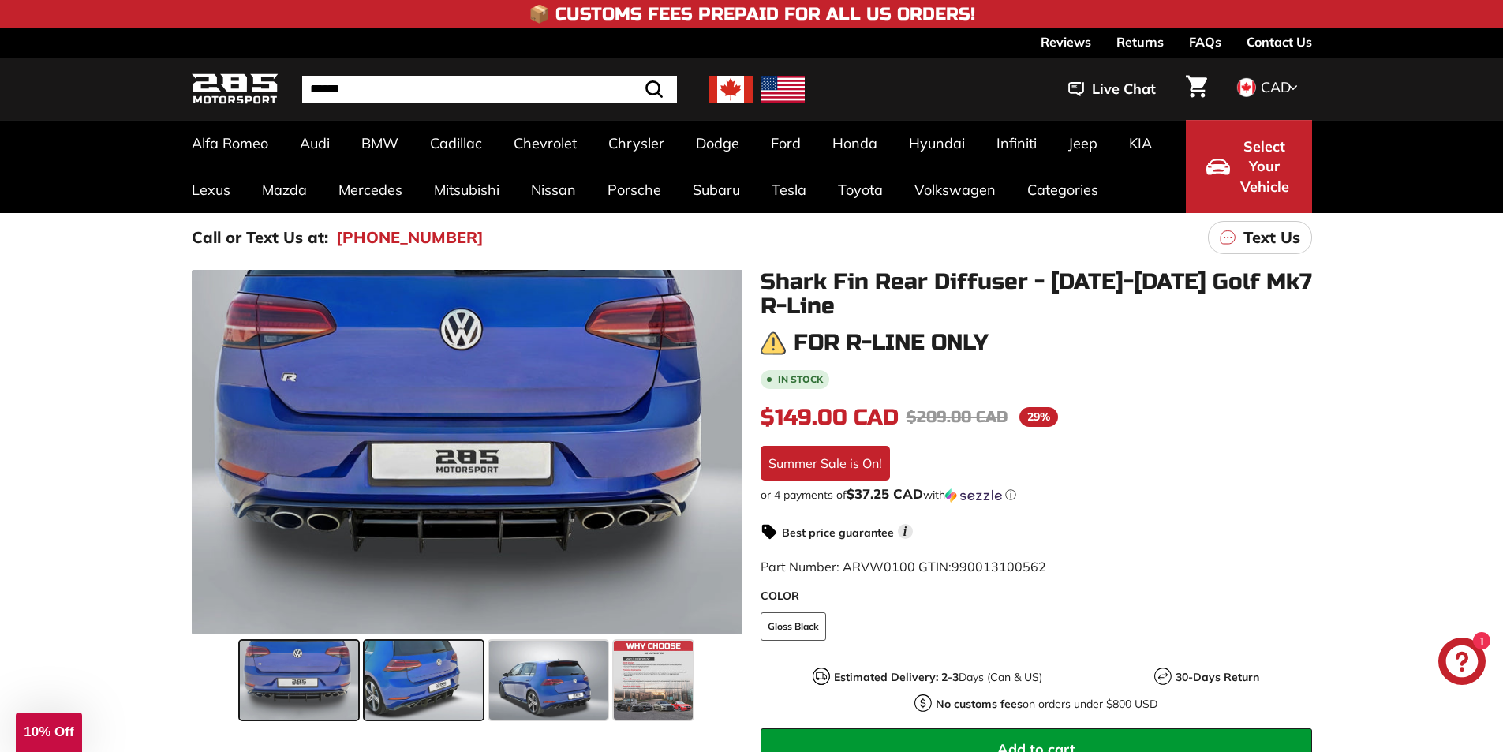
click at [406, 684] on span at bounding box center [424, 680] width 118 height 79
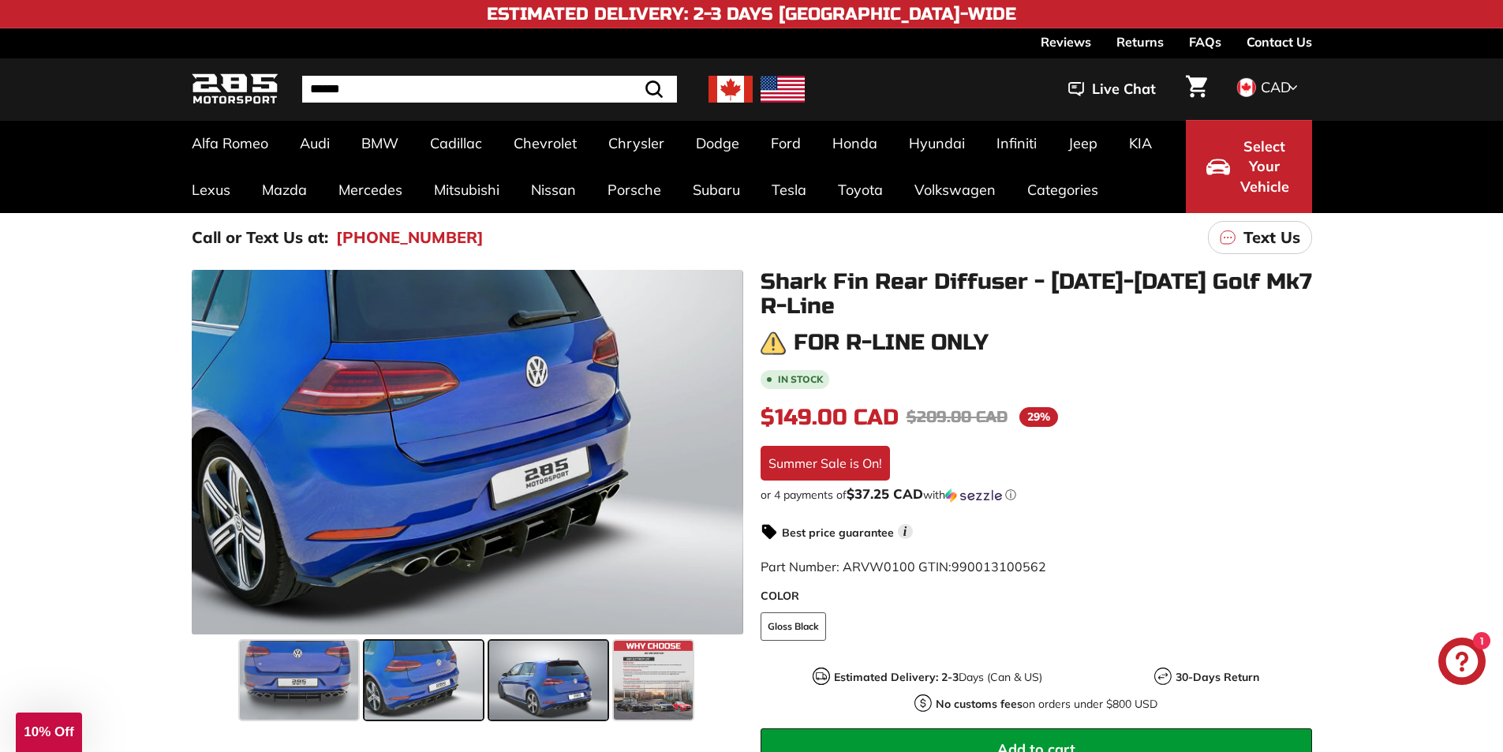
click at [567, 691] on span at bounding box center [548, 680] width 118 height 79
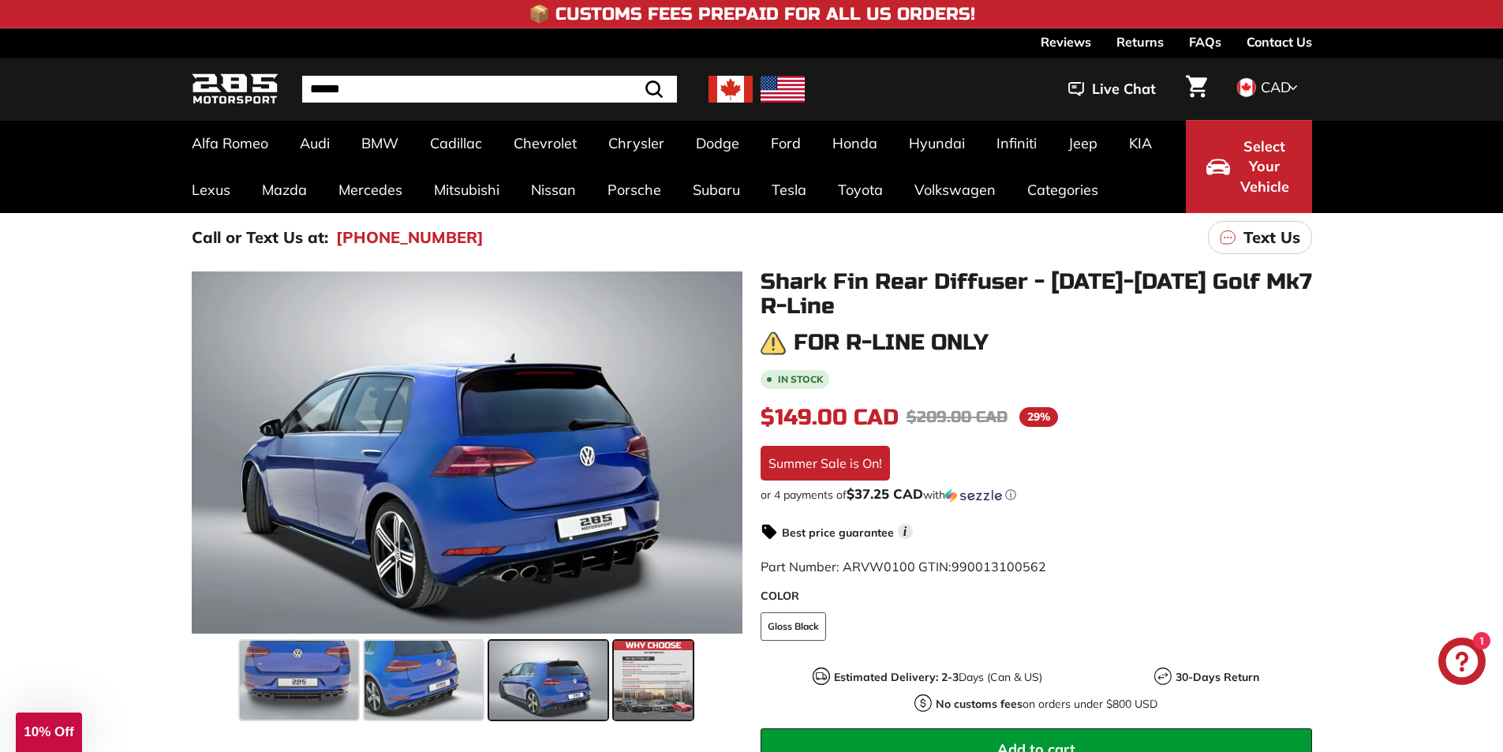
click at [672, 694] on span at bounding box center [653, 680] width 79 height 79
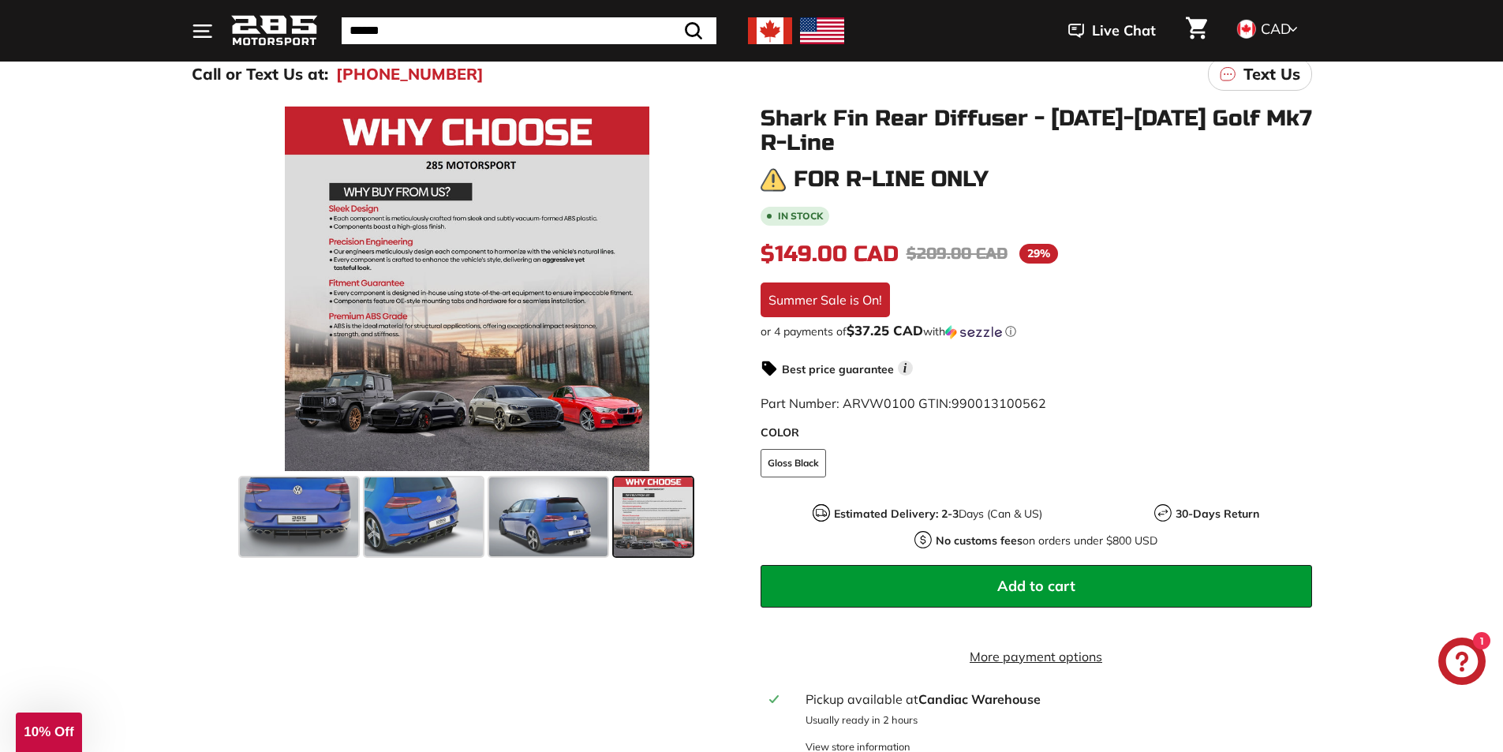
scroll to position [158, 0]
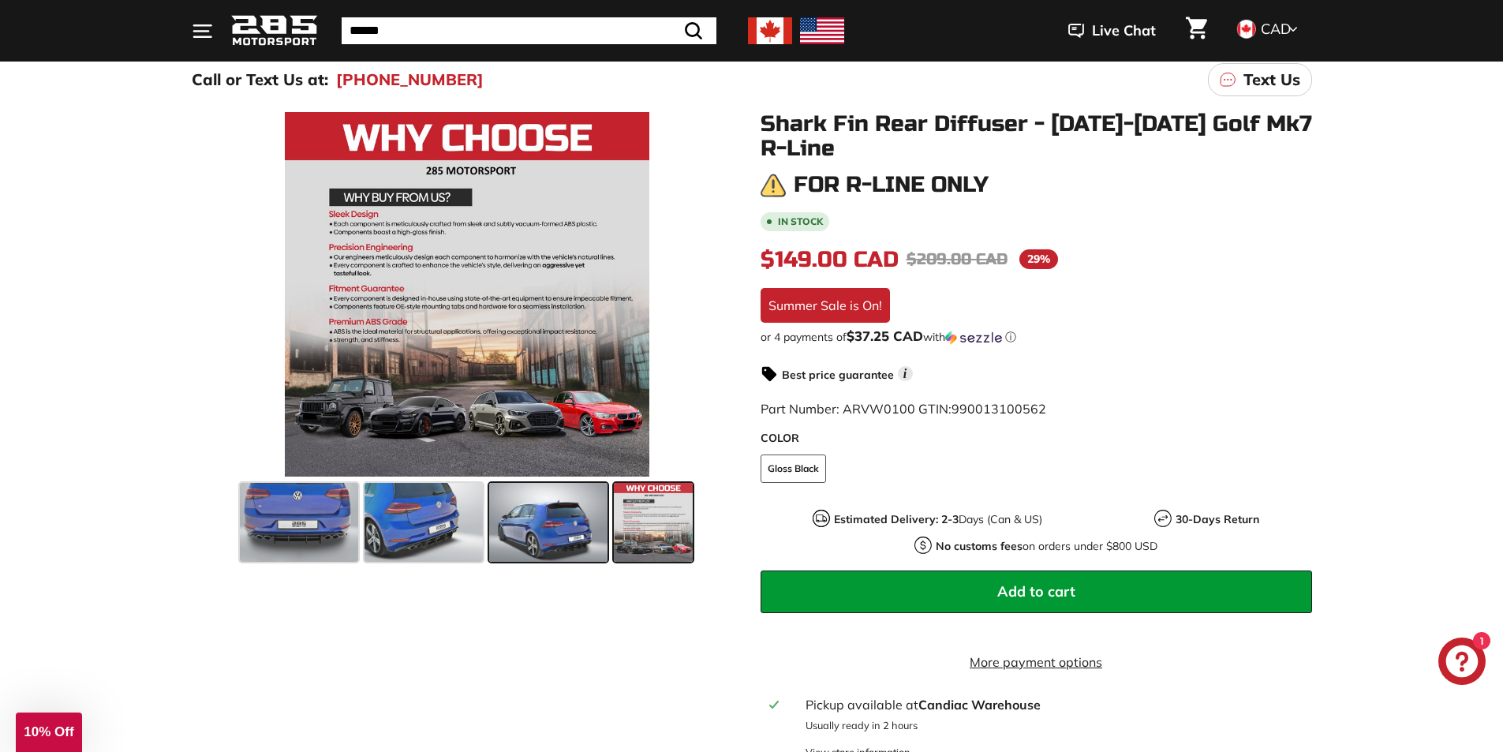
click at [564, 534] on span at bounding box center [548, 522] width 118 height 79
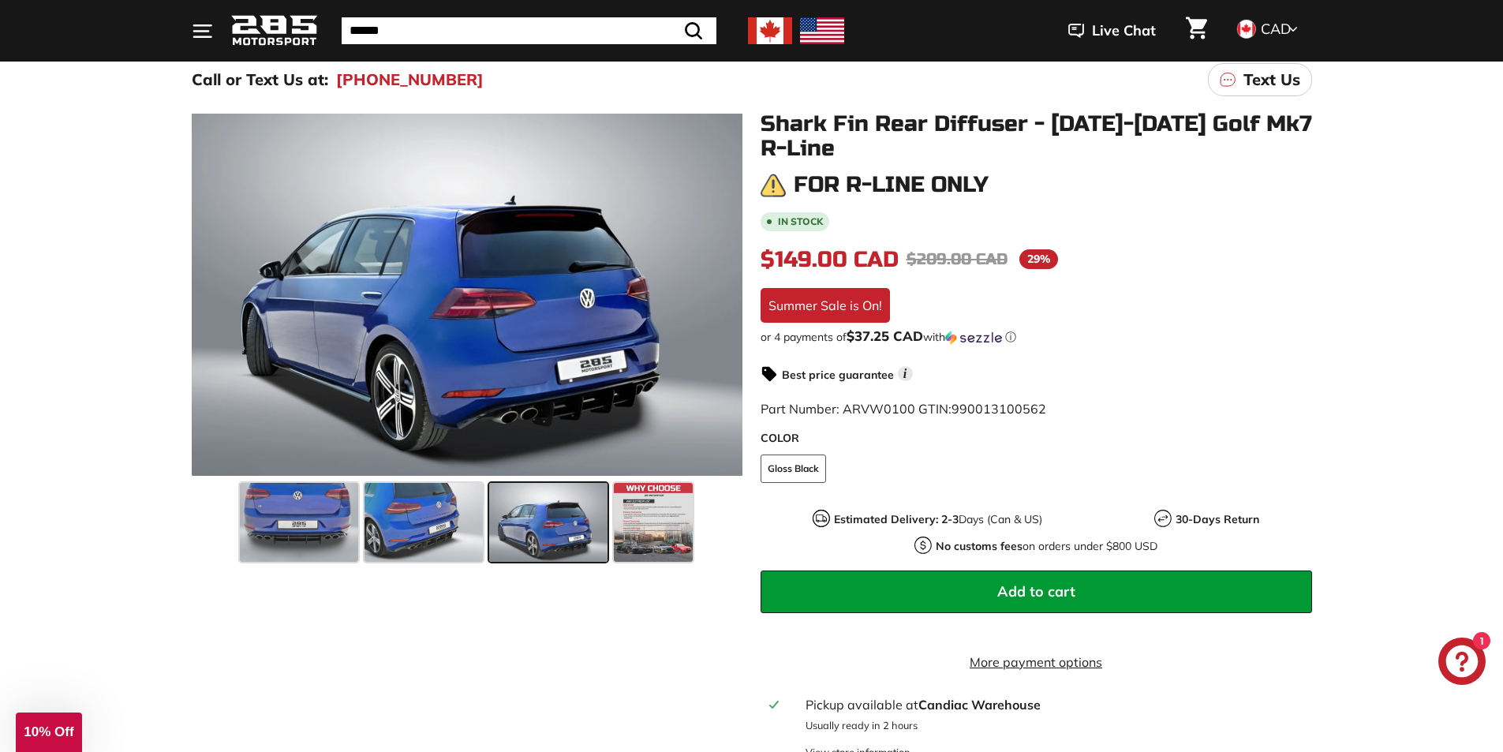
click at [512, 518] on span at bounding box center [548, 522] width 118 height 79
click at [444, 516] on span at bounding box center [424, 522] width 118 height 79
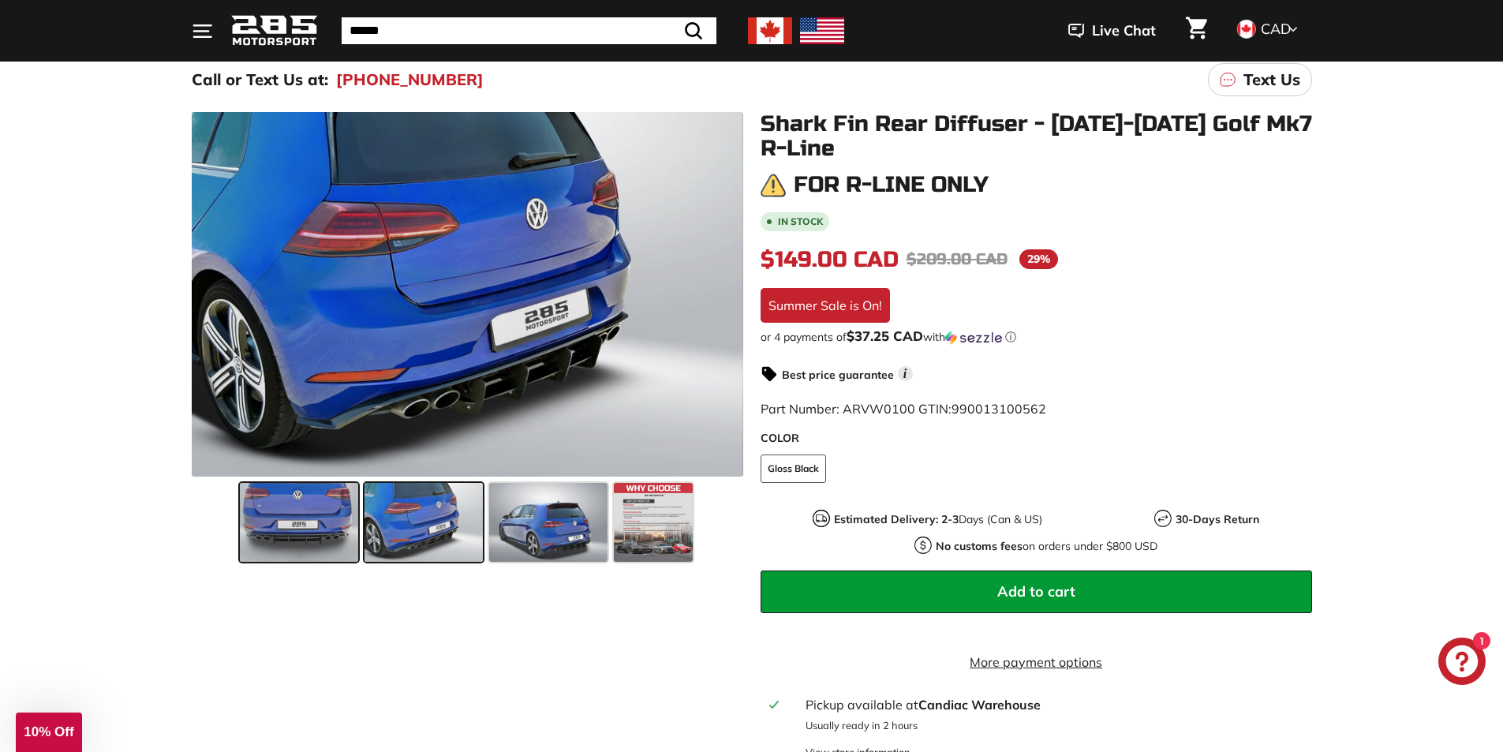
click at [298, 506] on span at bounding box center [299, 522] width 118 height 79
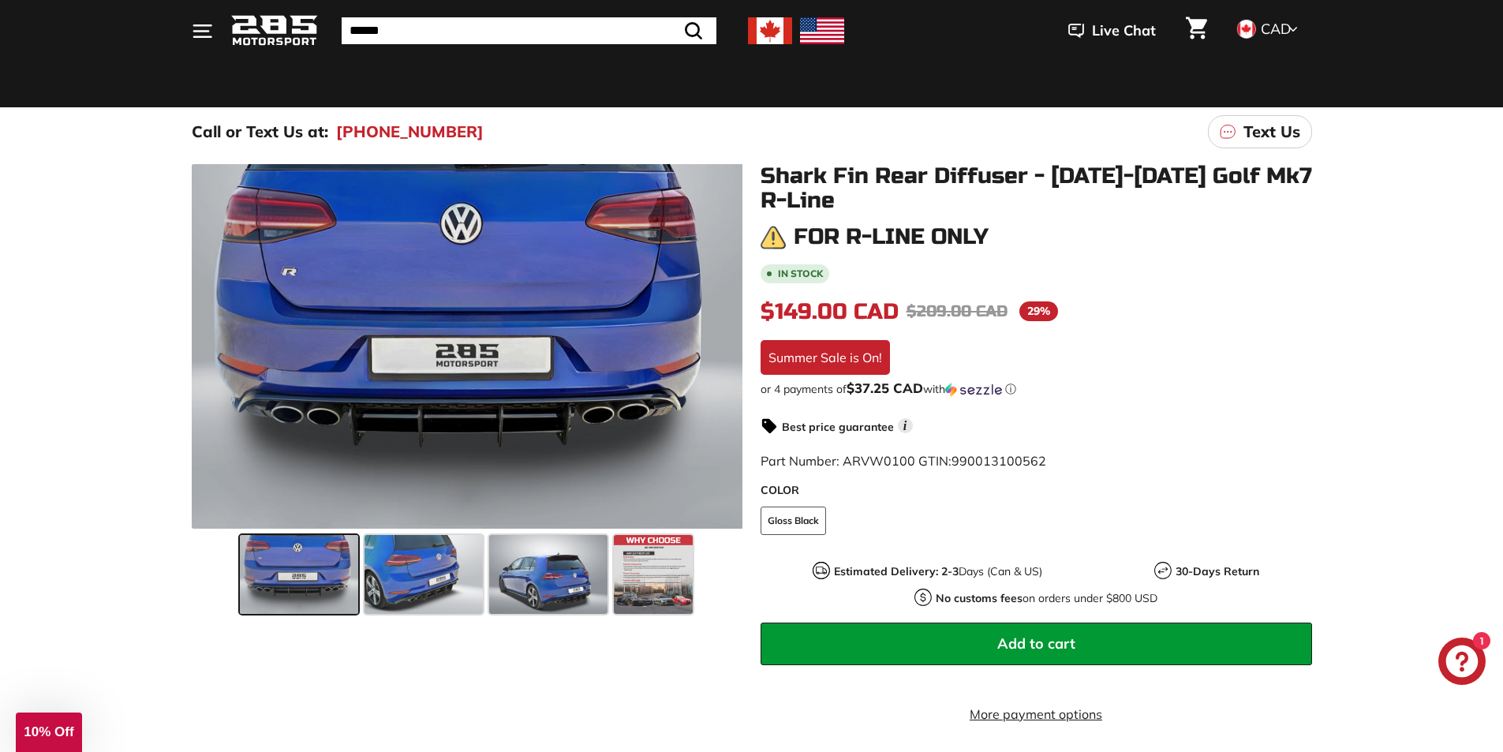
scroll to position [0, 0]
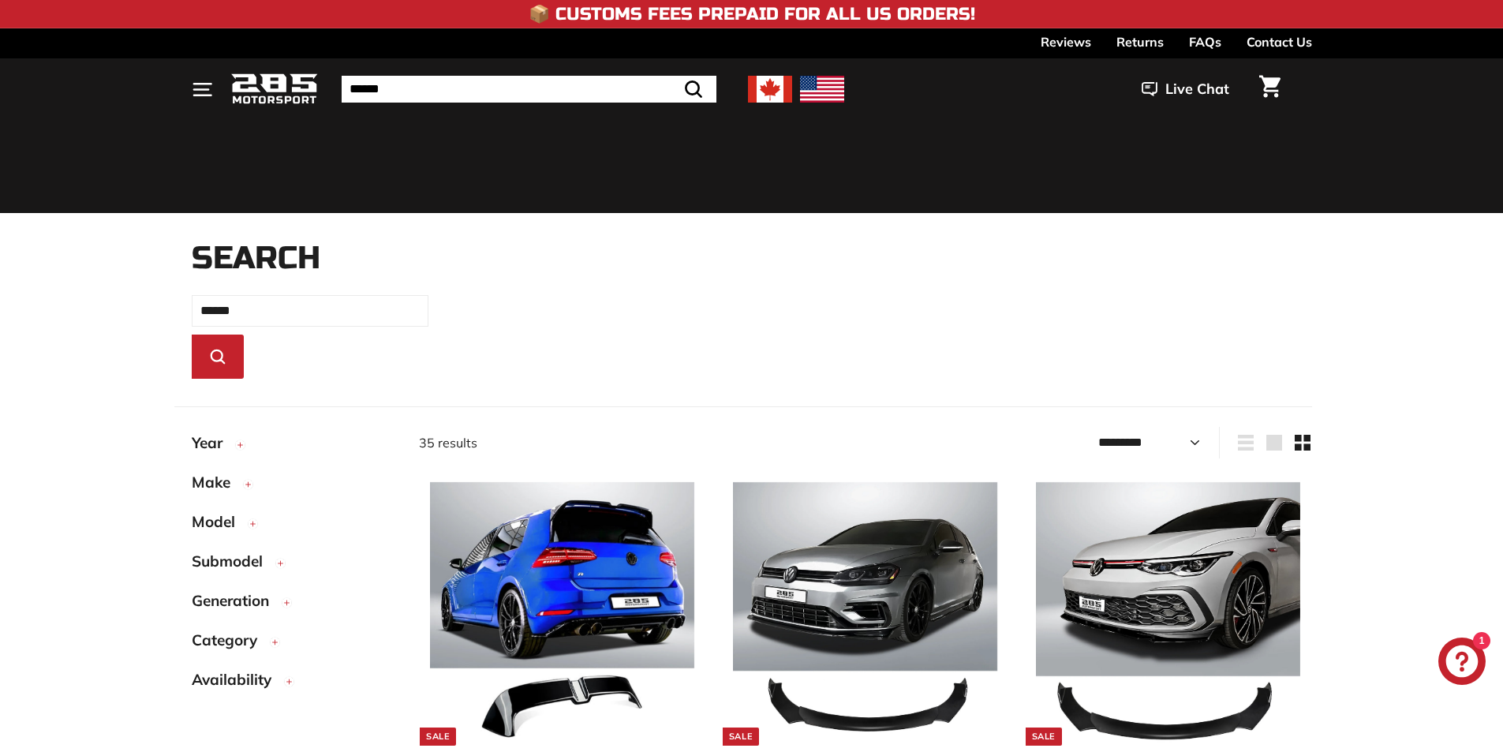
select select "*********"
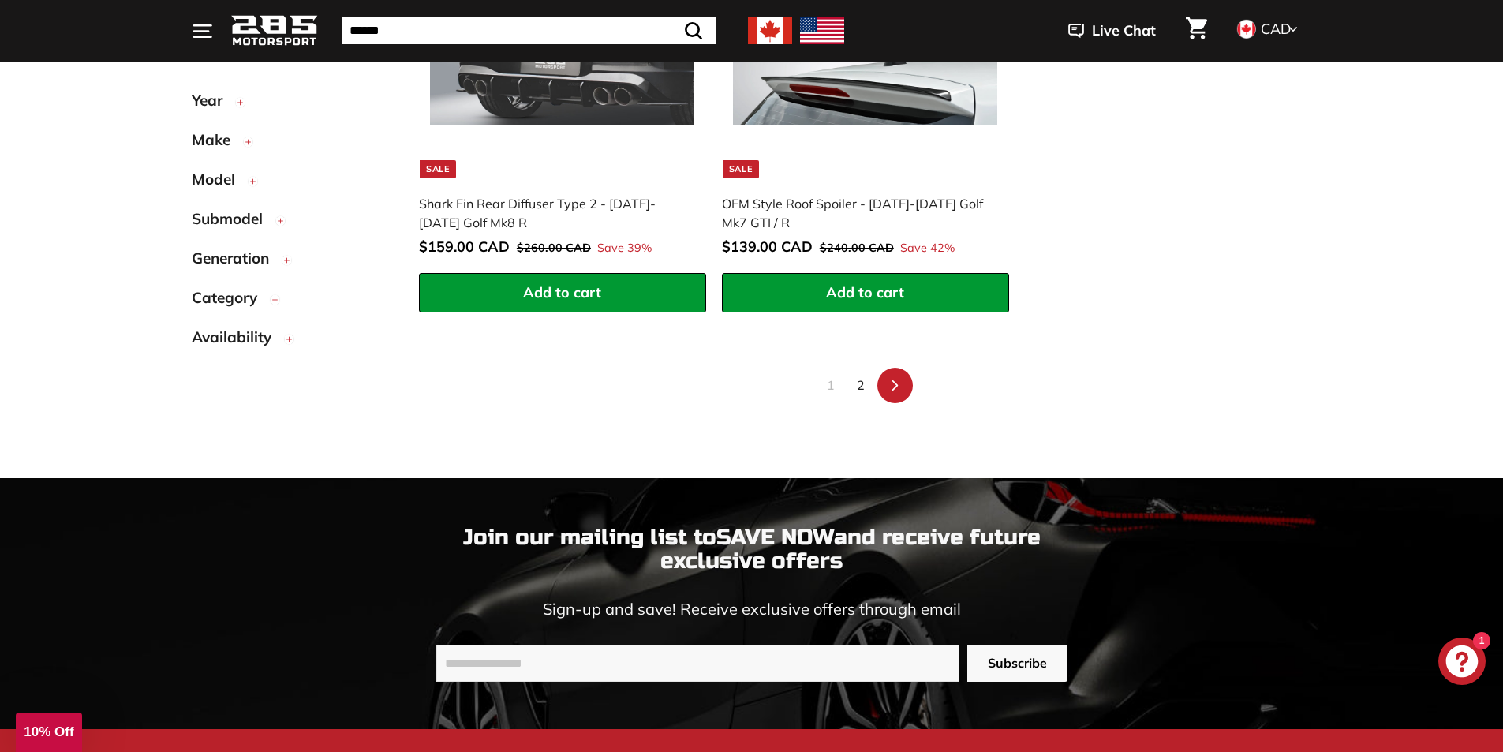
scroll to position [3274, 0]
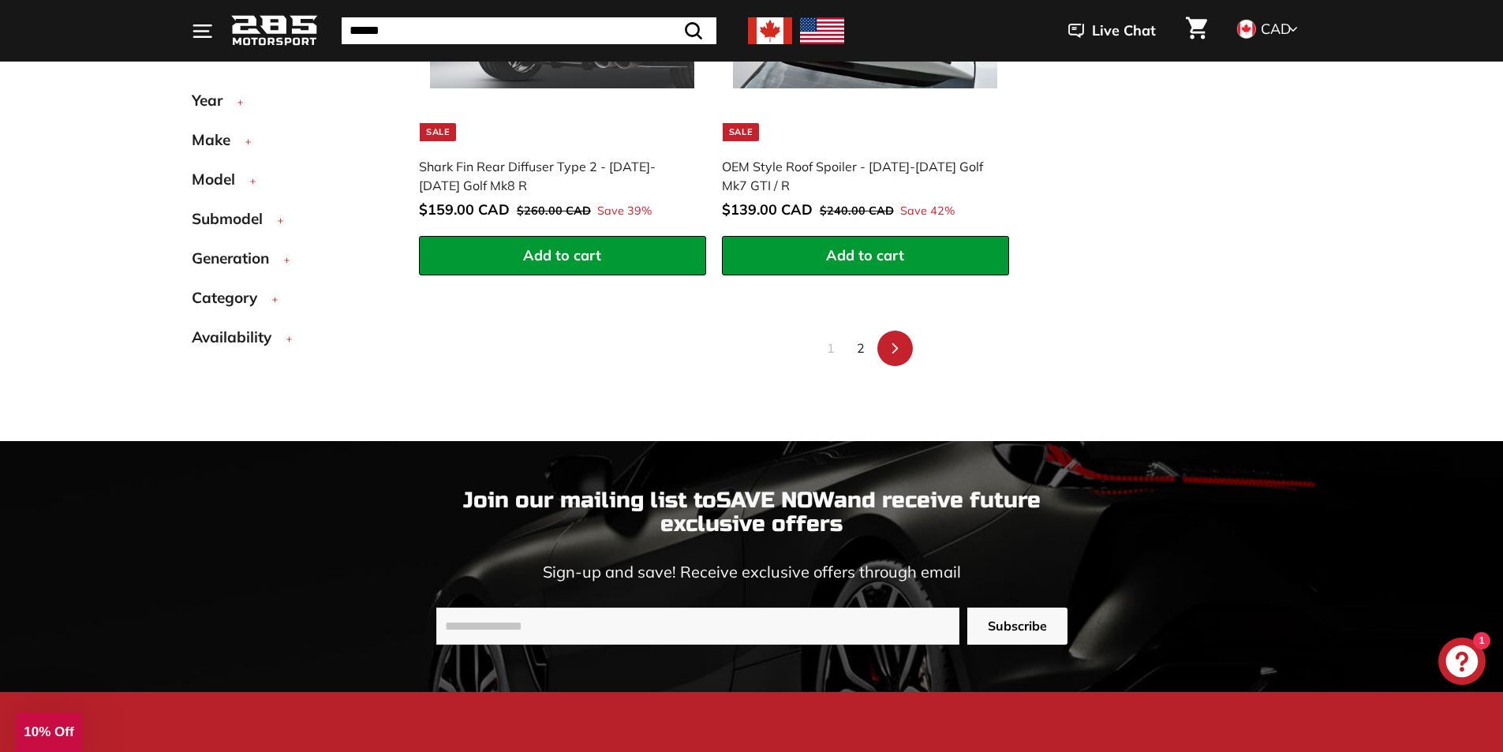
click at [859, 351] on link "2" at bounding box center [861, 347] width 27 height 25
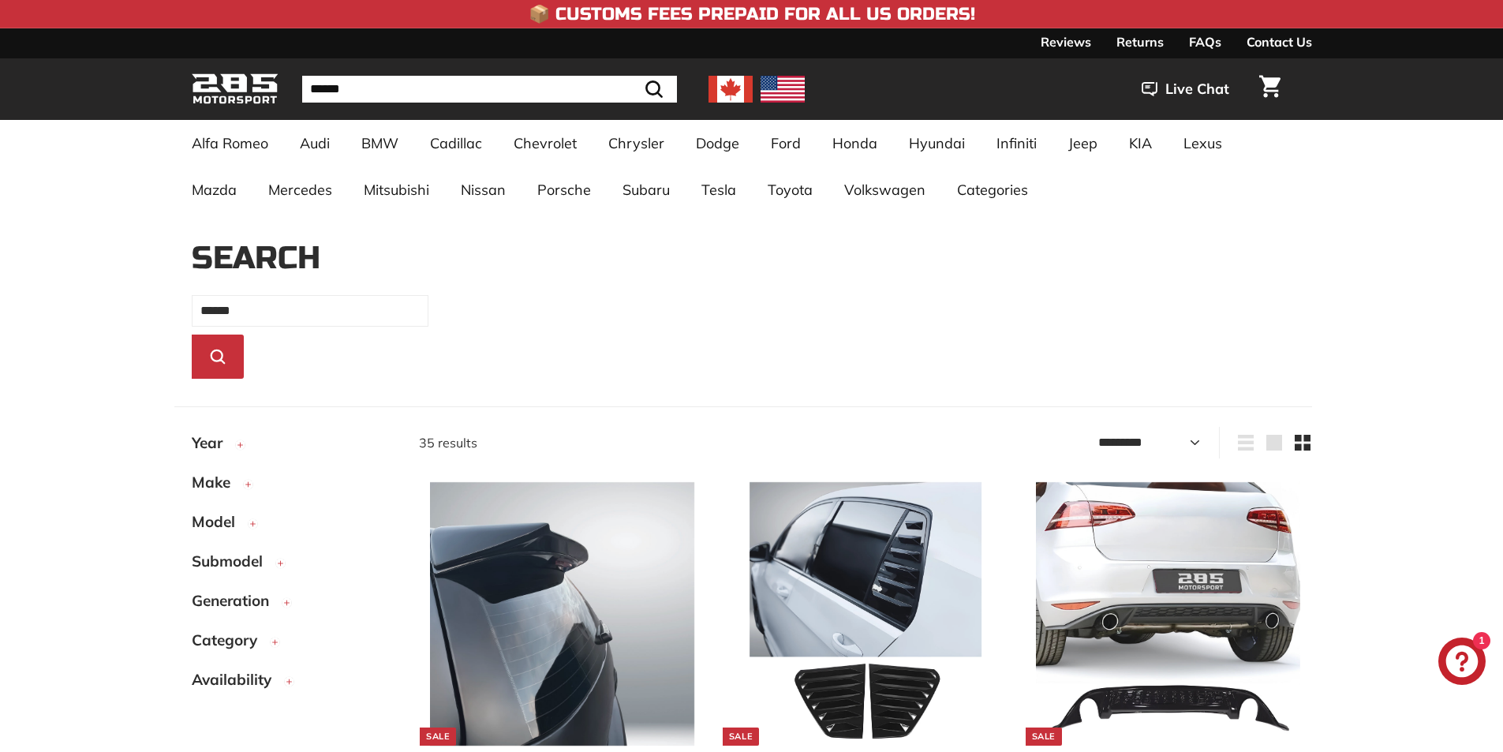
select select "*********"
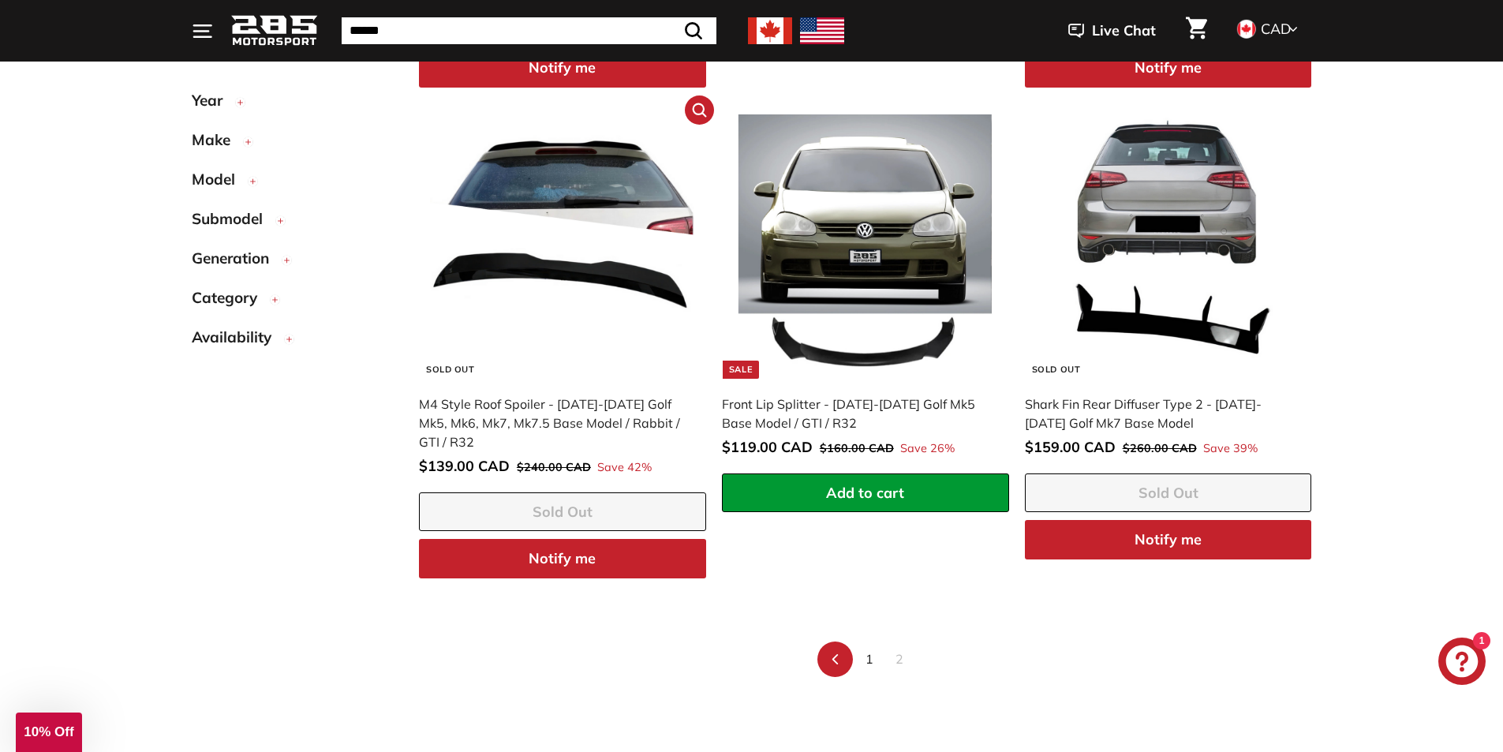
scroll to position [2353, 0]
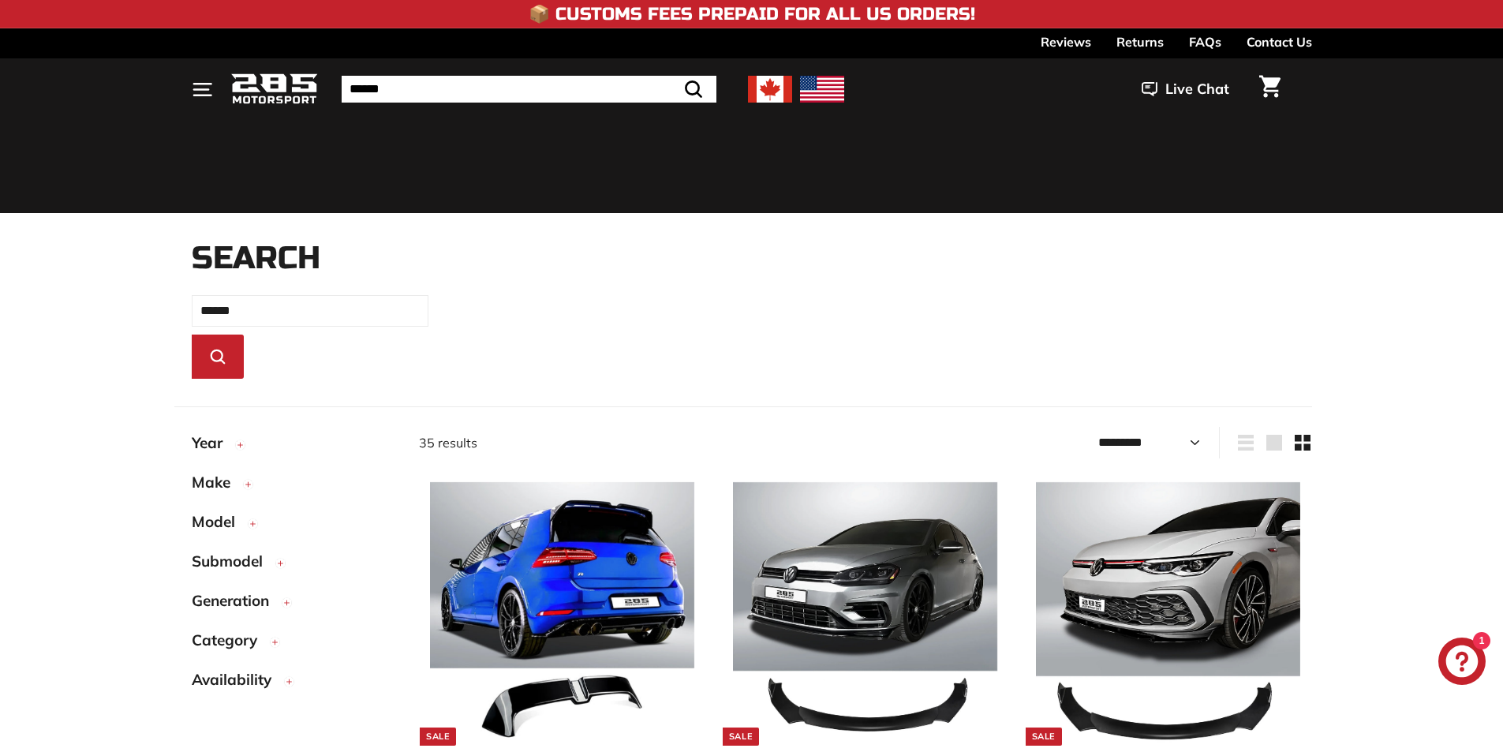
select select "*********"
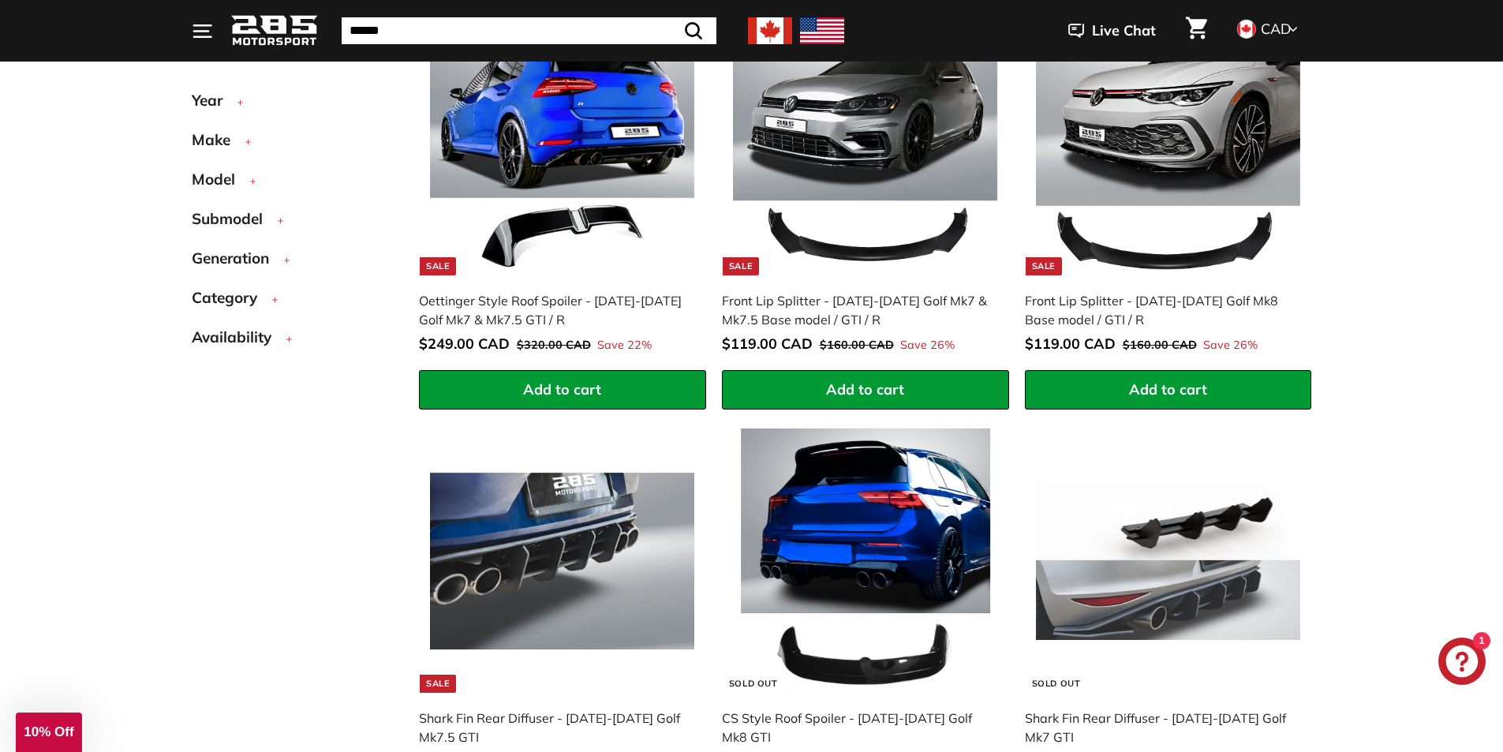
scroll to position [427, 0]
